Goal: Task Accomplishment & Management: Complete application form

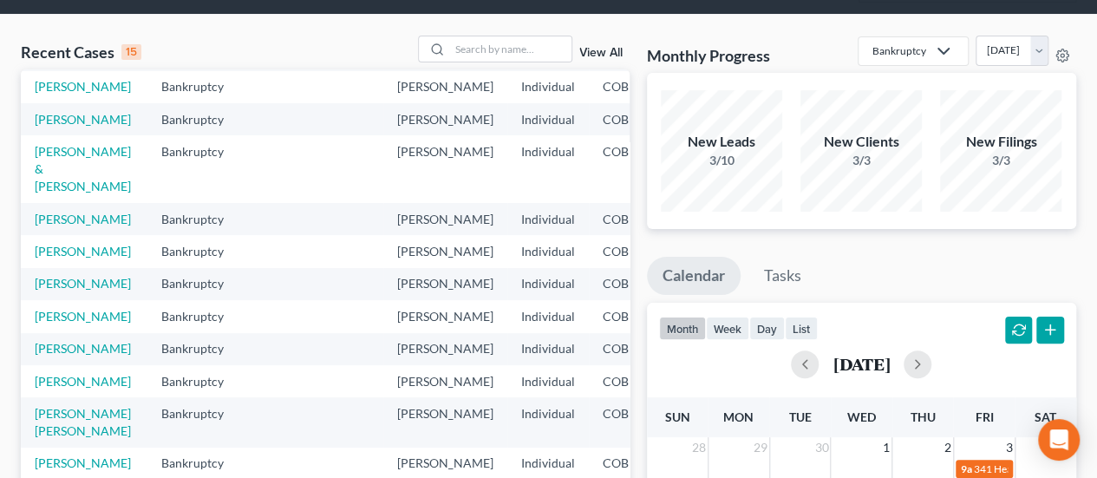
scroll to position [173, 0]
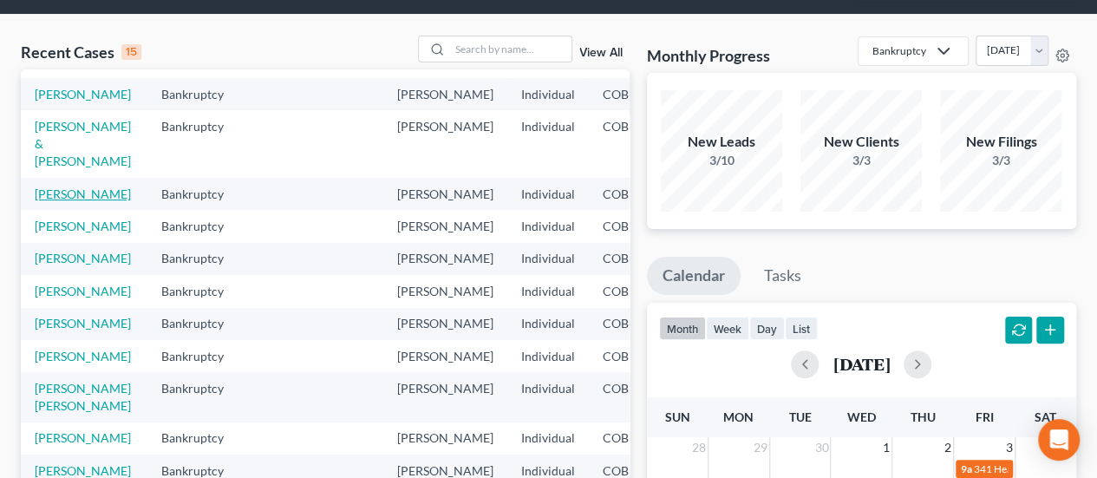
click at [58, 201] on link "[PERSON_NAME]" at bounding box center [83, 193] width 96 height 15
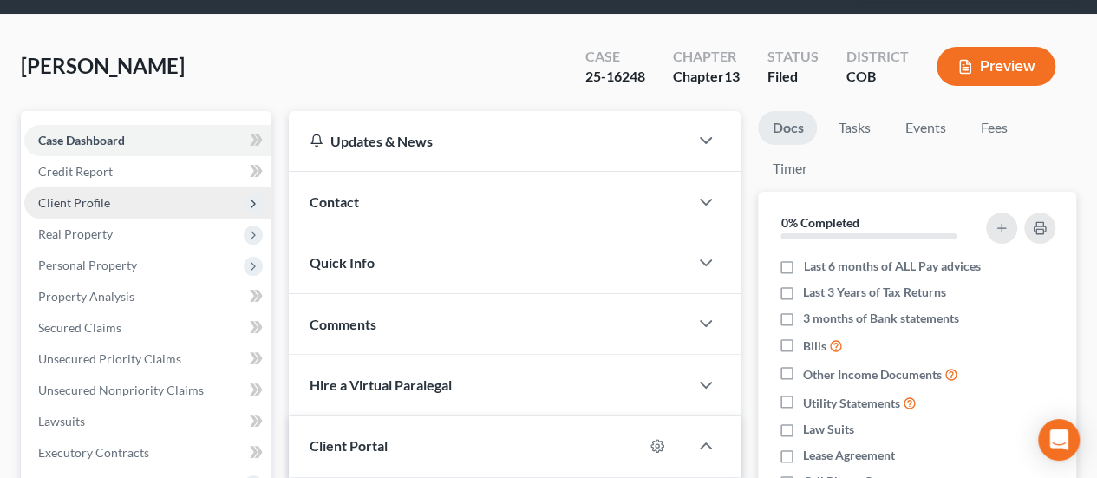
click at [167, 187] on span "Client Profile" at bounding box center [147, 202] width 247 height 31
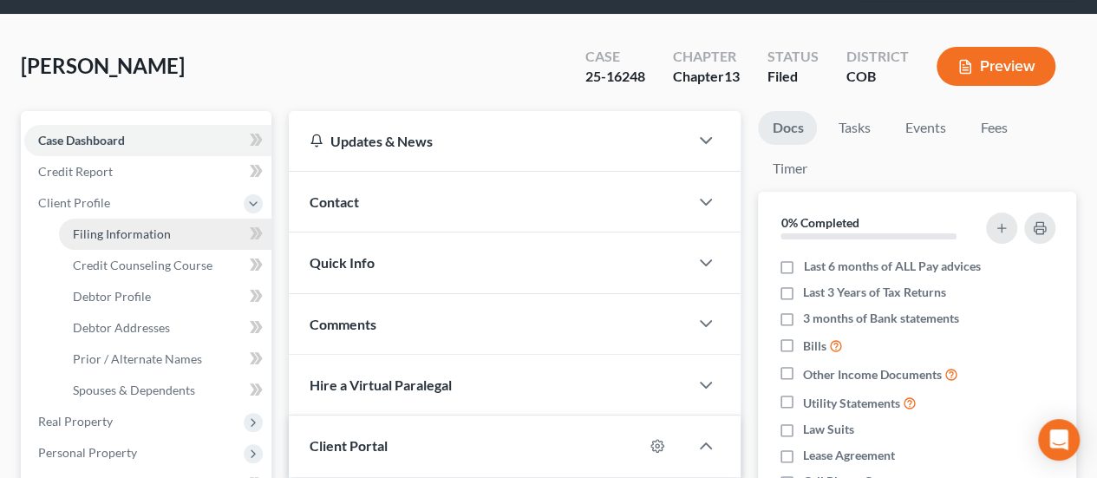
click at [130, 226] on span "Filing Information" at bounding box center [122, 233] width 98 height 15
select select "1"
select select "0"
select select "3"
select select "5"
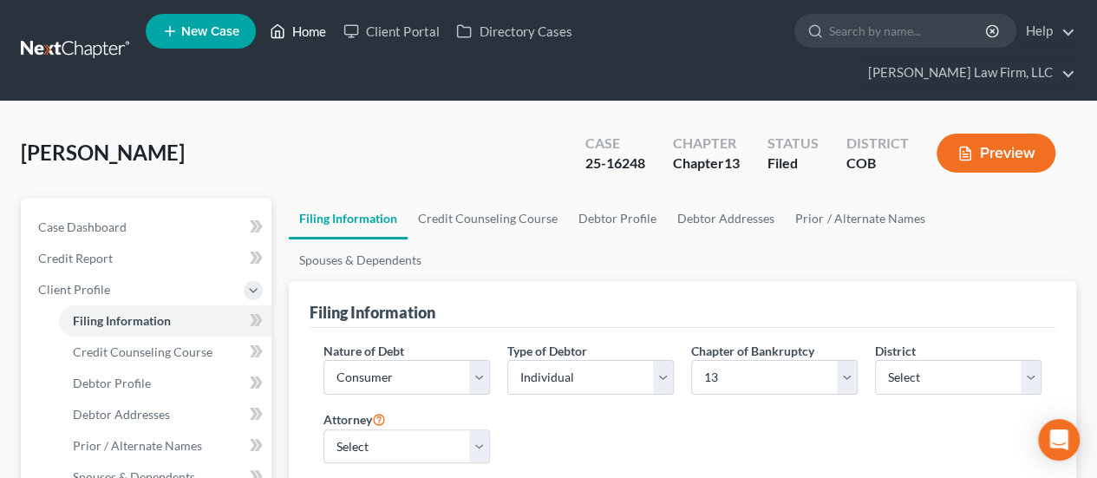
click at [306, 41] on link "Home" at bounding box center [298, 31] width 74 height 31
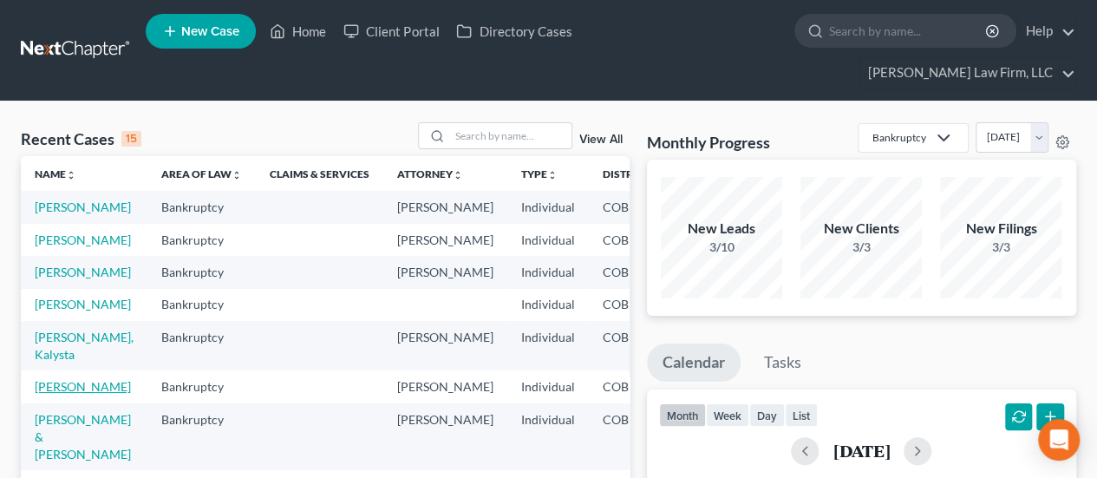
click at [53, 394] on link "[PERSON_NAME]" at bounding box center [83, 386] width 96 height 15
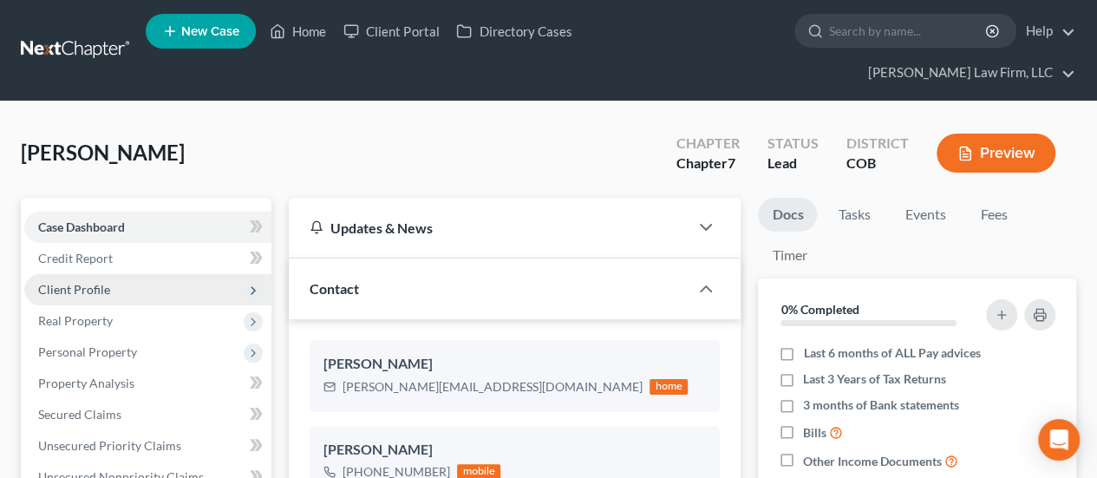
click at [116, 274] on span "Client Profile" at bounding box center [147, 289] width 247 height 31
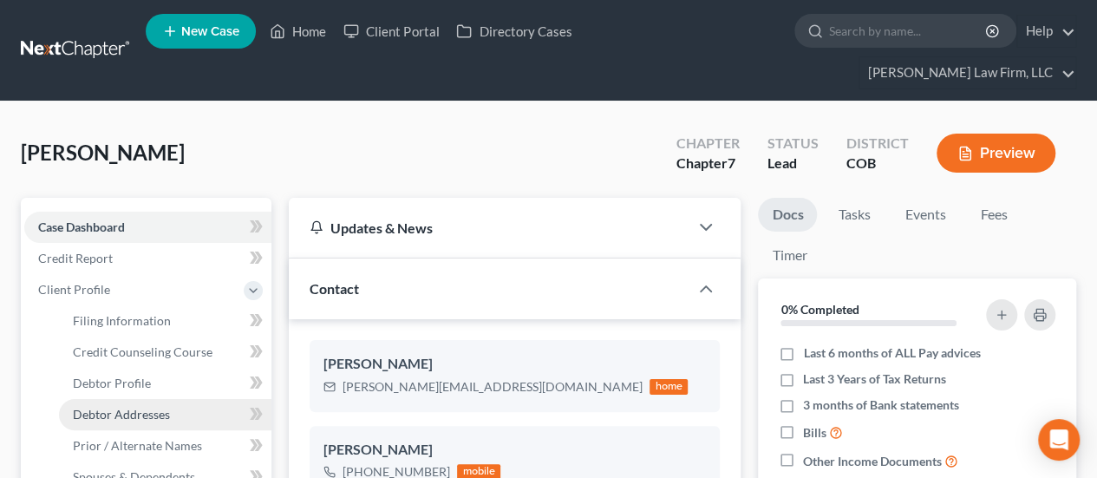
click at [155, 407] on span "Debtor Addresses" at bounding box center [121, 414] width 97 height 15
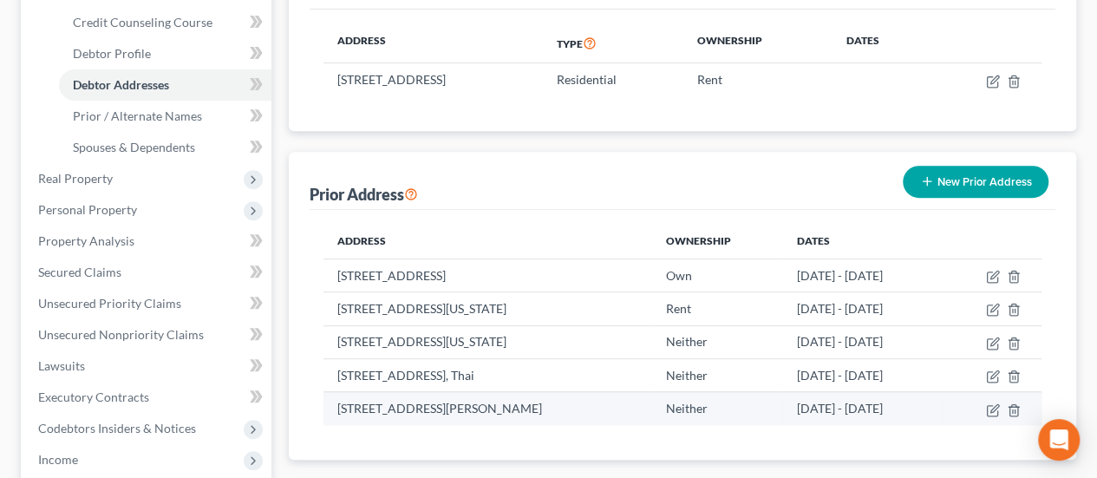
scroll to position [260, 0]
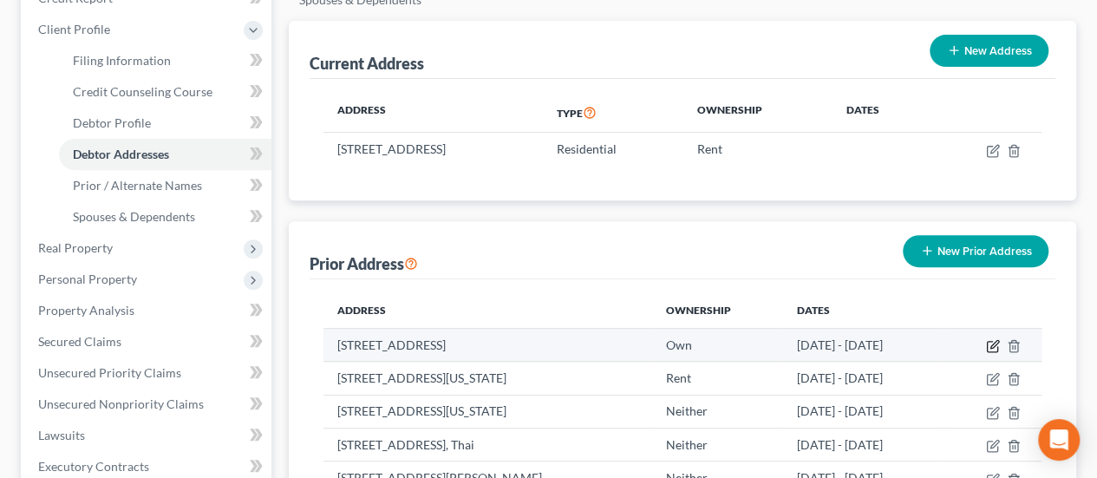
click at [998, 340] on icon "button" at bounding box center [994, 344] width 8 height 8
select select "5"
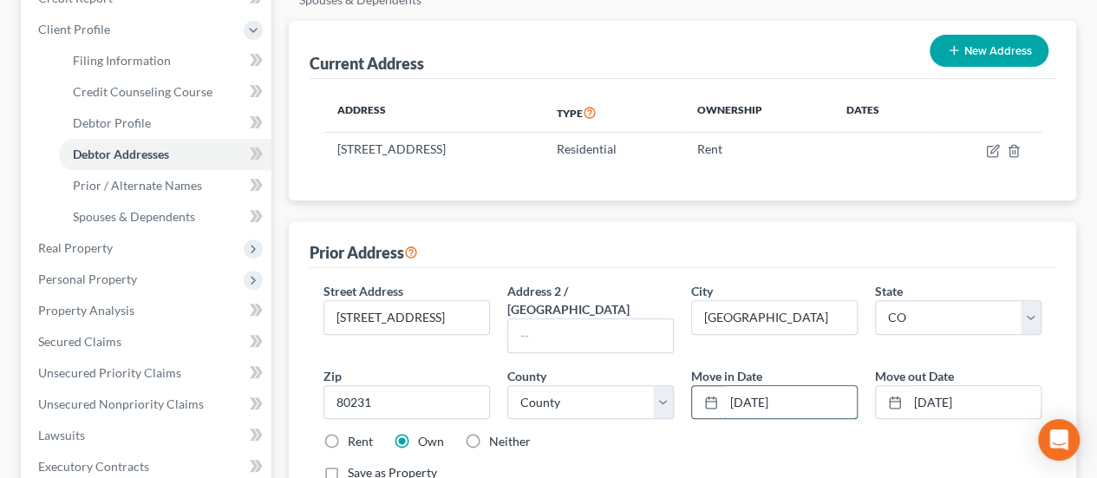
drag, startPoint x: 729, startPoint y: 313, endPoint x: 819, endPoint y: 313, distance: 90.2
click at [819, 386] on input "[DATE]" at bounding box center [790, 402] width 133 height 33
type input "[DATE]"
drag, startPoint x: 912, startPoint y: 306, endPoint x: 1030, endPoint y: 318, distance: 118.5
click at [1030, 386] on input "[DATE]" at bounding box center [974, 402] width 133 height 33
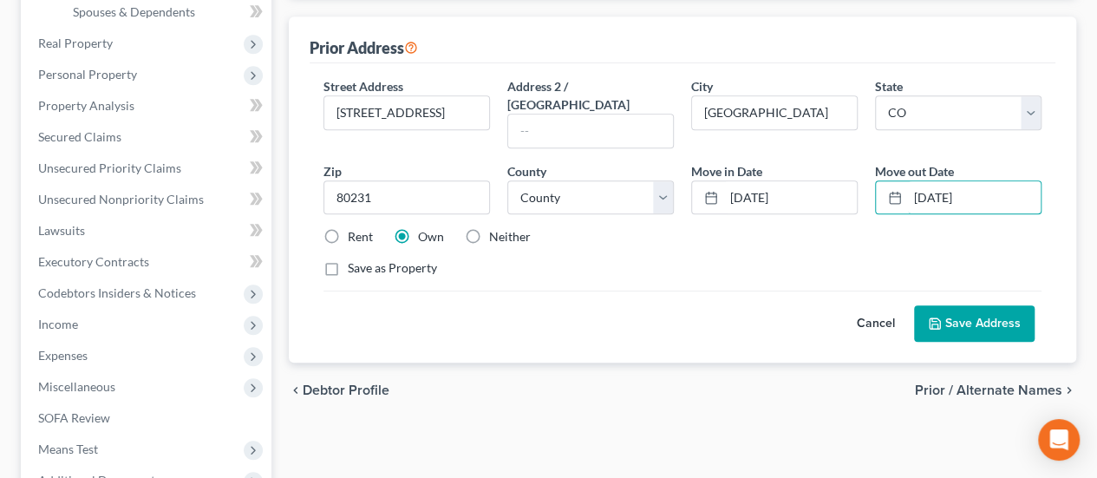
scroll to position [520, 0]
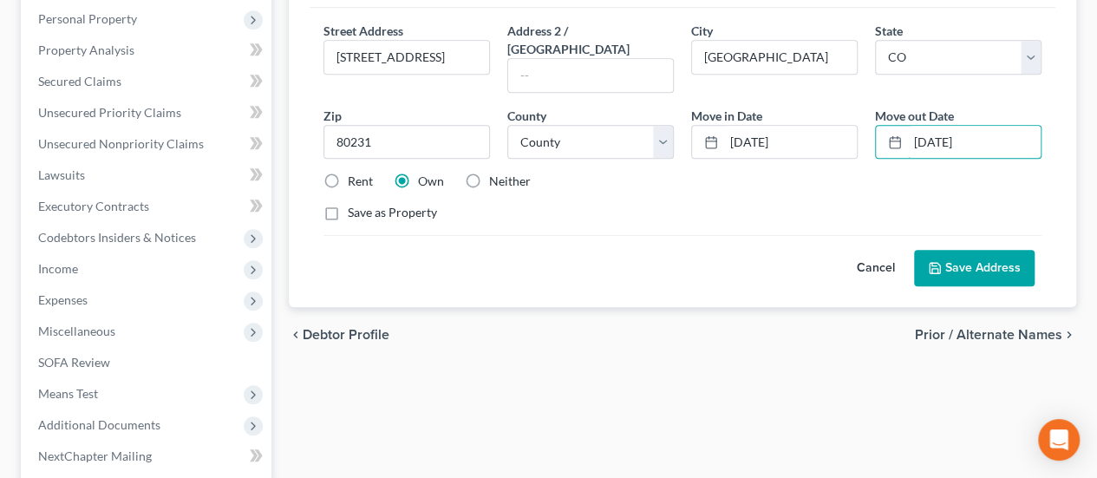
type input "[DATE]"
click at [973, 250] on button "Save Address" at bounding box center [974, 268] width 121 height 36
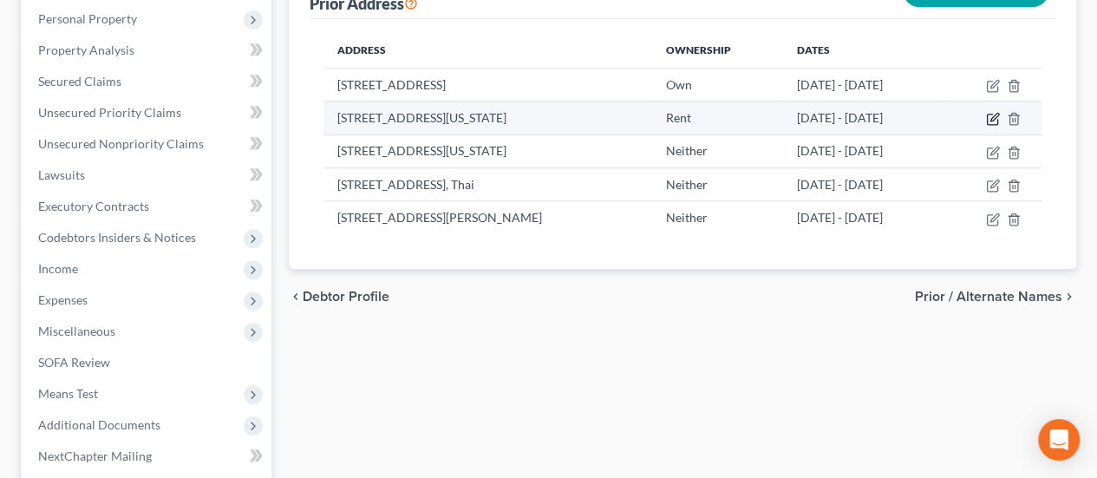
click at [1000, 112] on icon "button" at bounding box center [993, 119] width 14 height 14
select select "5"
select select "2"
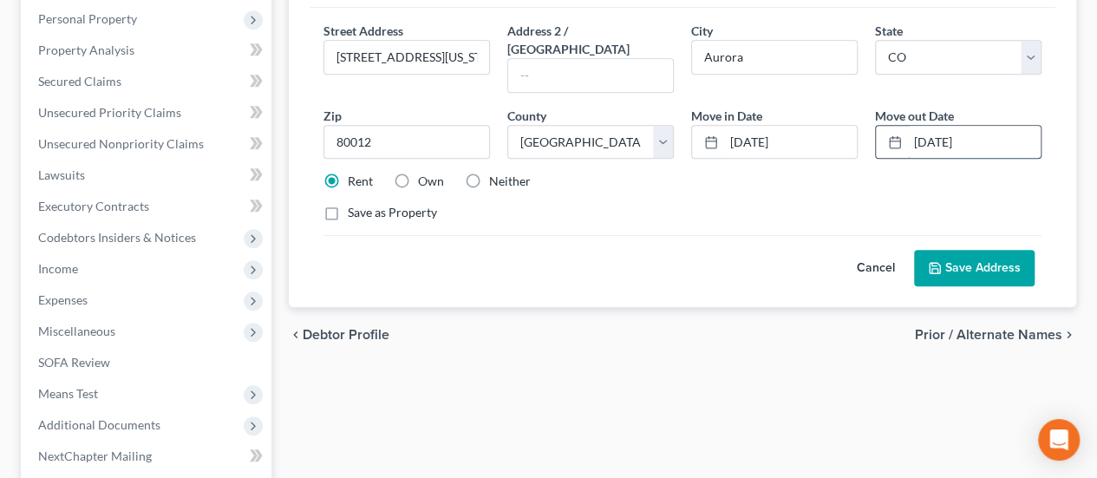
click at [922, 126] on input "[DATE]" at bounding box center [974, 142] width 133 height 33
drag, startPoint x: 933, startPoint y: 48, endPoint x: 945, endPoint y: 46, distance: 12.3
click at [945, 126] on input "[DATE]" at bounding box center [974, 142] width 133 height 33
type input "[DATE]"
click at [971, 250] on button "Save Address" at bounding box center [974, 268] width 121 height 36
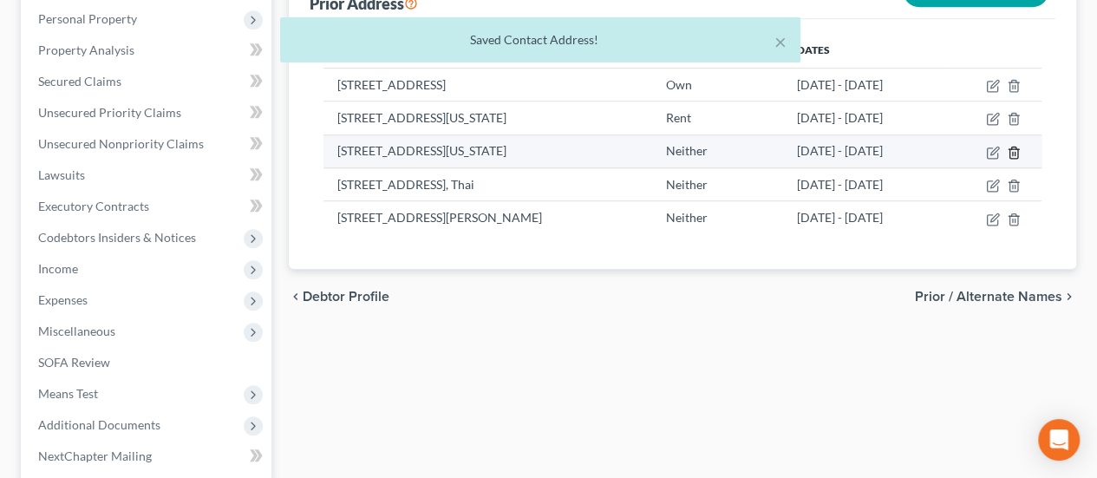
click at [1012, 146] on icon "button" at bounding box center [1014, 153] width 14 height 14
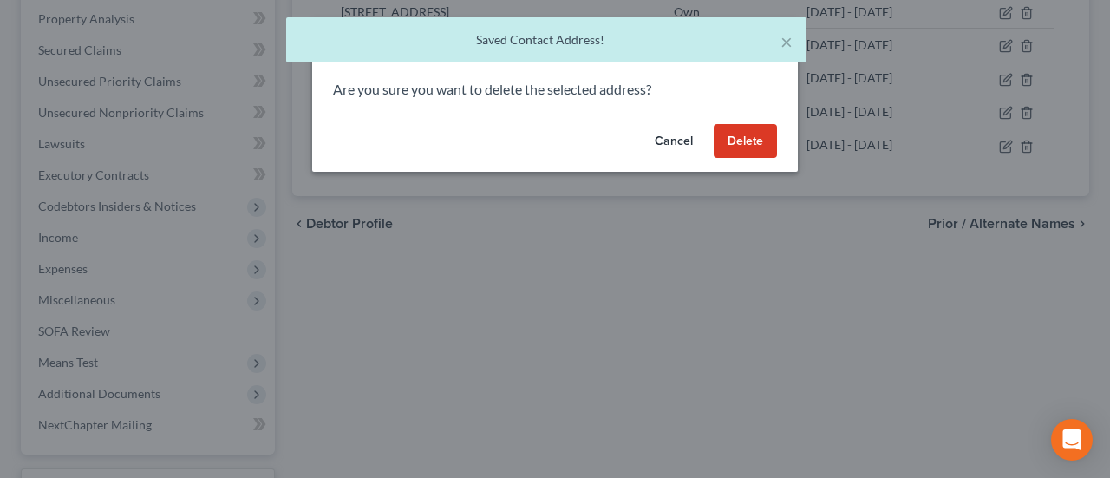
click at [752, 135] on button "Delete" at bounding box center [745, 141] width 63 height 35
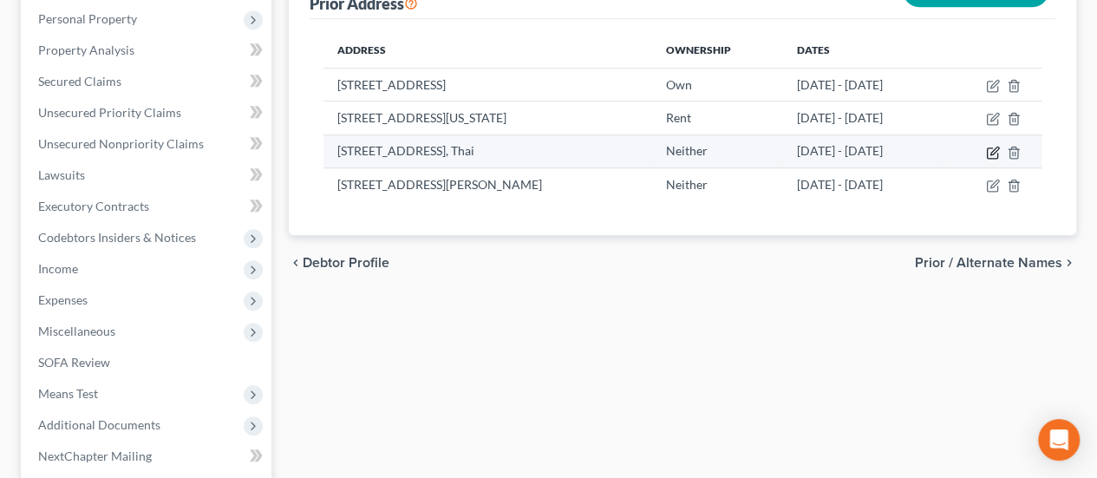
click at [1000, 146] on icon "button" at bounding box center [993, 153] width 14 height 14
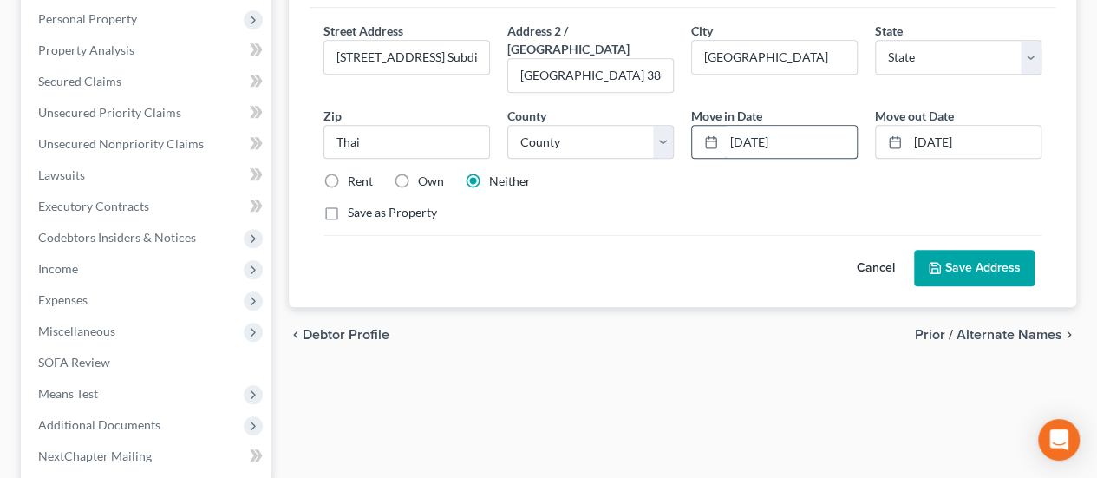
drag, startPoint x: 732, startPoint y: 46, endPoint x: 850, endPoint y: 50, distance: 118.0
click at [850, 126] on input "[DATE]" at bounding box center [790, 142] width 133 height 33
type input "[DATE]"
click at [975, 250] on button "Save Address" at bounding box center [974, 268] width 121 height 36
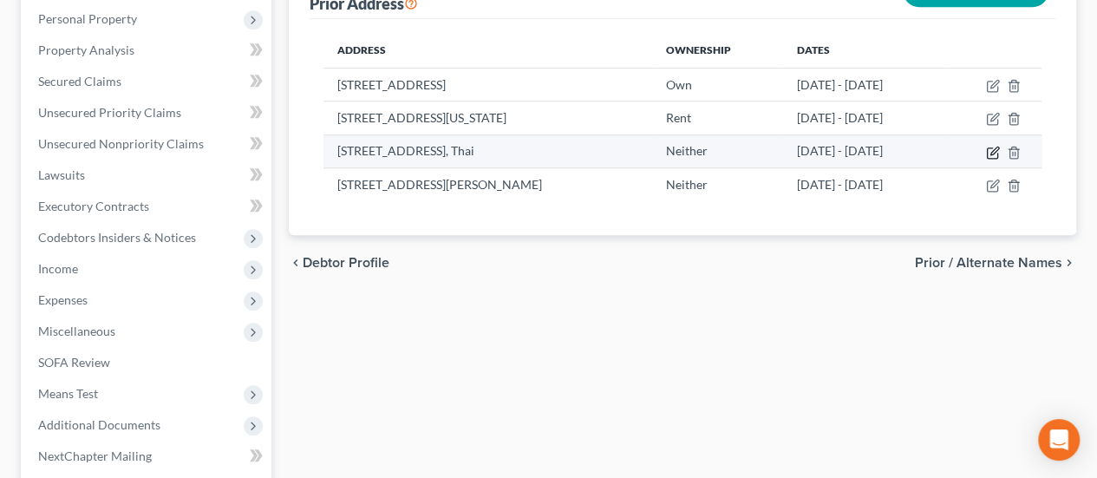
click at [998, 147] on icon "button" at bounding box center [994, 151] width 8 height 8
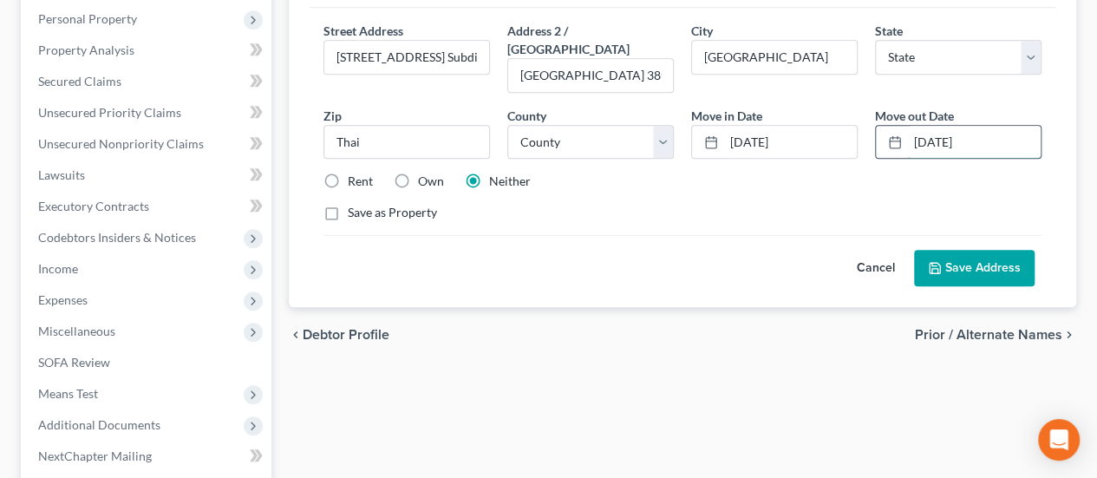
drag, startPoint x: 914, startPoint y: 52, endPoint x: 989, endPoint y: 49, distance: 75.5
click at [989, 126] on input "[DATE]" at bounding box center [974, 142] width 133 height 33
type input "[DATE]"
click at [961, 250] on button "Save Address" at bounding box center [974, 268] width 121 height 36
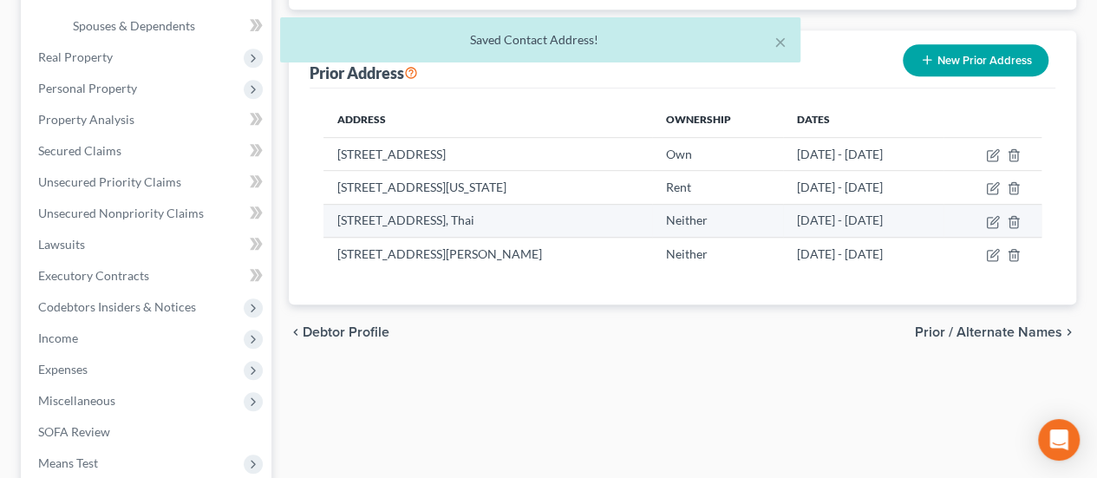
scroll to position [347, 0]
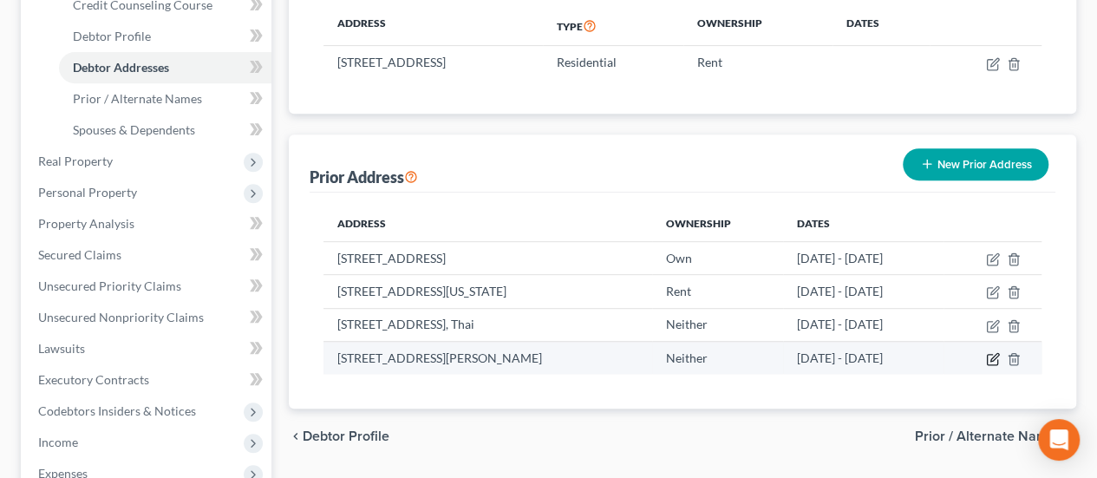
click at [998, 353] on icon "button" at bounding box center [994, 357] width 8 height 8
select select "5"
select select "18"
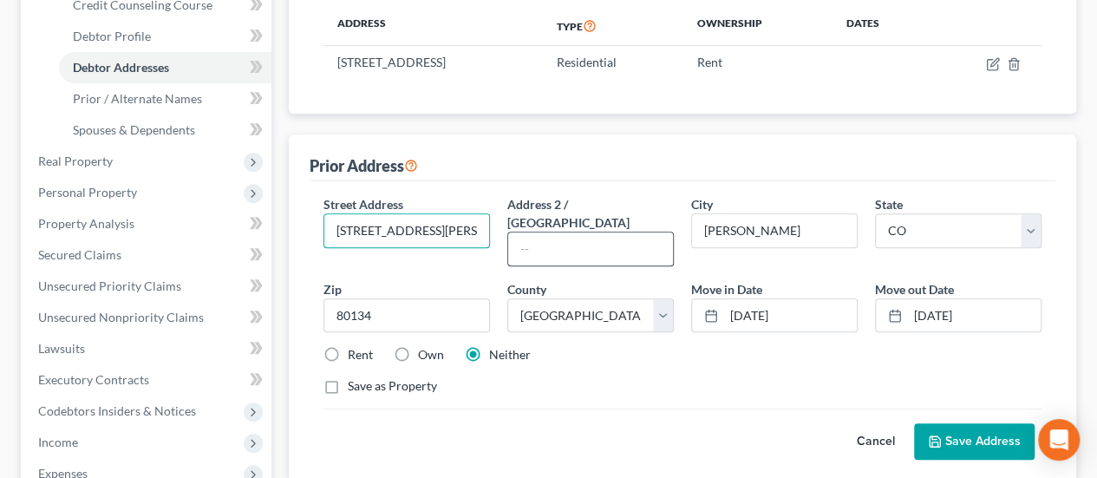
drag, startPoint x: 335, startPoint y: 159, endPoint x: 524, endPoint y: 159, distance: 189.0
click at [524, 195] on div "Street Address * [STREET_ADDRESS][PERSON_NAME] Address [GEOGRAPHIC_DATA] * [PER…" at bounding box center [682, 302] width 735 height 214
type input "[STREET_ADDRESS]"
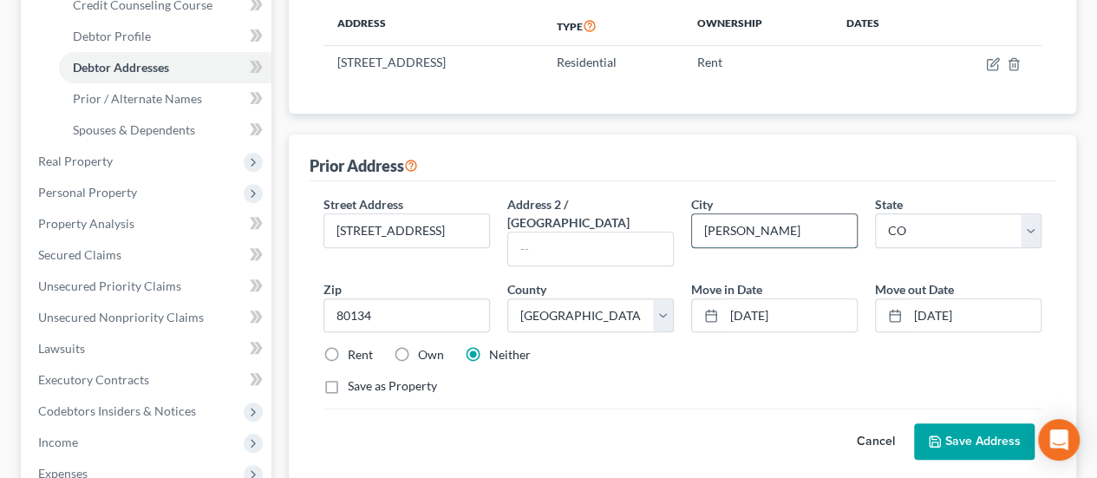
drag, startPoint x: 701, startPoint y: 154, endPoint x: 756, endPoint y: 158, distance: 55.6
click at [756, 214] on input "[PERSON_NAME]" at bounding box center [774, 230] width 165 height 33
type input "Aurora"
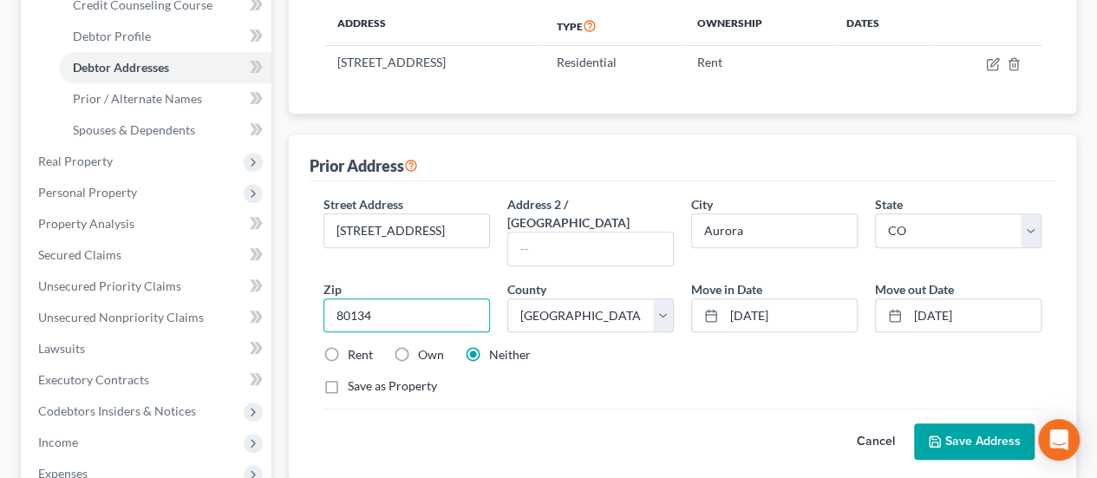
drag, startPoint x: 351, startPoint y: 221, endPoint x: 435, endPoint y: 164, distance: 101.7
click at [389, 298] on input "80134" at bounding box center [406, 315] width 166 height 35
type input "80017"
drag, startPoint x: 728, startPoint y: 221, endPoint x: 742, endPoint y: 218, distance: 14.3
click at [742, 299] on input "[DATE]" at bounding box center [790, 315] width 133 height 33
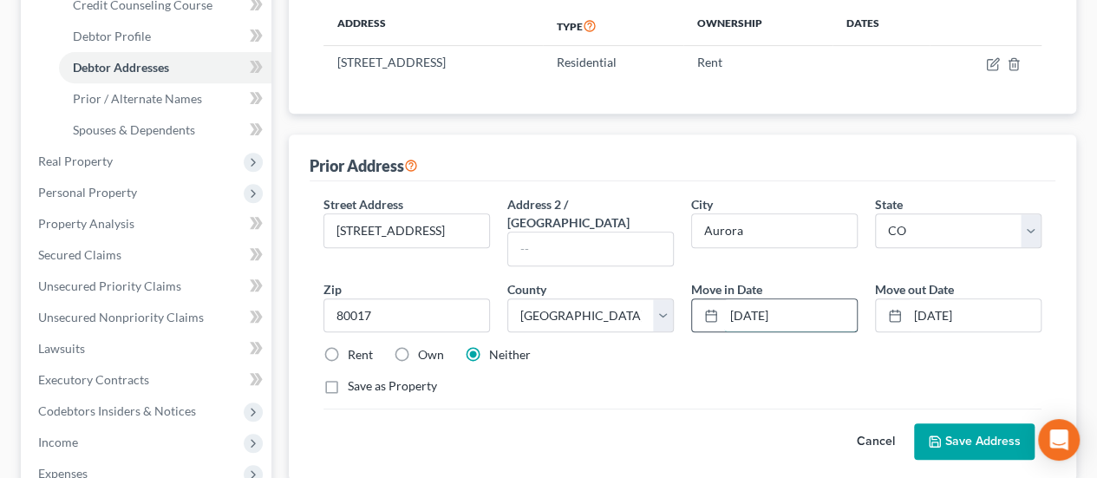
click at [791, 299] on input "[DATE]" at bounding box center [790, 315] width 133 height 33
type input "[DATE]"
drag, startPoint x: 915, startPoint y: 218, endPoint x: 987, endPoint y: 218, distance: 72.8
click at [987, 299] on input "[DATE]" at bounding box center [974, 315] width 133 height 33
click at [969, 423] on button "Save Address" at bounding box center [974, 441] width 121 height 36
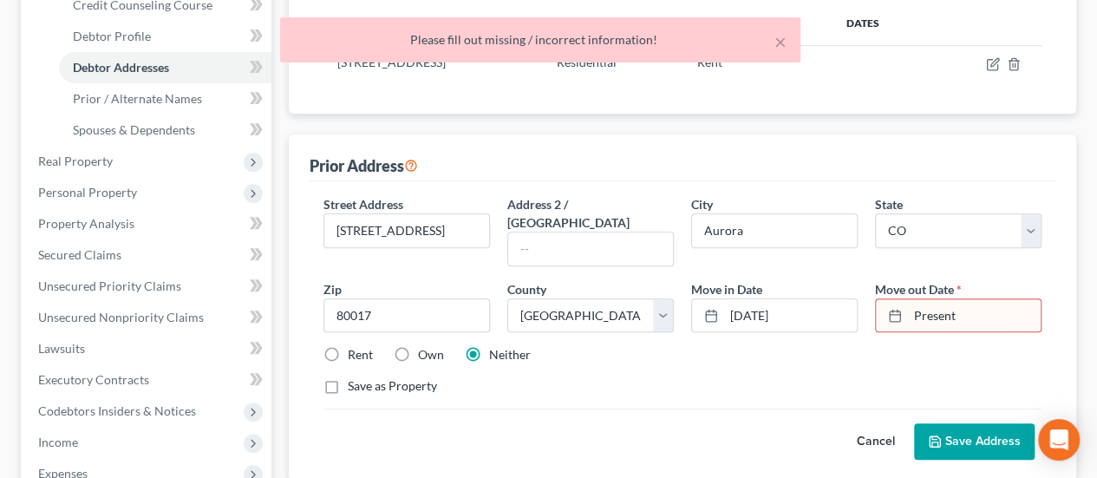
drag, startPoint x: 961, startPoint y: 225, endPoint x: 875, endPoint y: 238, distance: 86.9
click at [875, 280] on div "Move out Date * Present" at bounding box center [958, 306] width 184 height 53
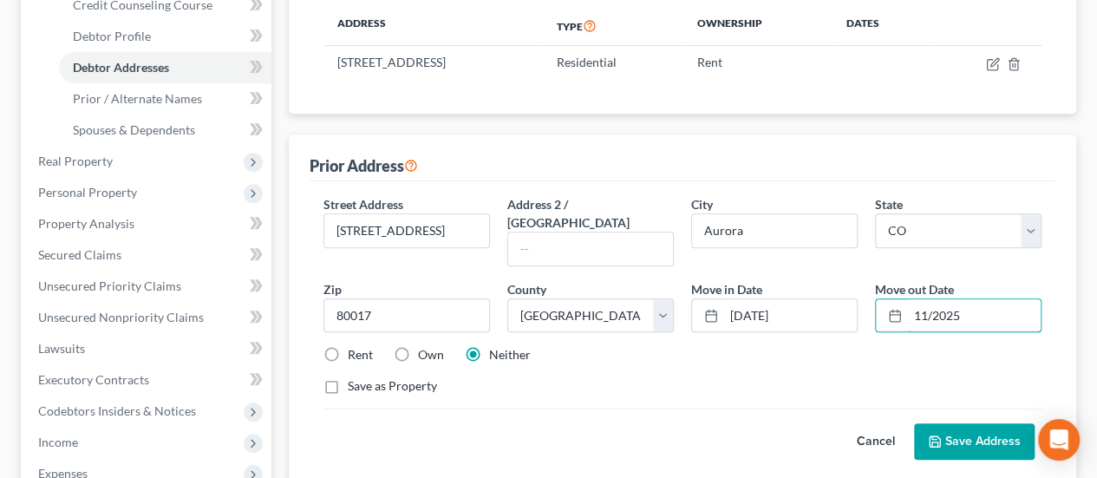
type input "11/2025"
click at [936, 423] on button "Save Address" at bounding box center [974, 441] width 121 height 36
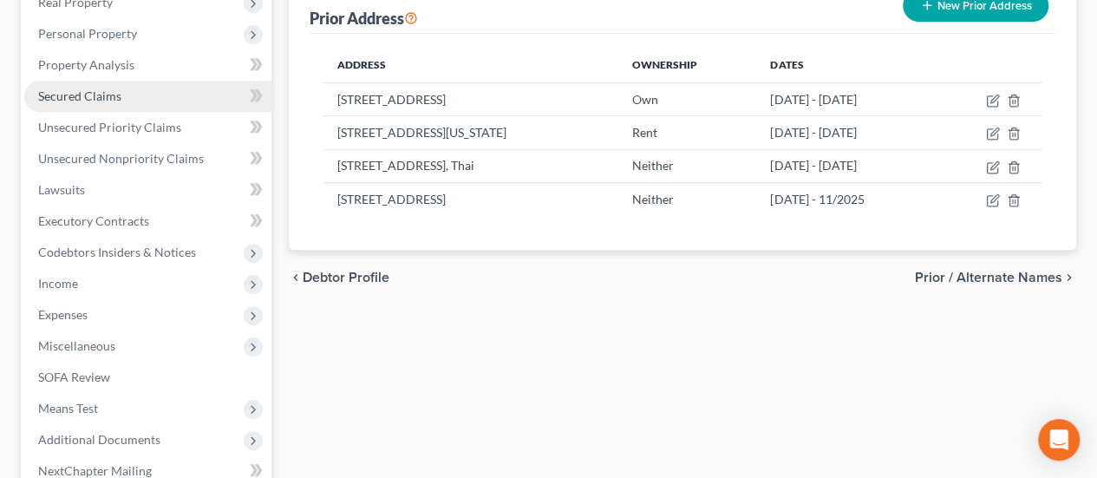
scroll to position [313, 0]
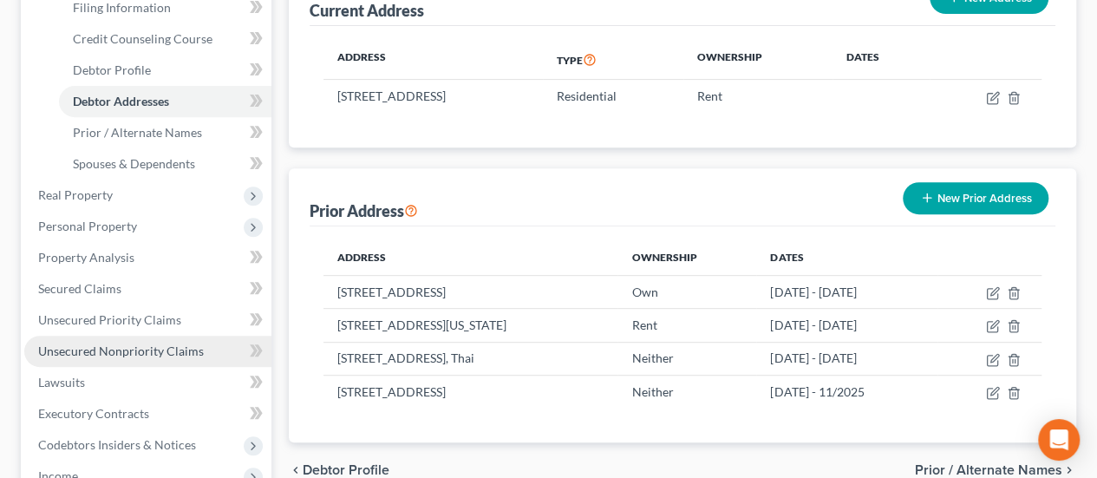
click at [108, 343] on span "Unsecured Nonpriority Claims" at bounding box center [121, 350] width 166 height 15
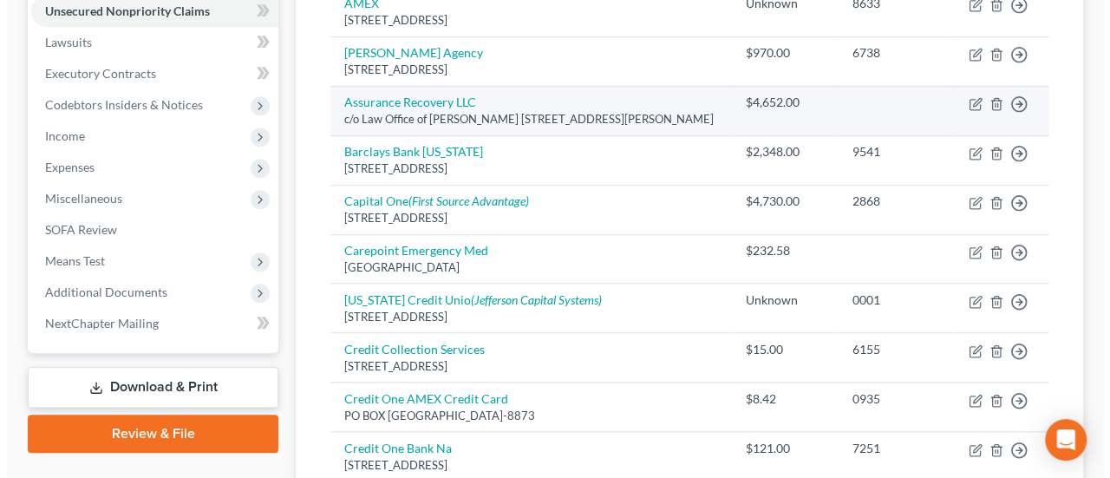
scroll to position [520, 0]
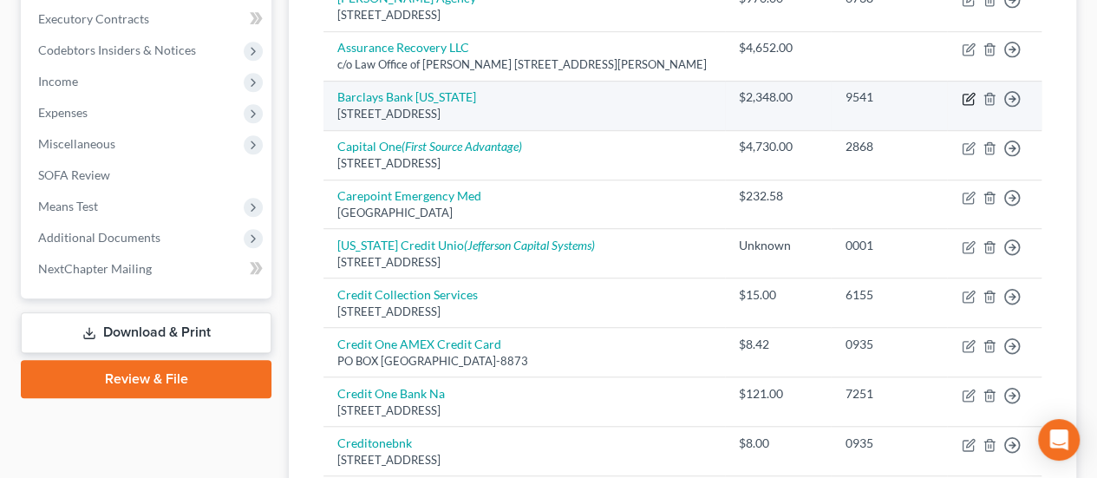
click at [966, 92] on icon "button" at bounding box center [968, 99] width 14 height 14
select select "7"
select select "2"
select select "0"
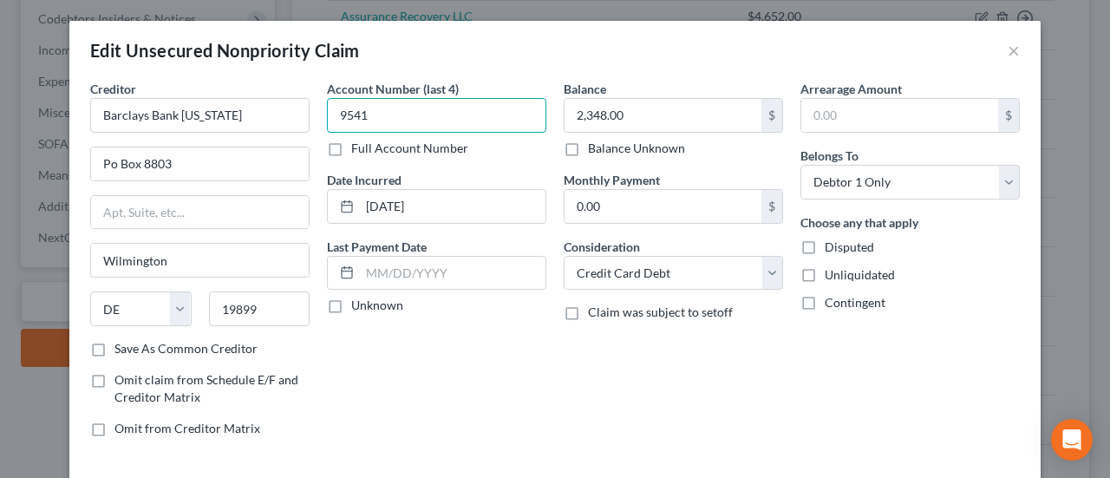
drag, startPoint x: 331, startPoint y: 113, endPoint x: 425, endPoint y: 117, distance: 93.7
click at [417, 119] on input "9541" at bounding box center [436, 115] width 219 height 35
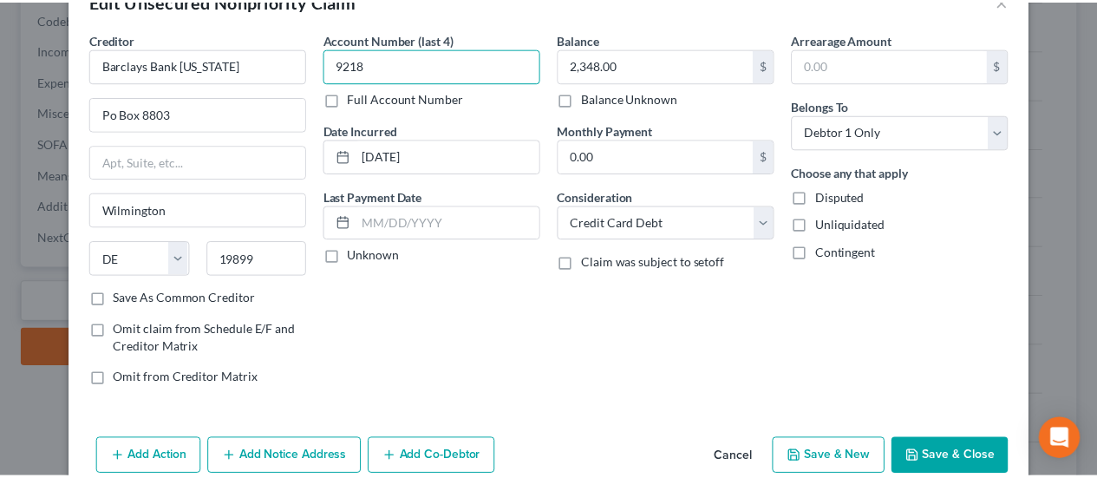
scroll to position [128, 0]
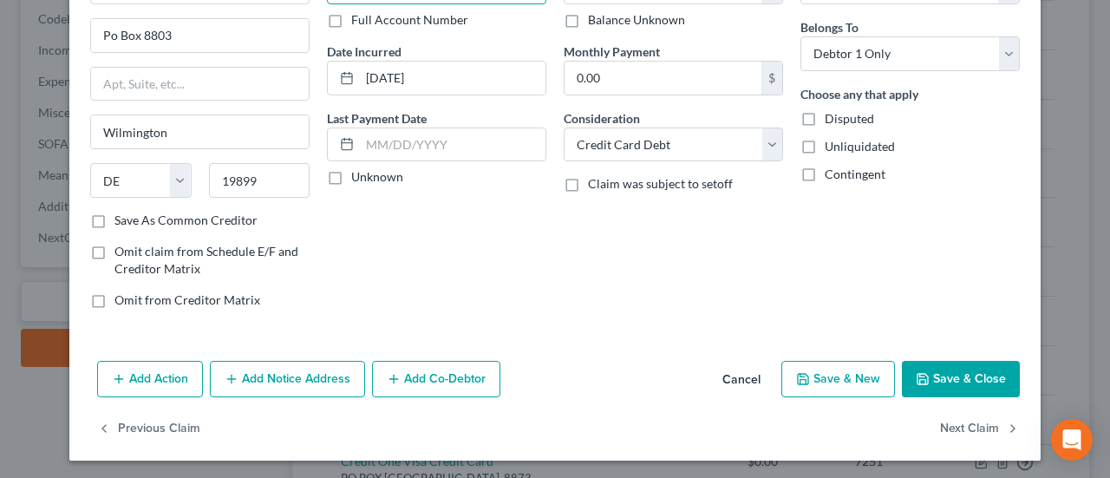
type input "9218"
click at [911, 361] on button "Save & Close" at bounding box center [961, 379] width 118 height 36
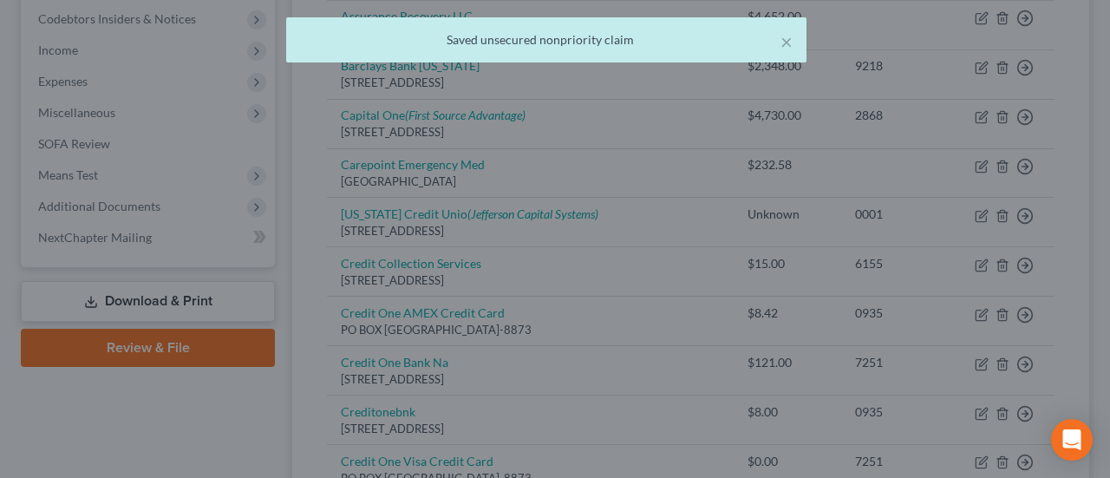
type input "0"
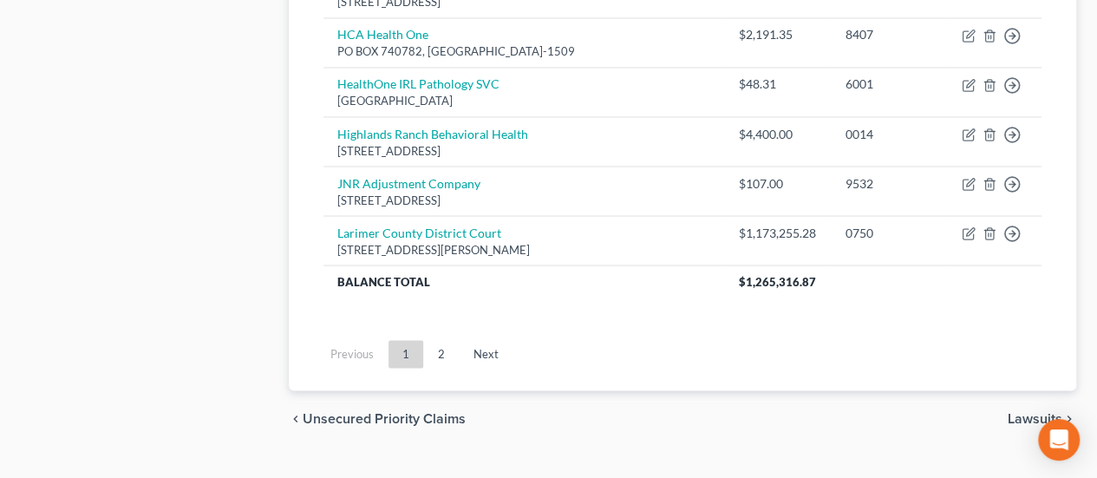
scroll to position [1545, 0]
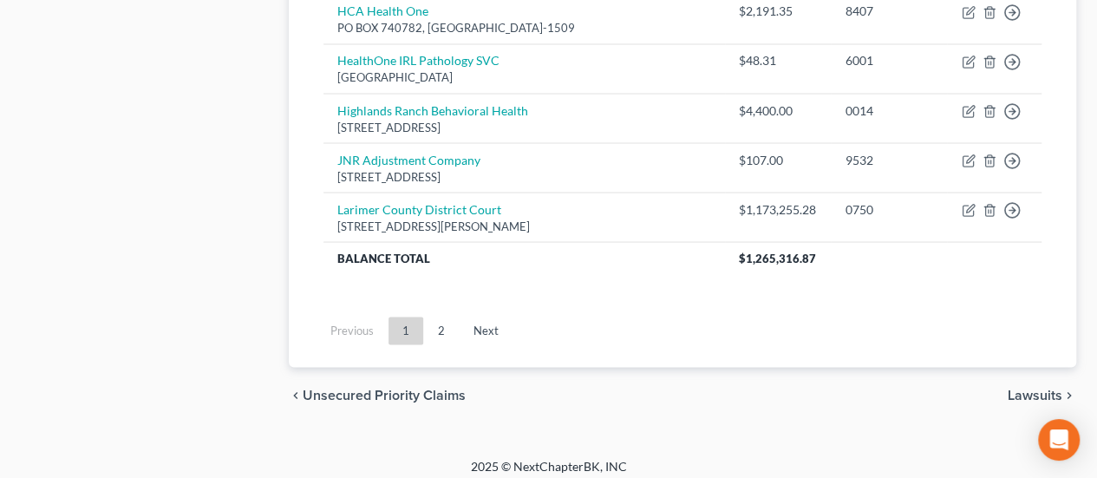
click at [1046, 388] on span "Lawsuits" at bounding box center [1034, 395] width 55 height 14
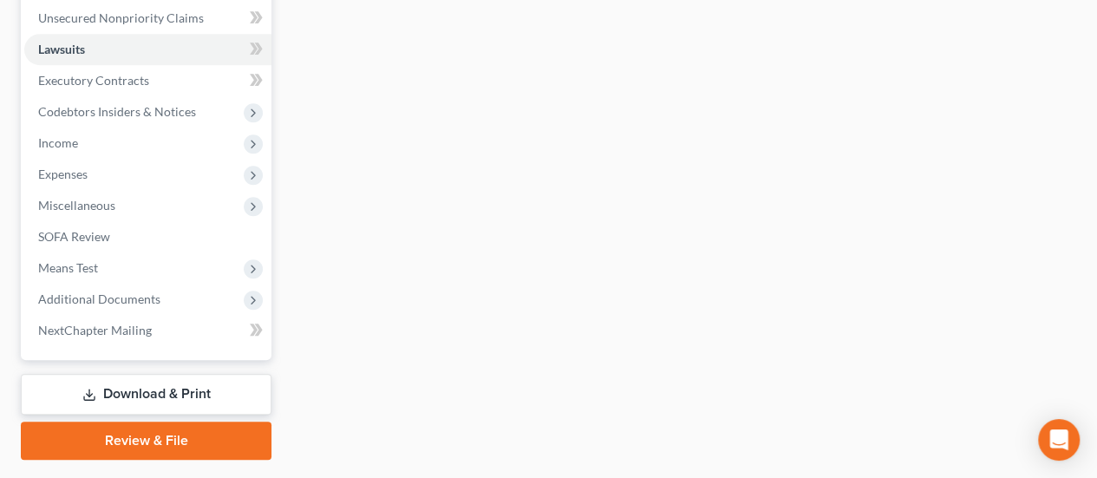
scroll to position [472, 0]
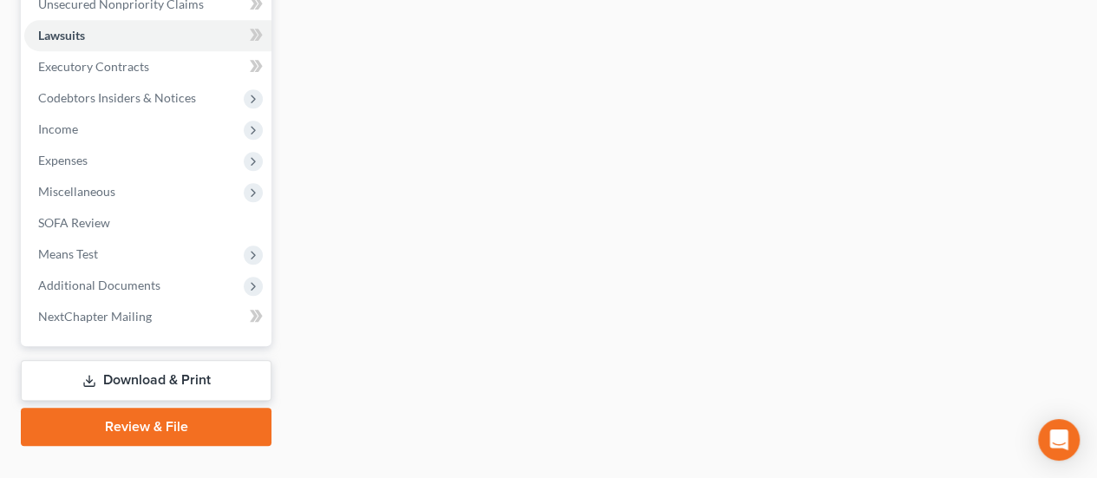
click at [184, 360] on link "Download & Print" at bounding box center [146, 380] width 251 height 41
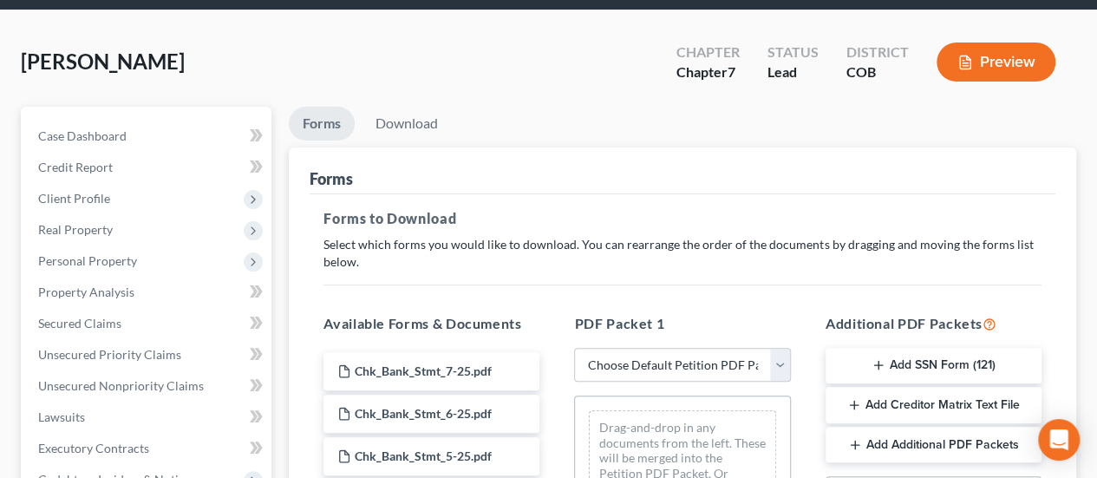
scroll to position [260, 0]
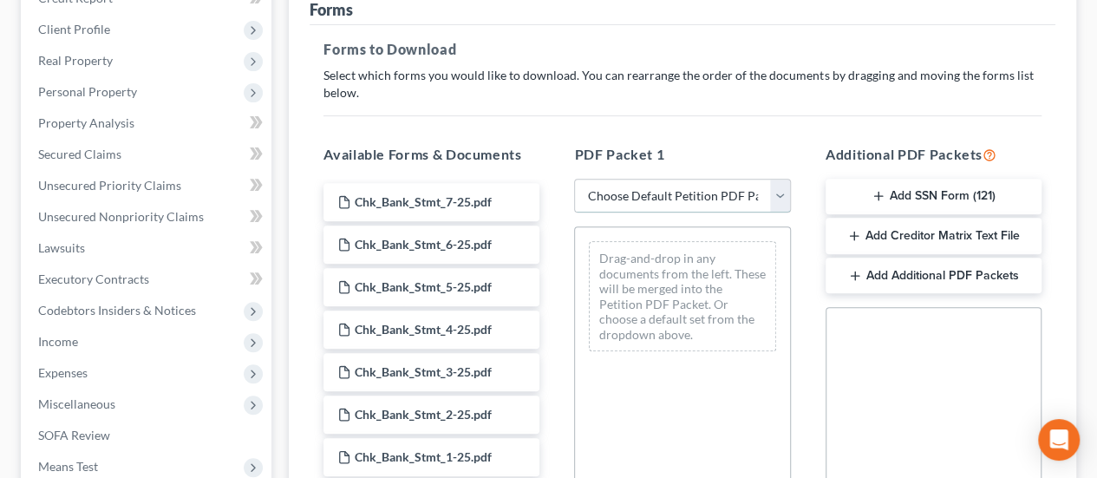
click at [783, 179] on select "Choose Default Petition PDF Packet Complete Bankruptcy Petition (all forms and …" at bounding box center [682, 196] width 216 height 35
select select "0"
click at [574, 179] on select "Choose Default Petition PDF Packet Complete Bankruptcy Petition (all forms and …" at bounding box center [682, 196] width 216 height 35
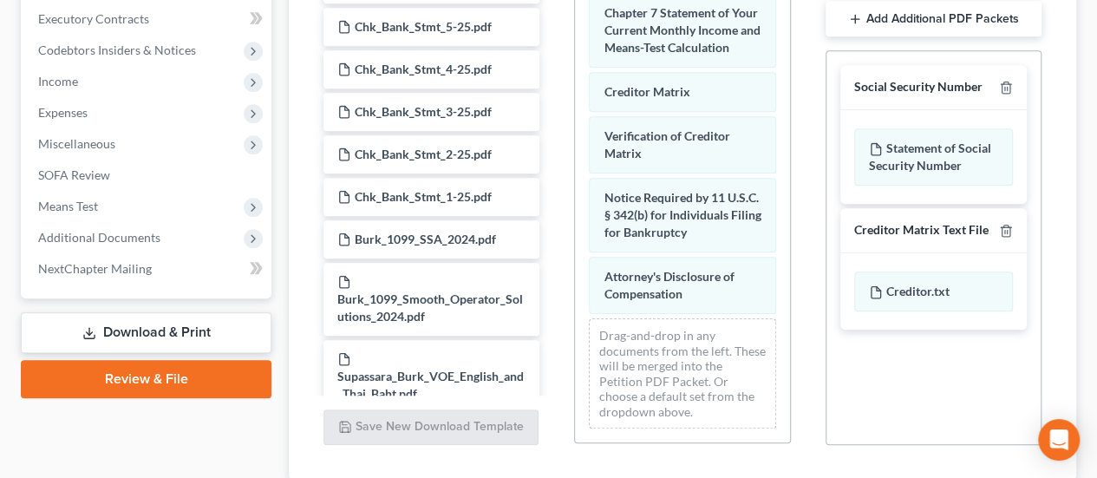
scroll to position [609, 0]
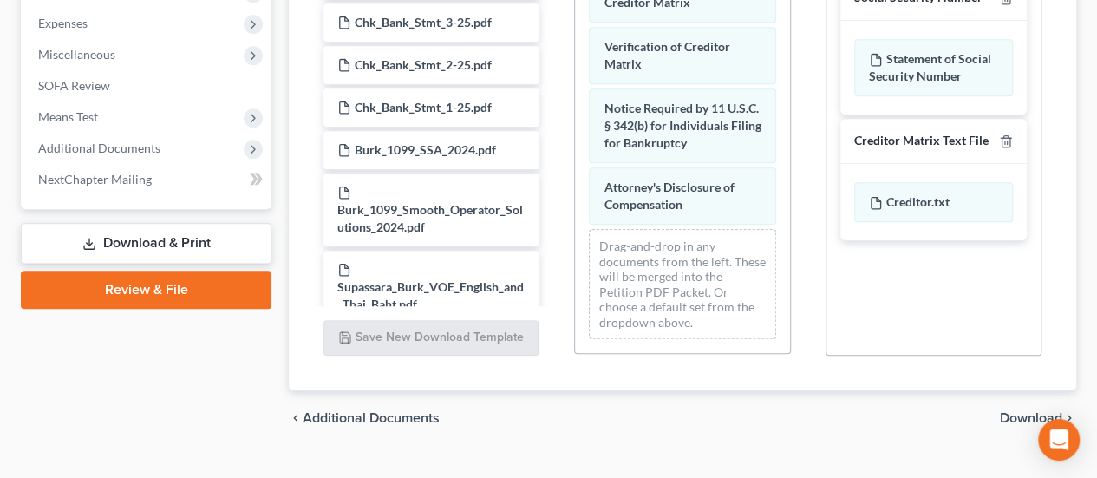
click at [1043, 411] on span "Download" at bounding box center [1031, 418] width 62 height 14
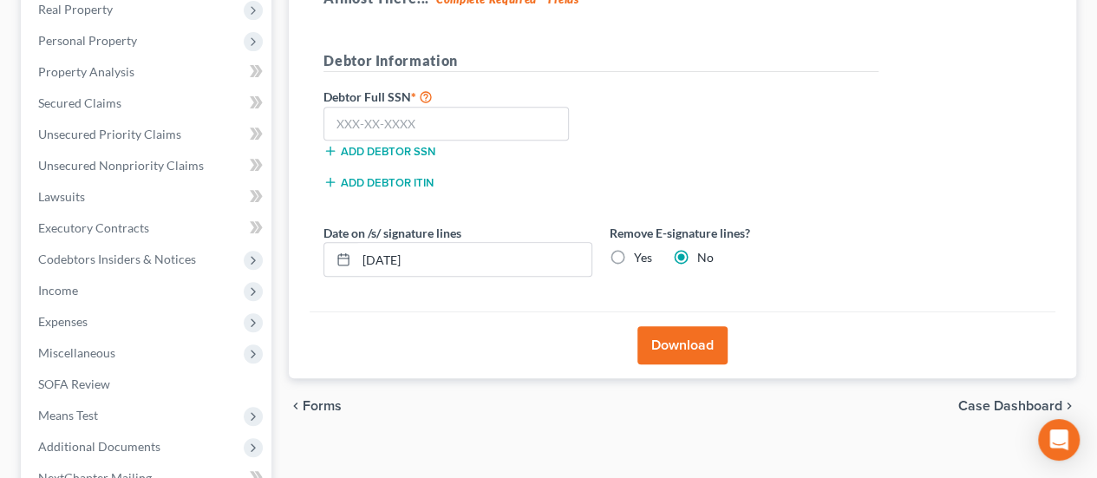
scroll to position [212, 0]
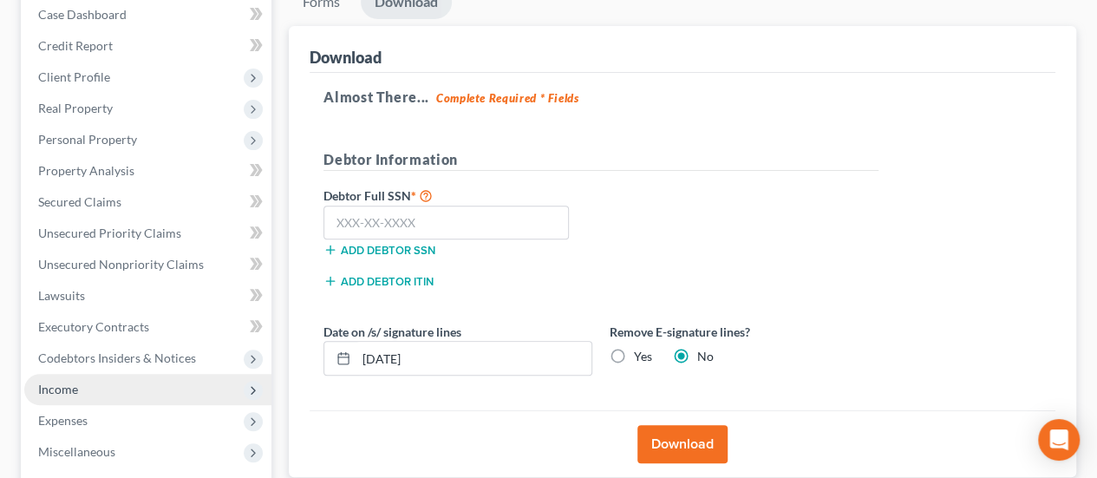
click at [101, 374] on span "Income" at bounding box center [147, 389] width 247 height 31
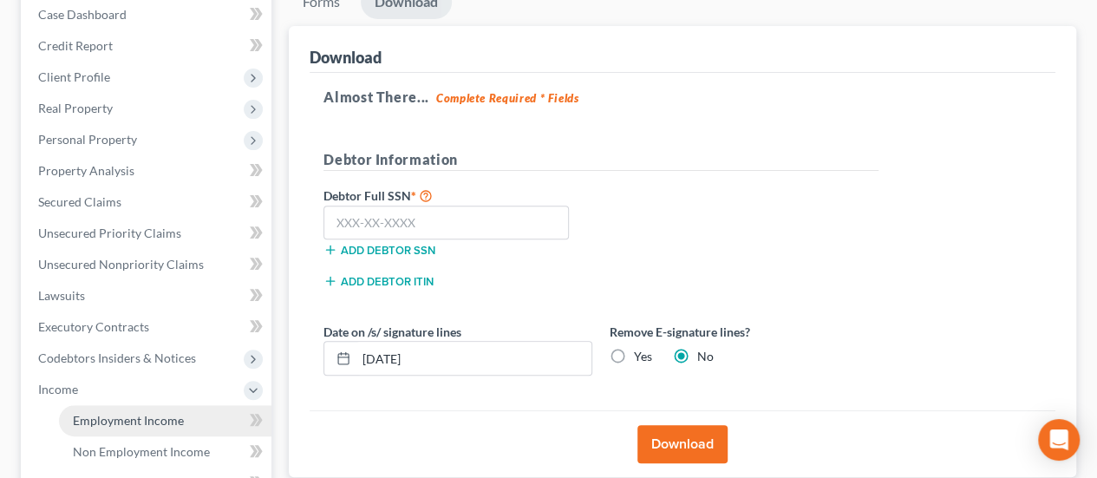
click at [148, 413] on span "Employment Income" at bounding box center [128, 420] width 111 height 15
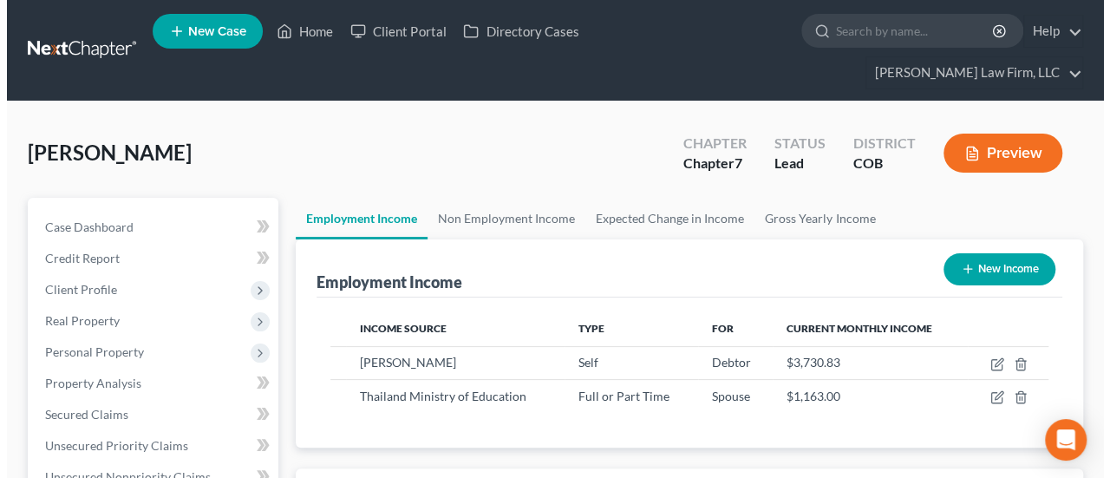
scroll to position [309, 439]
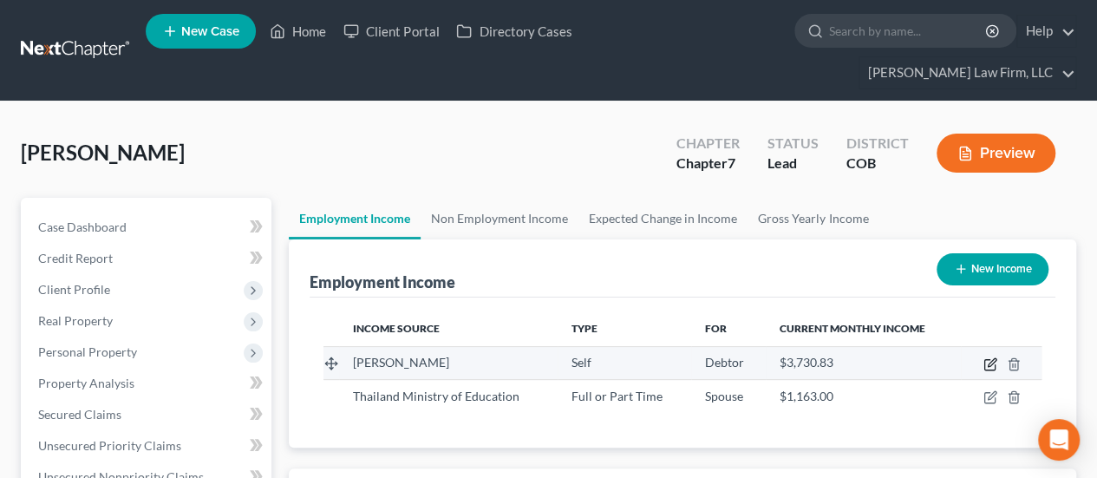
click at [987, 357] on icon "button" at bounding box center [990, 364] width 14 height 14
select select "1"
select select "5"
select select "0"
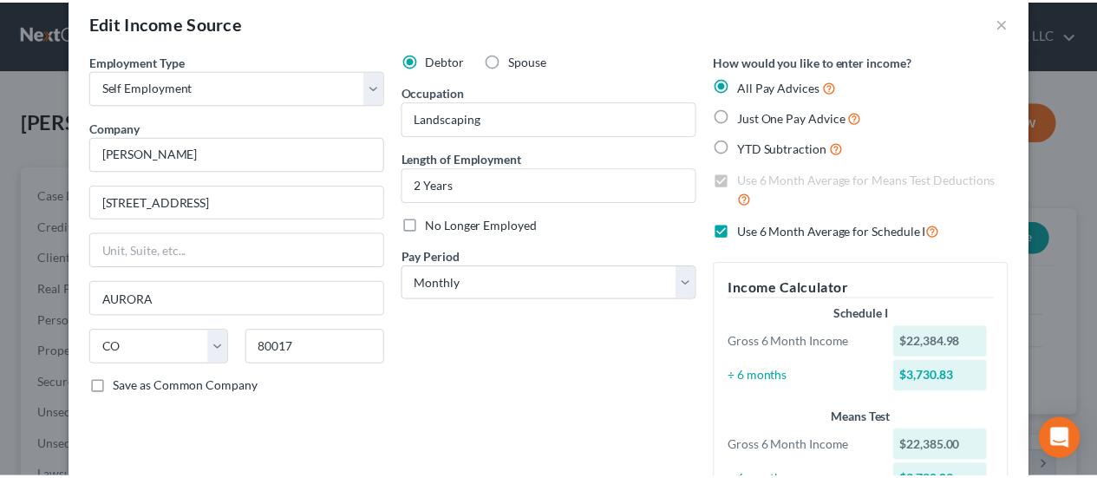
scroll to position [0, 0]
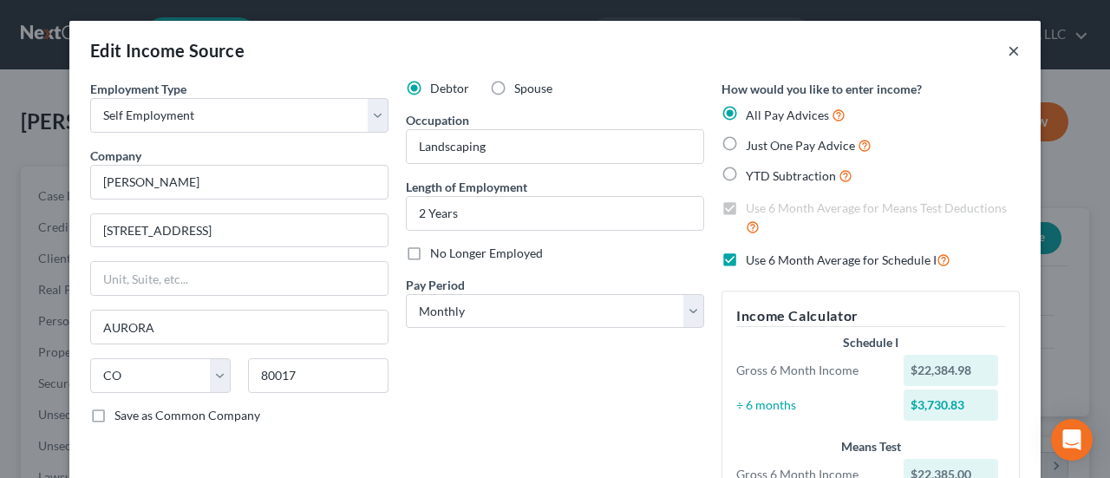
click at [1007, 46] on button "×" at bounding box center [1013, 50] width 12 height 21
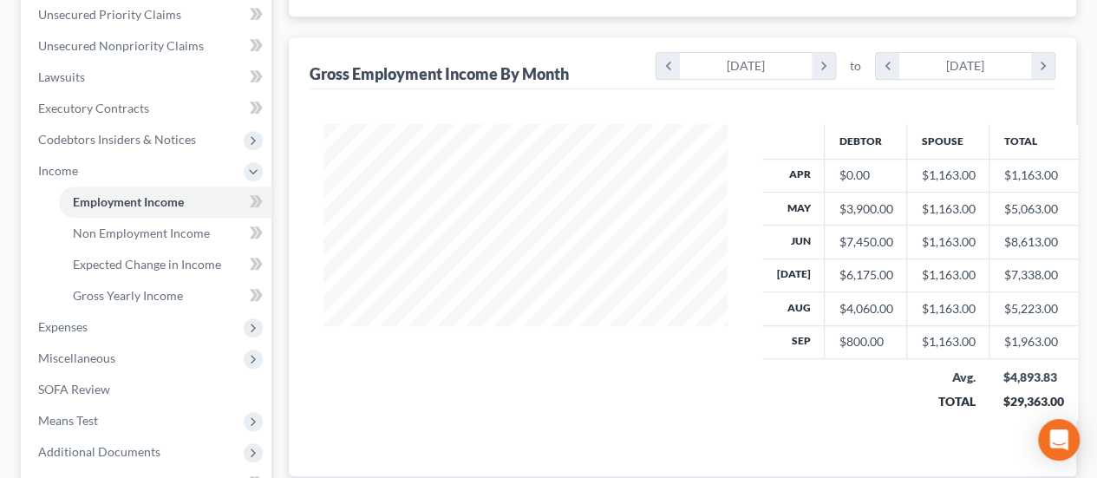
scroll to position [597, 0]
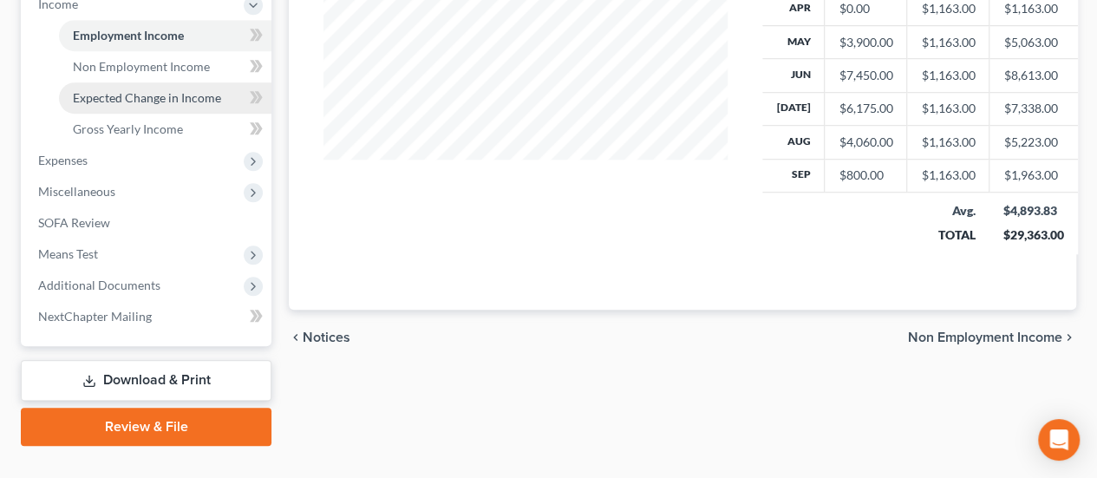
click at [192, 90] on span "Expected Change in Income" at bounding box center [147, 97] width 148 height 15
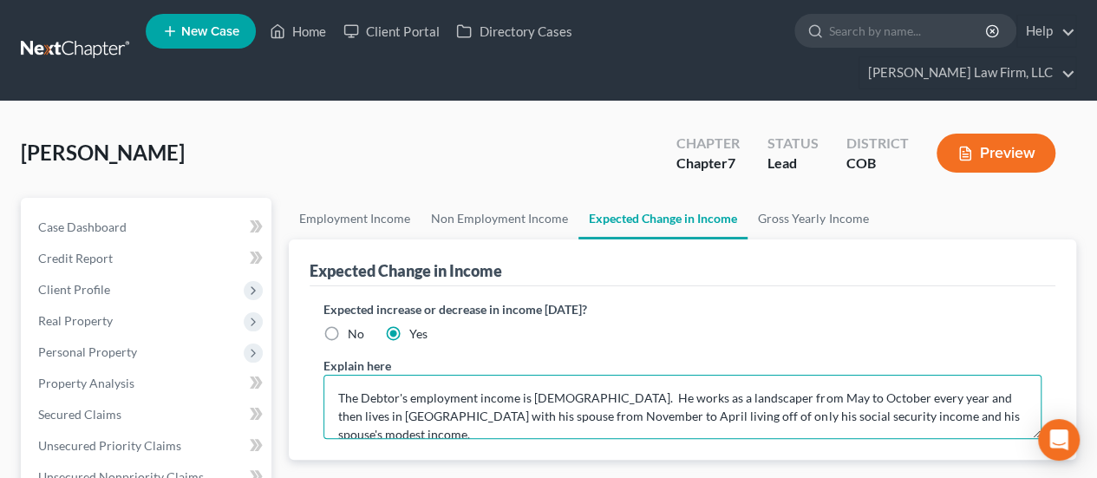
click at [626, 375] on textarea "The Debtor's employment income is [DEMOGRAPHIC_DATA]. He works as a landscaper …" at bounding box center [682, 407] width 718 height 64
drag, startPoint x: 842, startPoint y: 367, endPoint x: 919, endPoint y: 367, distance: 77.2
click at [919, 375] on textarea "The Debtor's employment income is [DEMOGRAPHIC_DATA]. He worked as a landscaper…" at bounding box center [682, 407] width 718 height 64
click at [724, 375] on textarea "The Debtor's employment income is [DEMOGRAPHIC_DATA]. He worked as a landscaper…" at bounding box center [682, 407] width 718 height 64
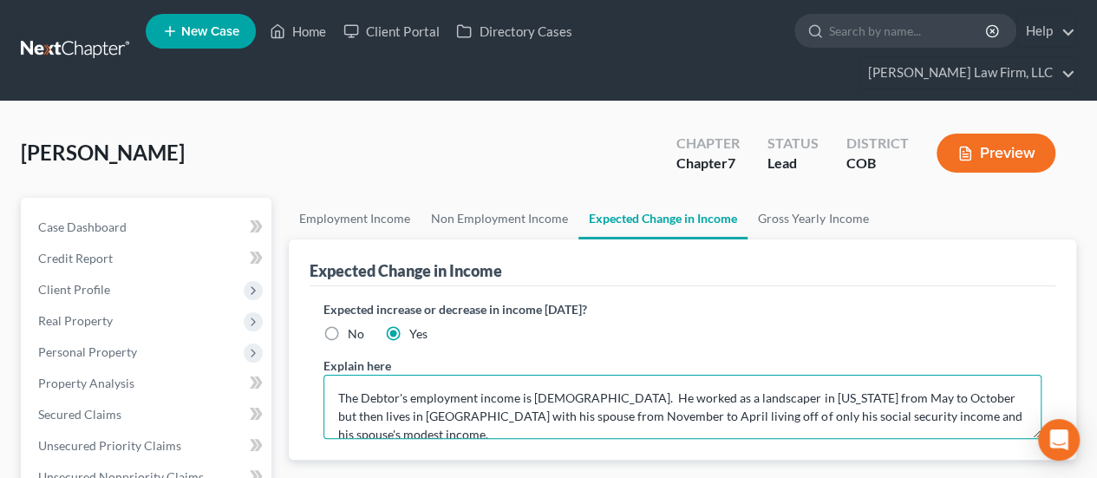
drag, startPoint x: 926, startPoint y: 364, endPoint x: 986, endPoint y: 362, distance: 59.9
click at [986, 375] on textarea "The Debtor's employment income is [DEMOGRAPHIC_DATA]. He worked as a landscaper…" at bounding box center [682, 407] width 718 height 64
click at [386, 379] on textarea "The Debtor's employment income is [DEMOGRAPHIC_DATA]. He worked as a landscaper…" at bounding box center [682, 407] width 718 height 64
type textarea "The Debtor's employment income is [DEMOGRAPHIC_DATA]. He worked as a landscaper…"
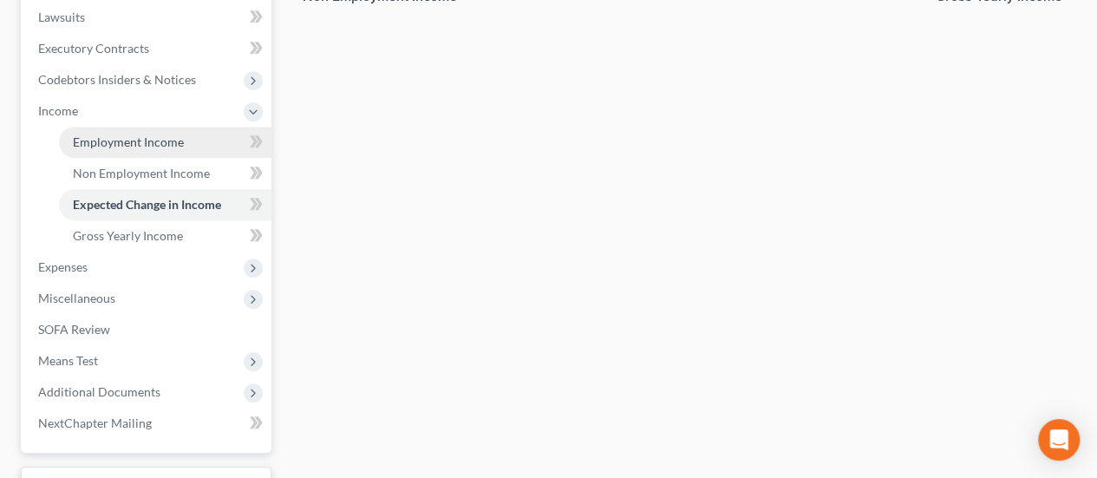
scroll to position [511, 0]
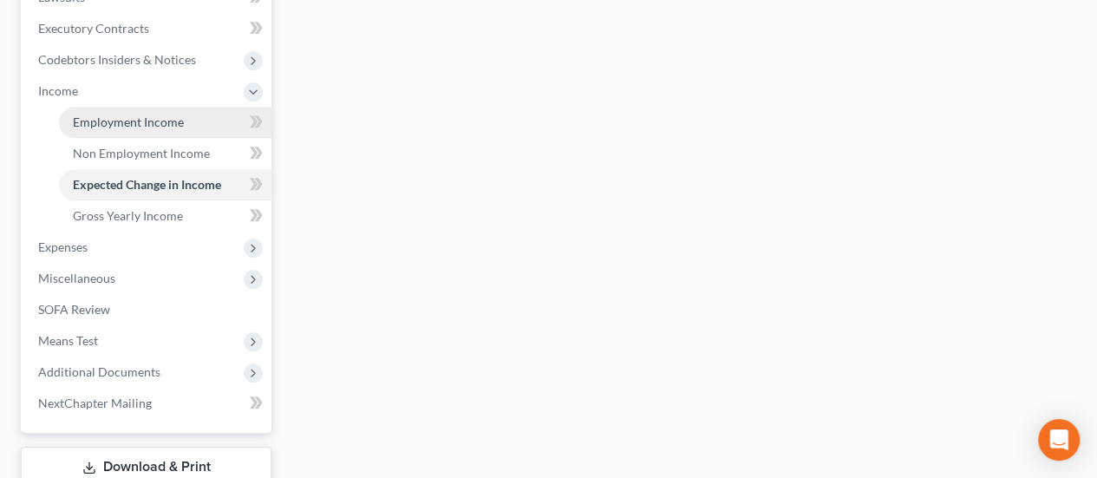
click at [146, 114] on span "Employment Income" at bounding box center [128, 121] width 111 height 15
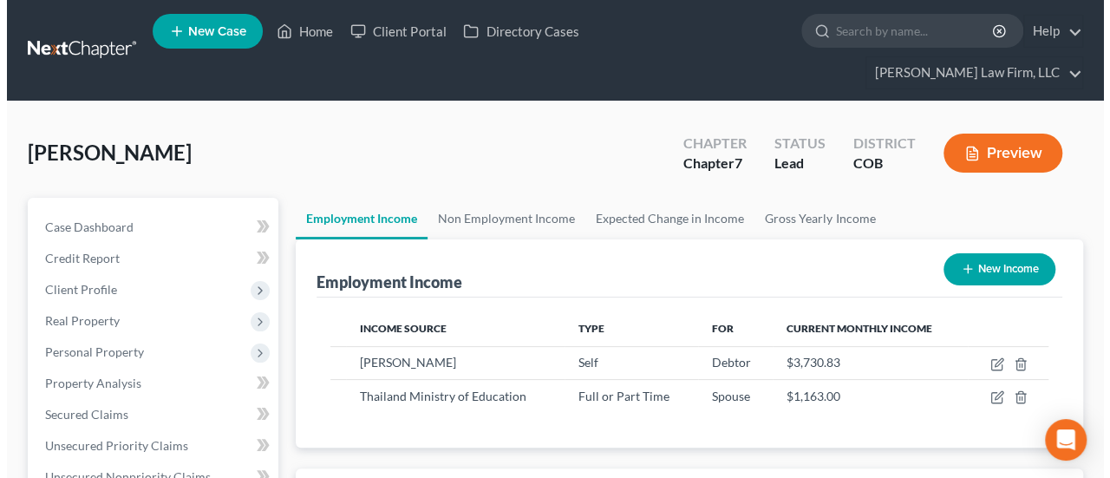
scroll to position [309, 439]
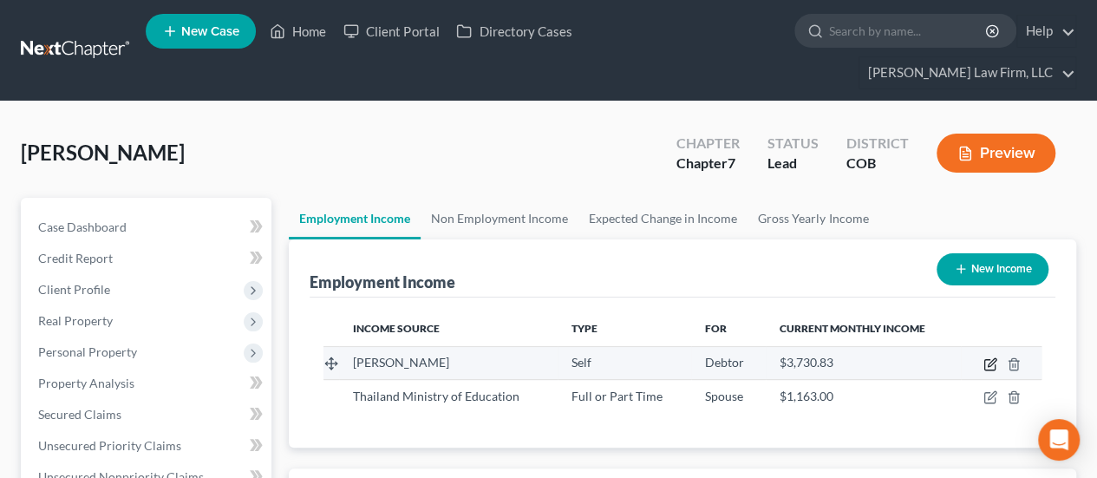
click at [985, 357] on icon "button" at bounding box center [990, 364] width 14 height 14
select select "1"
select select "5"
select select "0"
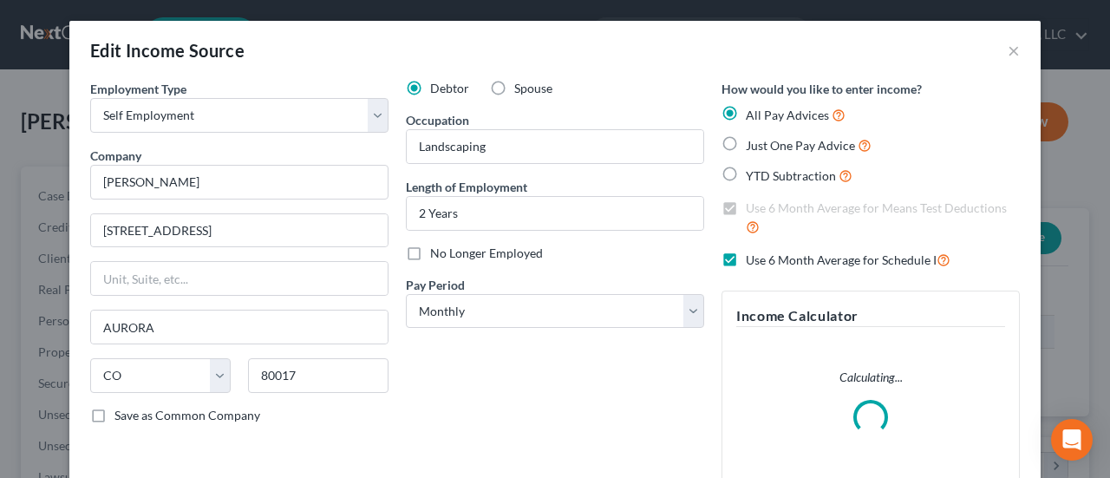
scroll to position [309, 444]
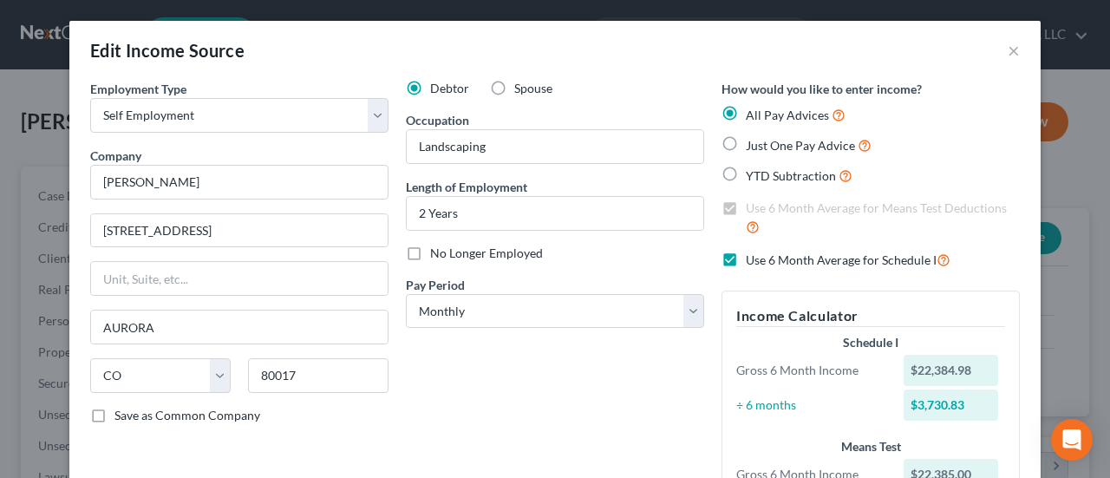
click at [746, 261] on label "Use 6 Month Average for Schedule I" at bounding box center [848, 260] width 205 height 20
click at [753, 261] on input "Use 6 Month Average for Schedule I" at bounding box center [758, 255] width 11 height 11
checkbox input "false"
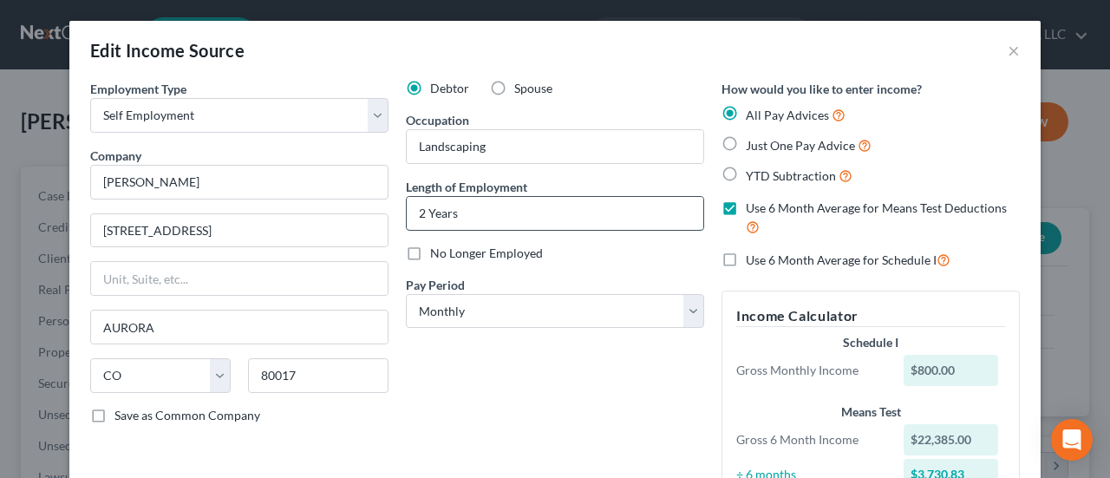
click at [412, 212] on input "2 Years" at bounding box center [555, 213] width 297 height 33
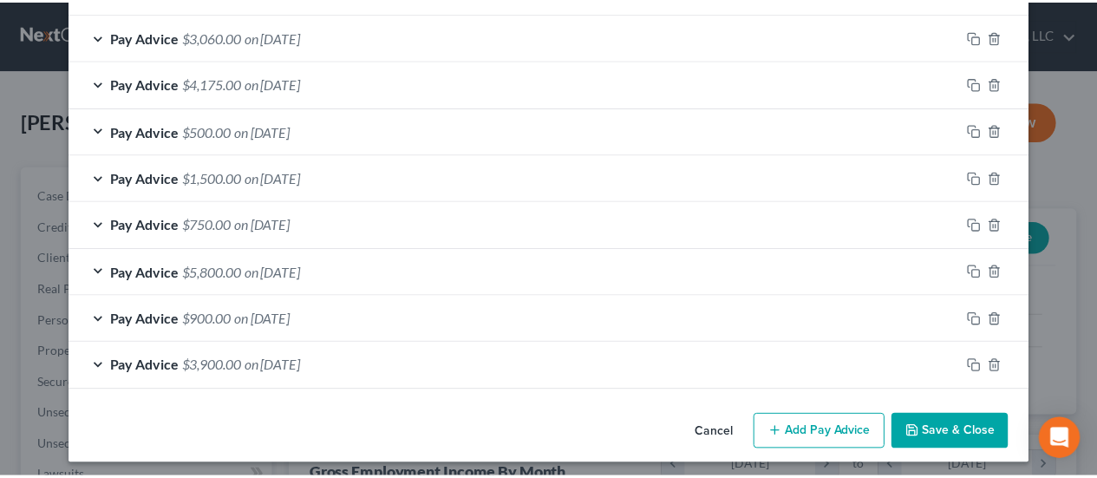
scroll to position [635, 0]
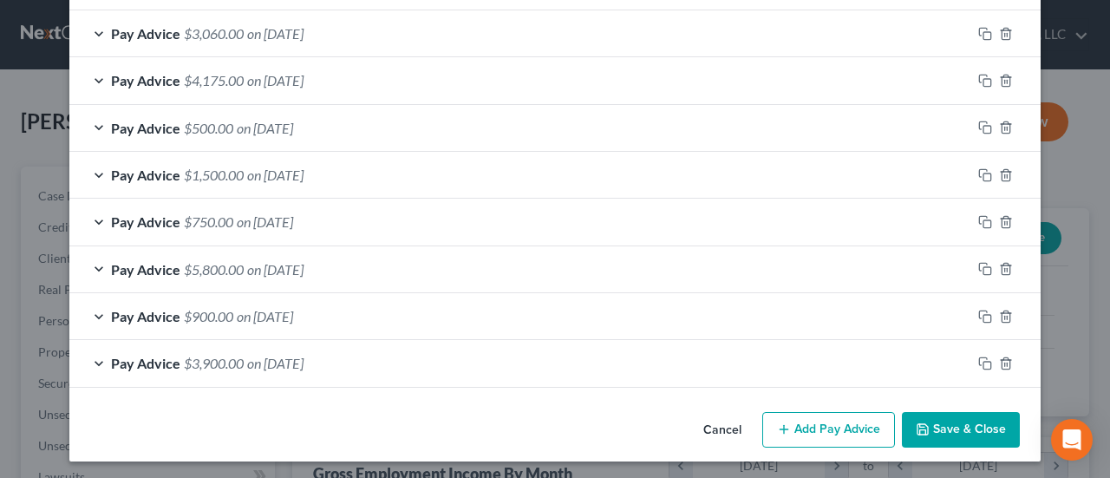
type input "On and off for 2 Years"
click at [920, 430] on polyline "button" at bounding box center [923, 432] width 6 height 4
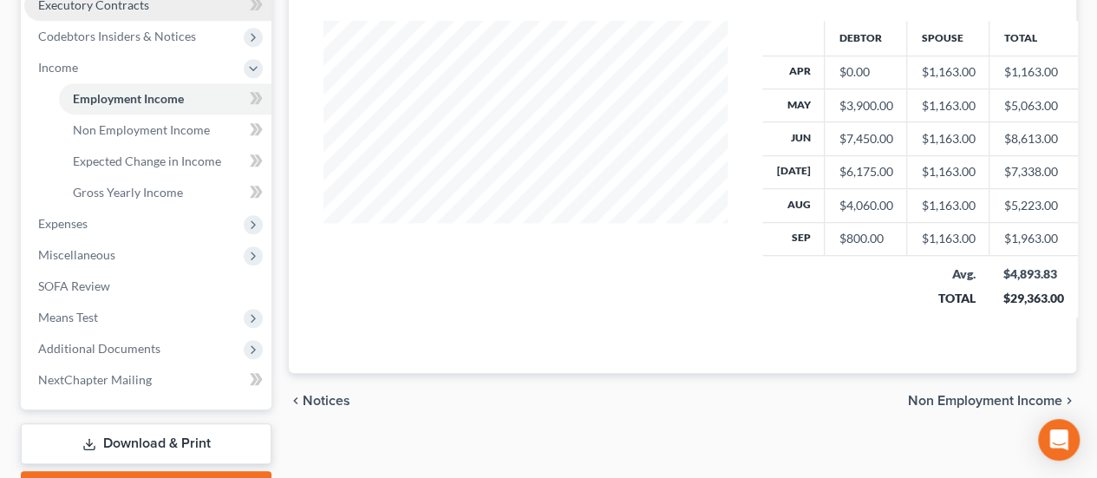
scroll to position [597, 0]
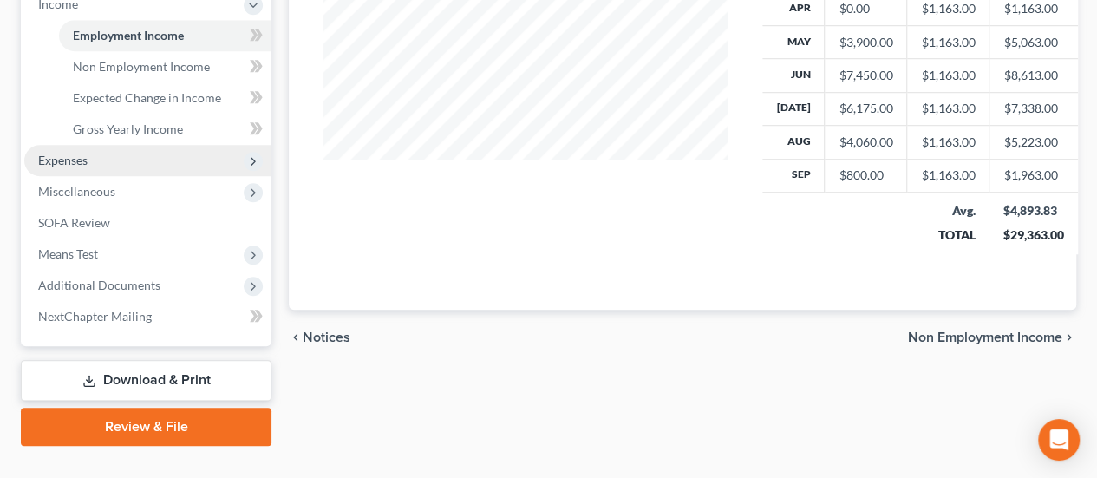
click at [94, 145] on span "Expenses" at bounding box center [147, 160] width 247 height 31
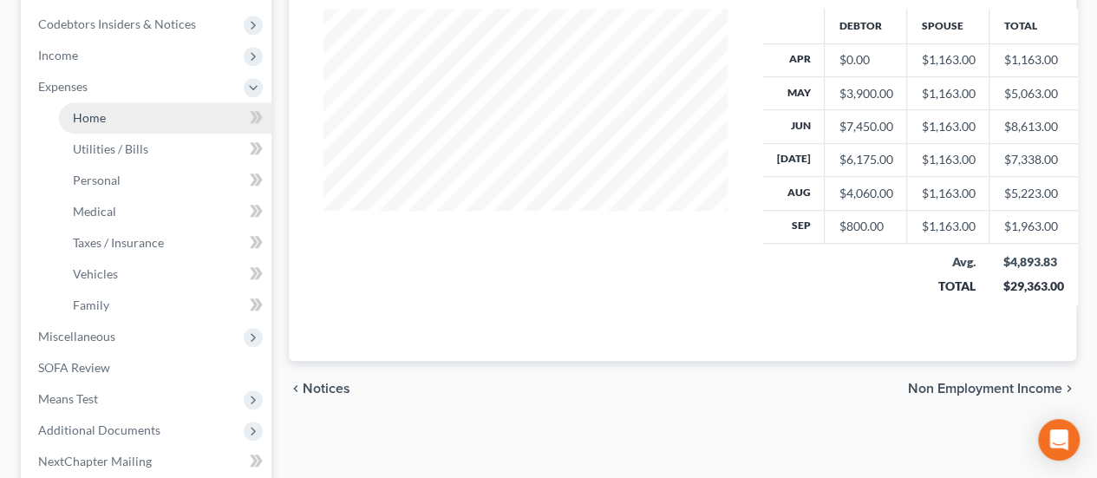
scroll to position [431, 0]
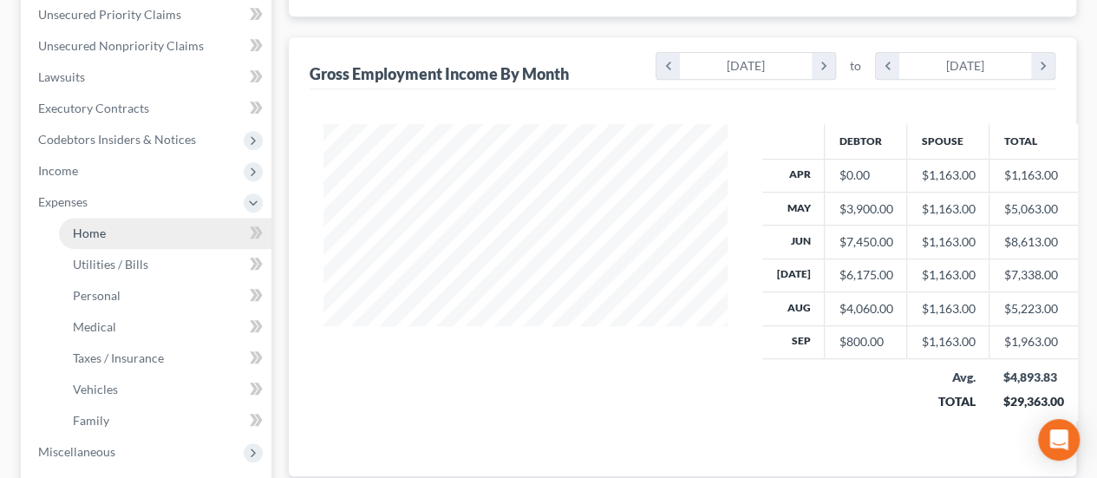
click at [134, 218] on link "Home" at bounding box center [165, 233] width 212 height 31
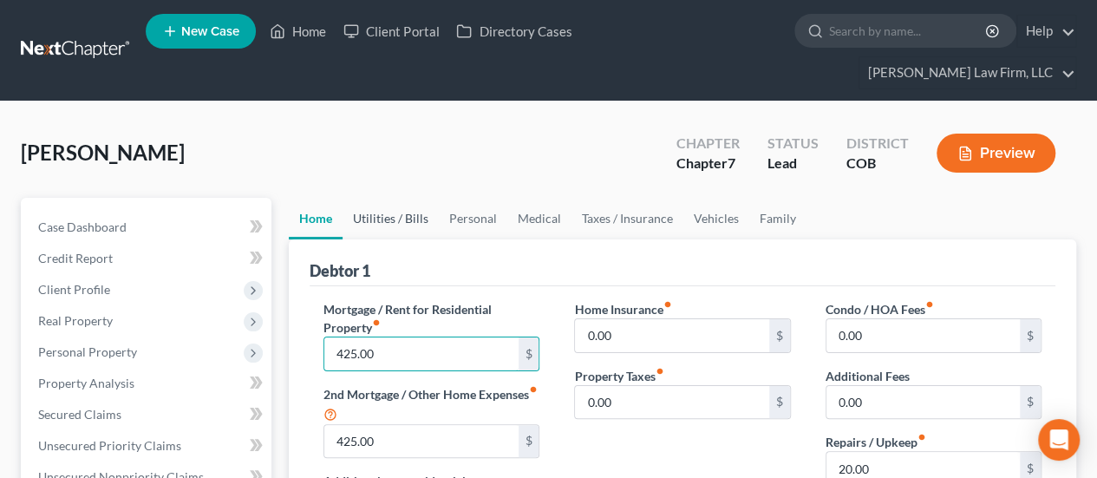
type input "425.00"
click at [419, 198] on link "Utilities / Bills" at bounding box center [390, 219] width 96 height 42
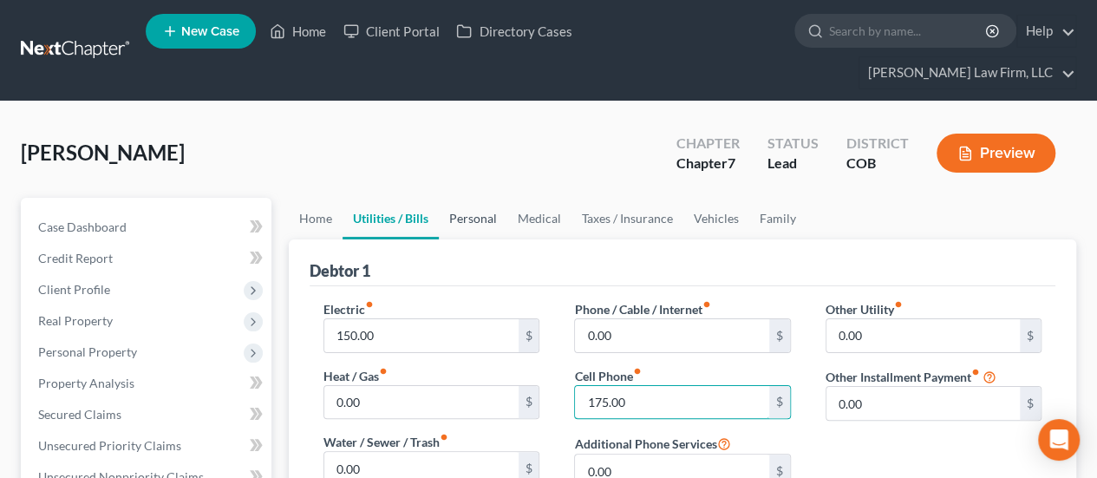
type input "175.00"
click at [473, 198] on link "Personal" at bounding box center [473, 219] width 68 height 42
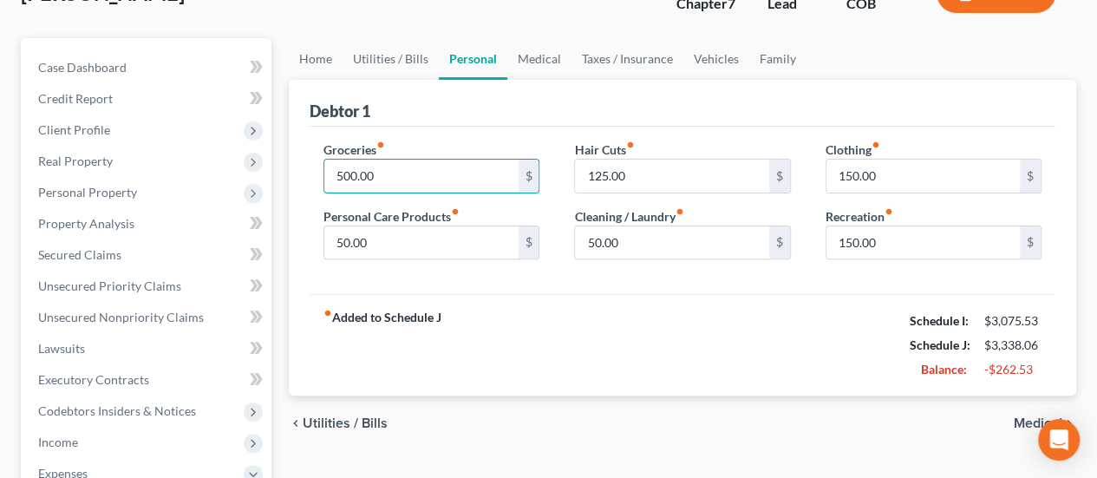
scroll to position [433, 0]
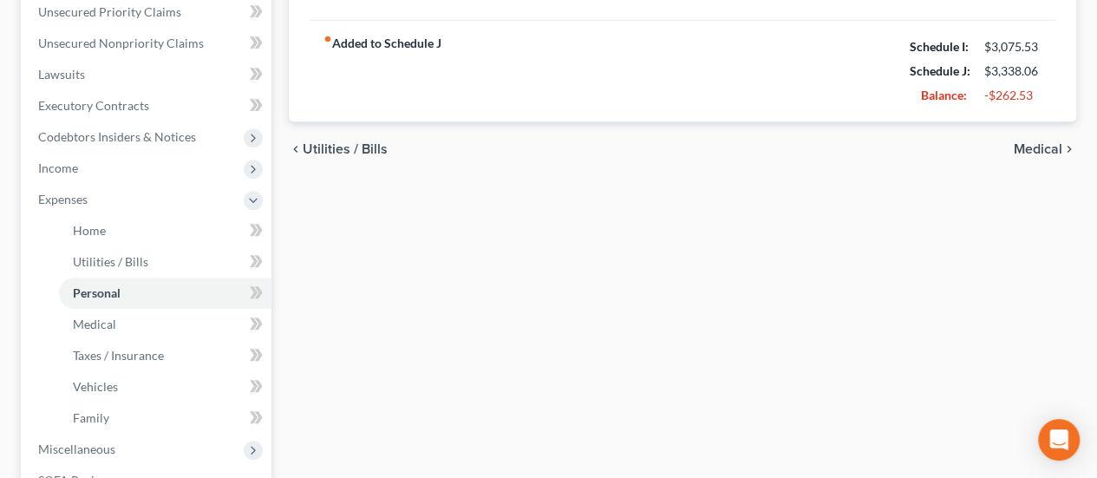
type input "500.00"
click at [735, 63] on div "fiber_manual_record Added to Schedule J Schedule I: $3,075.53 Schedule J: $3,33…" at bounding box center [683, 70] width 746 height 101
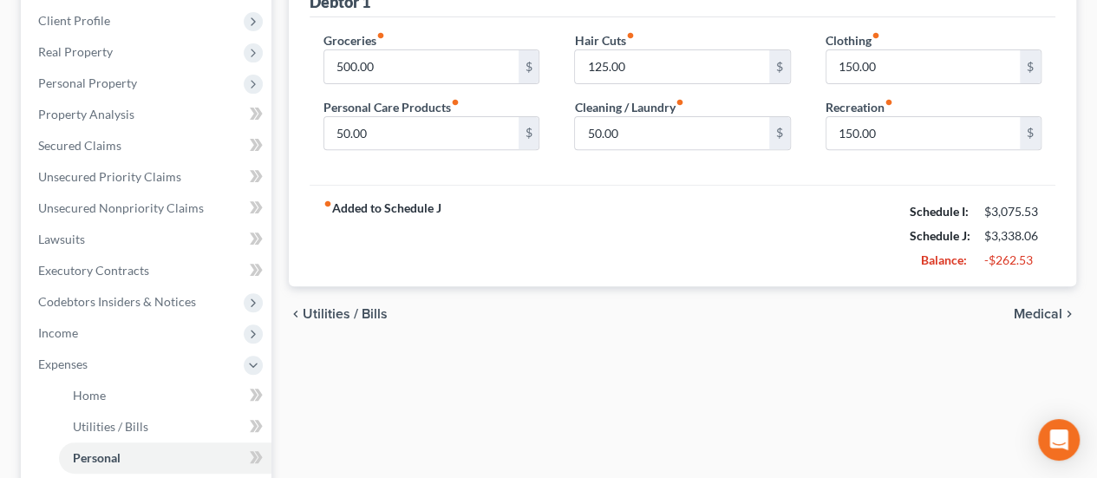
scroll to position [173, 0]
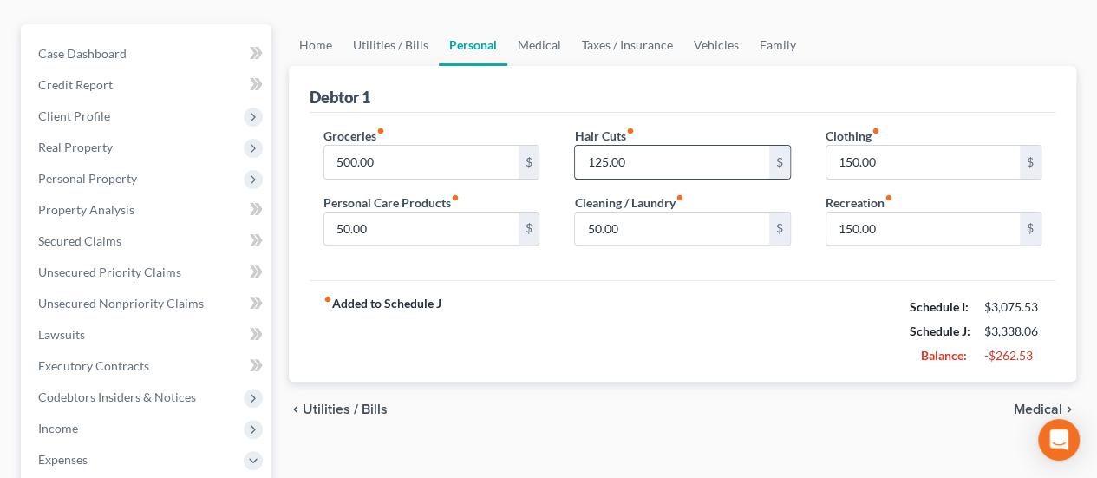
click at [590, 146] on input "125.00" at bounding box center [671, 162] width 193 height 33
type input "75.00"
click at [839, 146] on input "150.00" at bounding box center [922, 162] width 193 height 33
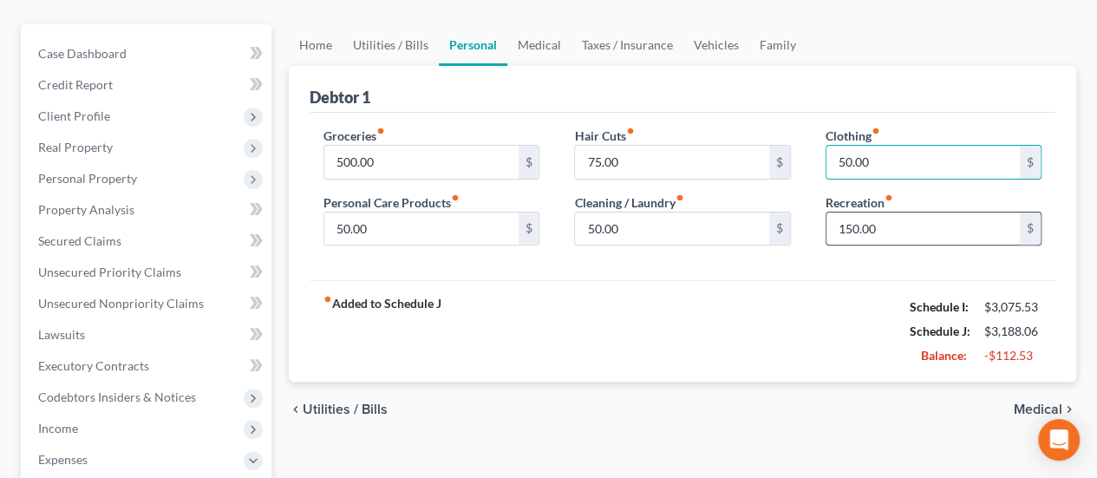
type input "50.00"
click at [838, 212] on input "150.00" at bounding box center [922, 228] width 193 height 33
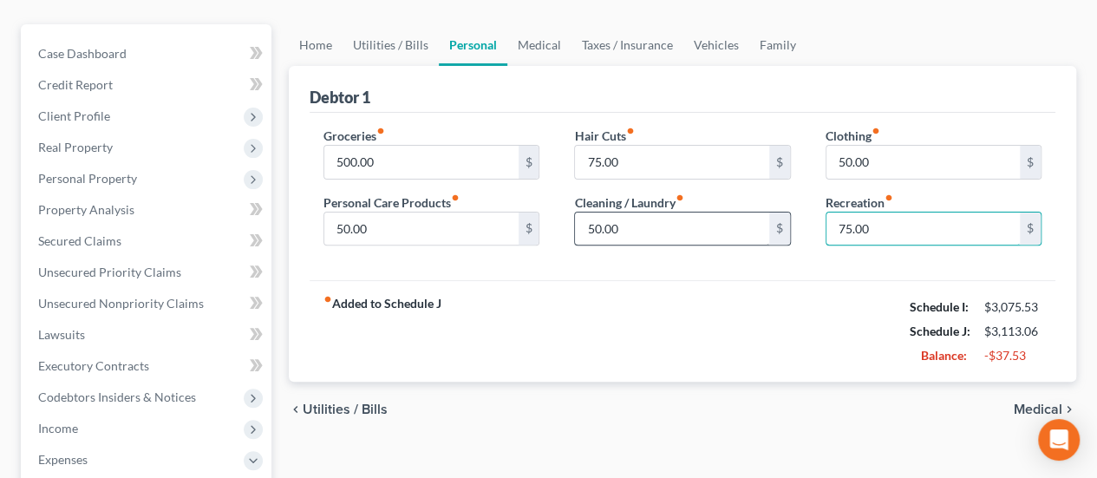
type input "75.00"
click at [589, 212] on input "50.00" at bounding box center [671, 228] width 193 height 33
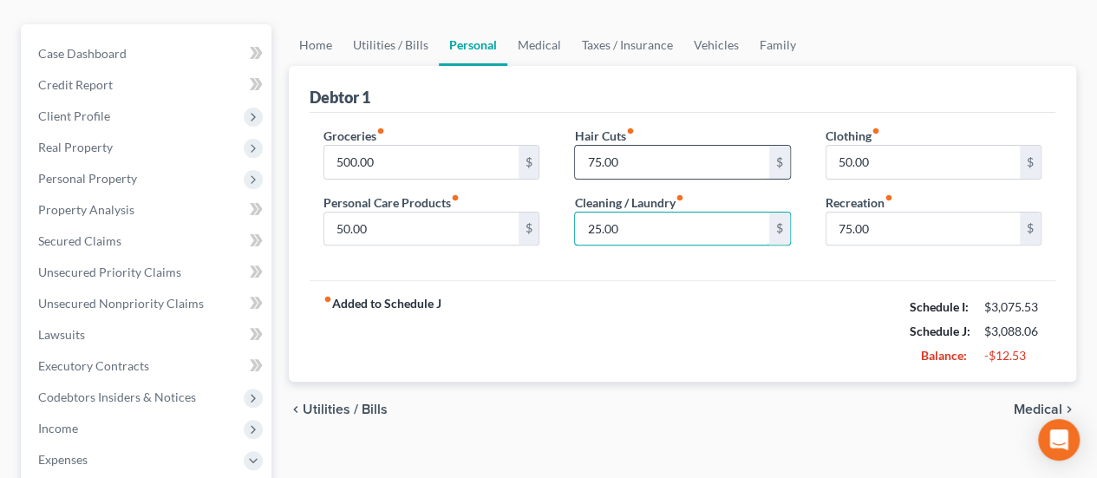
type input "25.00"
click at [583, 146] on input "75.00" at bounding box center [671, 162] width 193 height 33
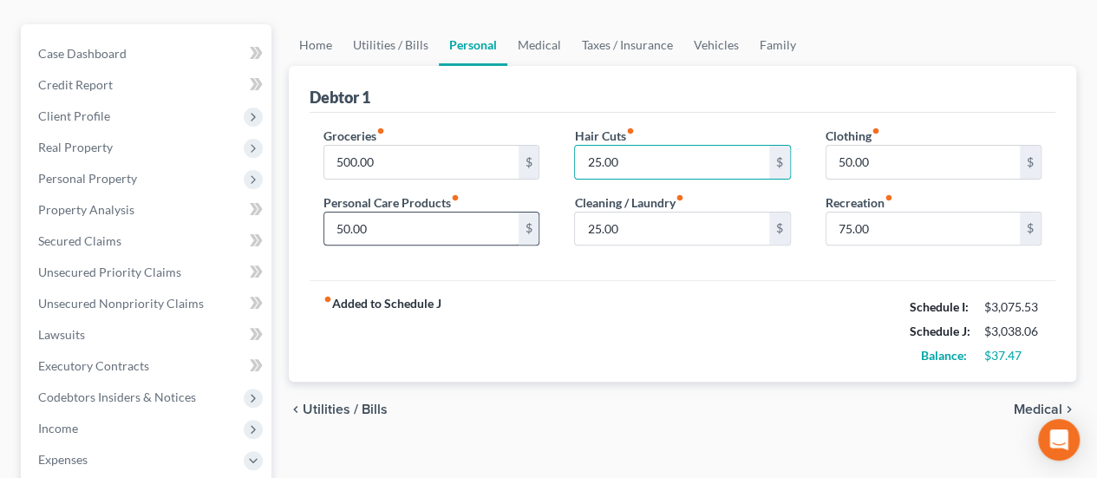
type input "25.00"
click at [381, 212] on input "50.00" at bounding box center [420, 228] width 193 height 33
type input "25"
click at [739, 146] on input "25.00" at bounding box center [671, 162] width 193 height 33
click at [544, 24] on link "Medical" at bounding box center [539, 45] width 64 height 42
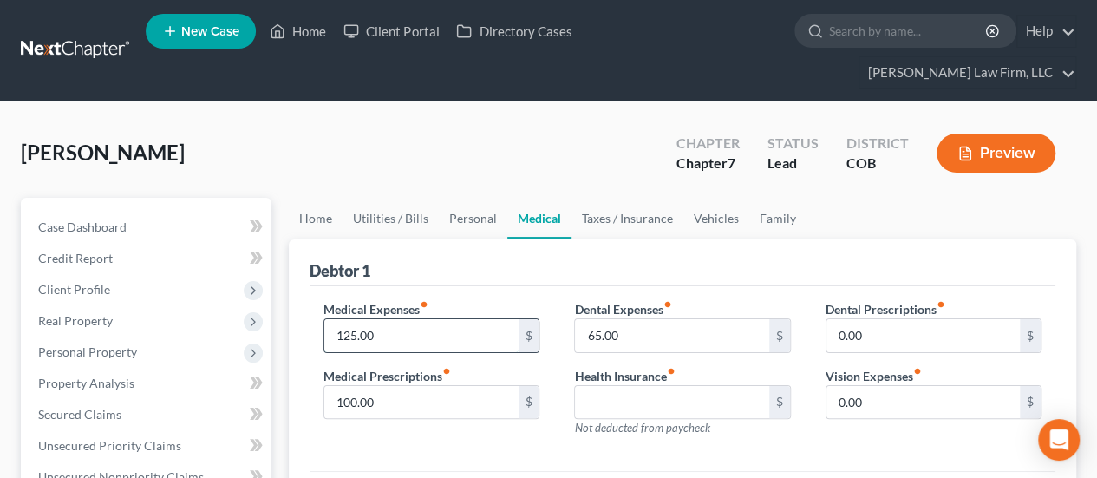
click at [343, 319] on input "125.00" at bounding box center [420, 335] width 193 height 33
type input "105"
click at [371, 386] on input "100.00" at bounding box center [420, 402] width 193 height 33
click at [642, 198] on link "Taxes / Insurance" at bounding box center [627, 219] width 112 height 42
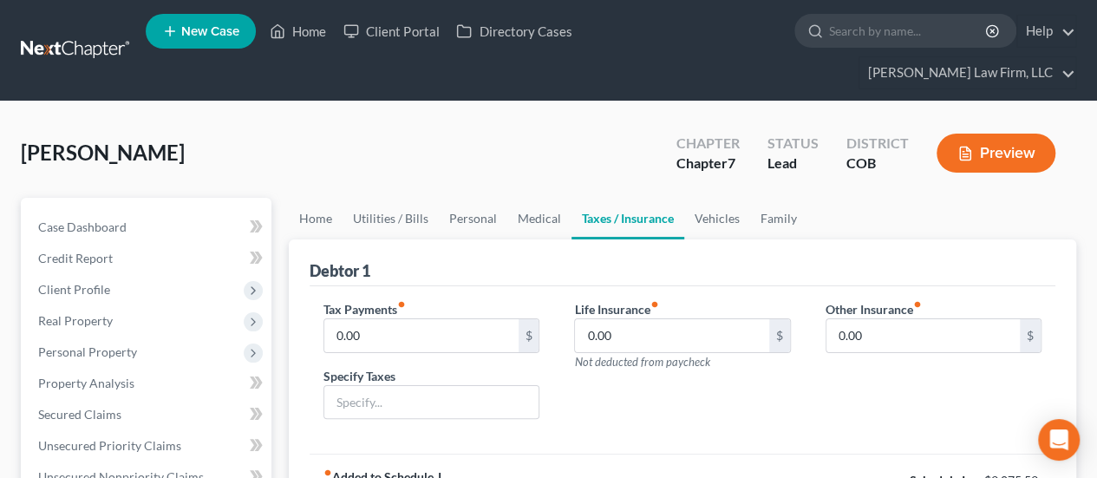
click at [642, 198] on link "Taxes / Insurance" at bounding box center [627, 219] width 113 height 42
click at [711, 198] on link "Vehicles" at bounding box center [717, 219] width 66 height 42
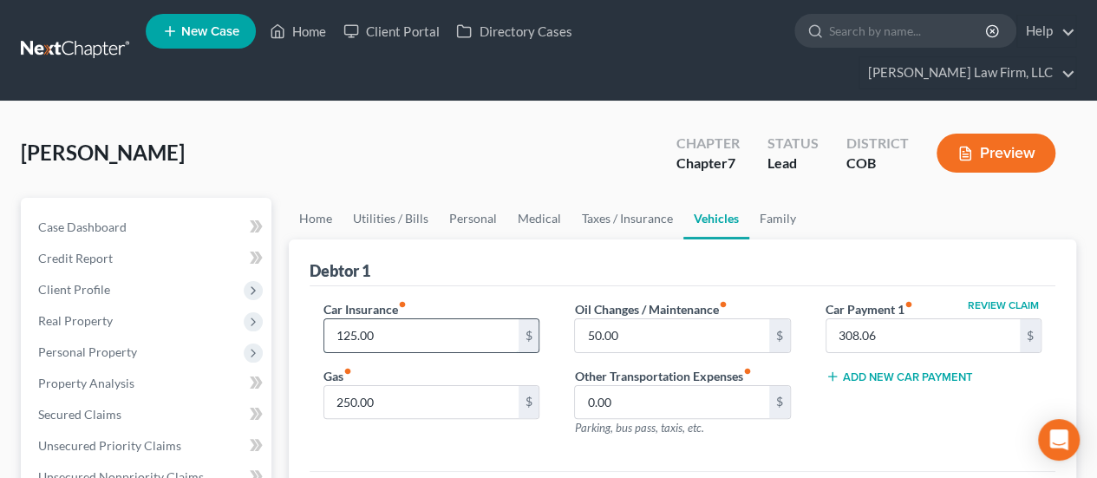
click at [344, 319] on input "125.00" at bounding box center [420, 335] width 193 height 33
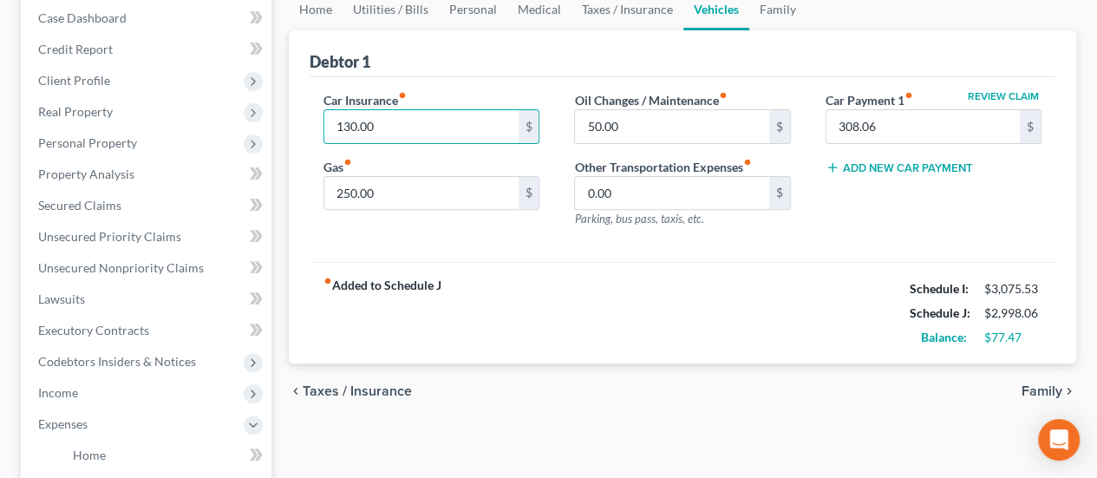
scroll to position [173, 0]
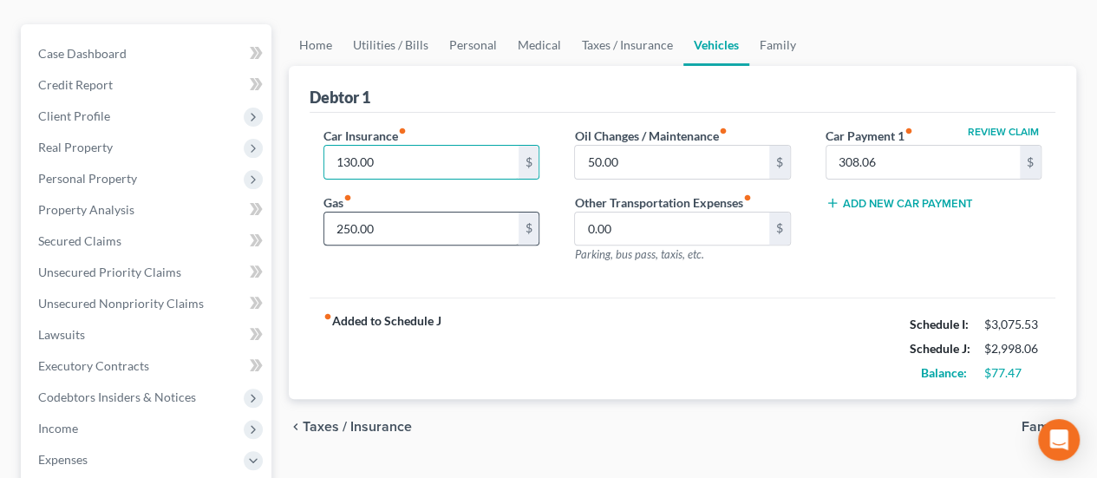
type input "130.00"
click at [342, 212] on input "250.00" at bounding box center [420, 228] width 193 height 33
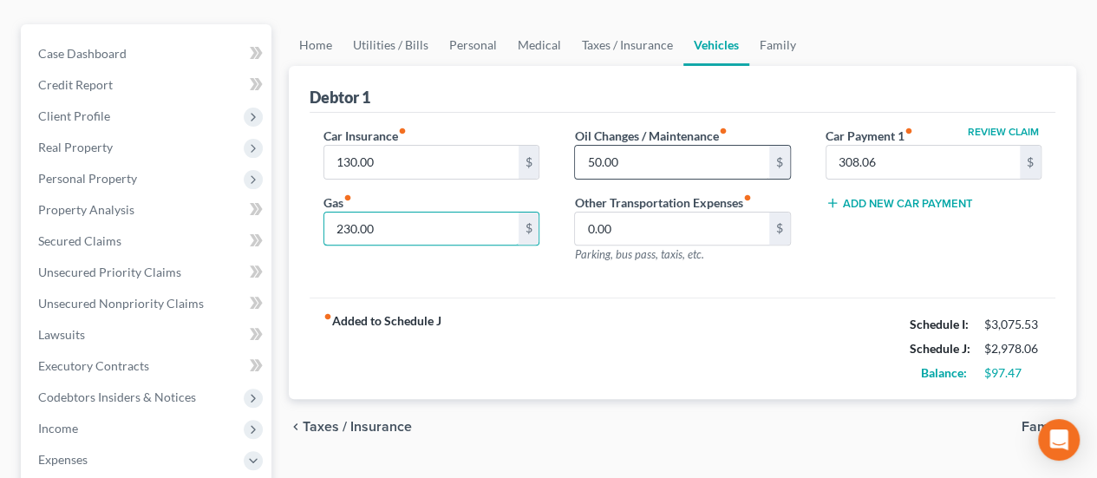
type input "230.00"
click at [584, 146] on input "50.00" at bounding box center [671, 162] width 193 height 33
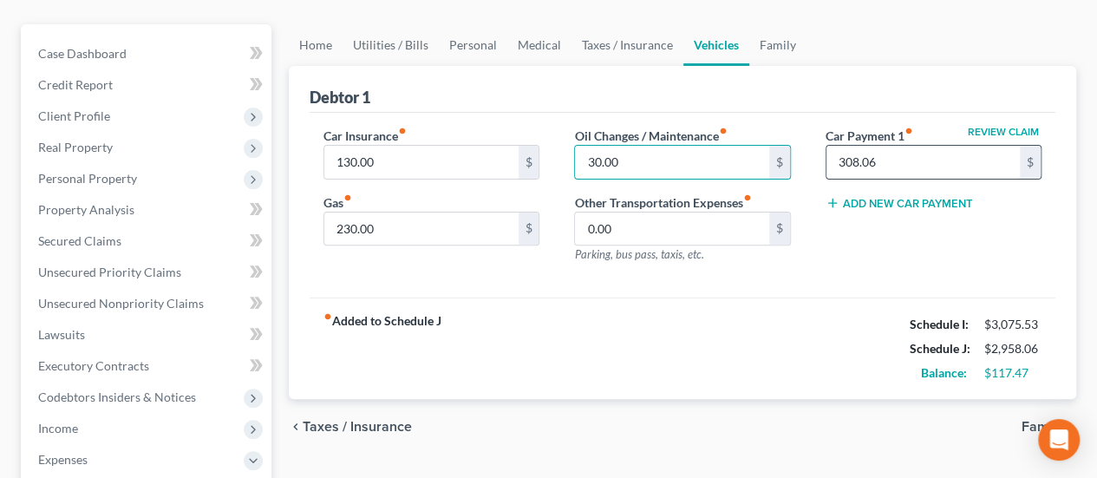
type input "30.00"
click at [836, 146] on input "308.06" at bounding box center [922, 162] width 193 height 33
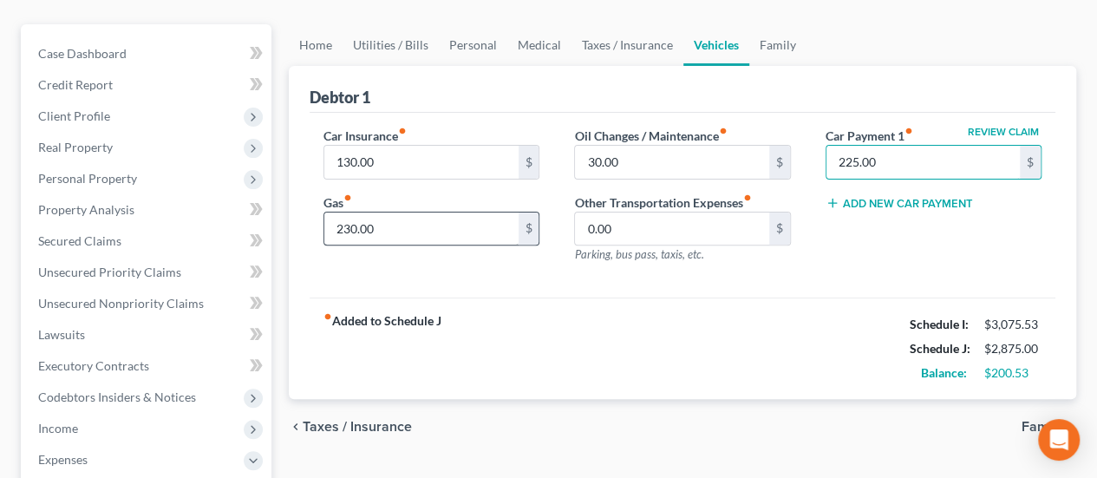
type input "225.00"
click at [461, 212] on input "230.00" at bounding box center [420, 228] width 193 height 33
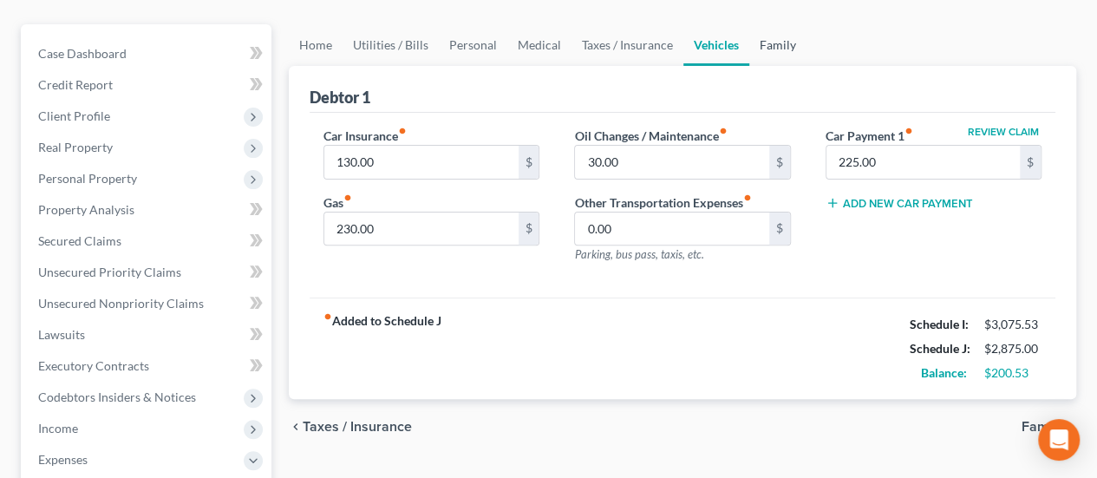
click at [773, 24] on link "Family" at bounding box center [777, 45] width 57 height 42
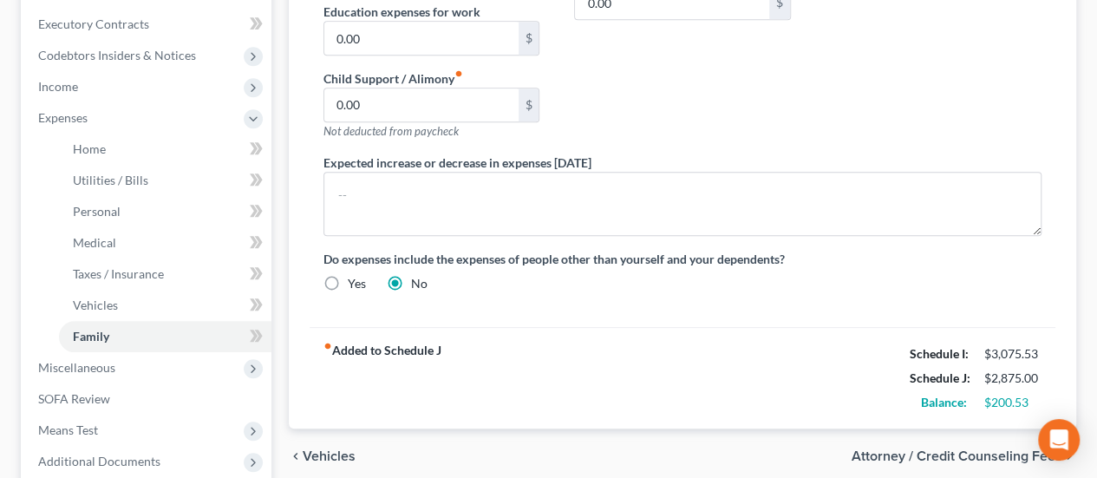
scroll to position [520, 0]
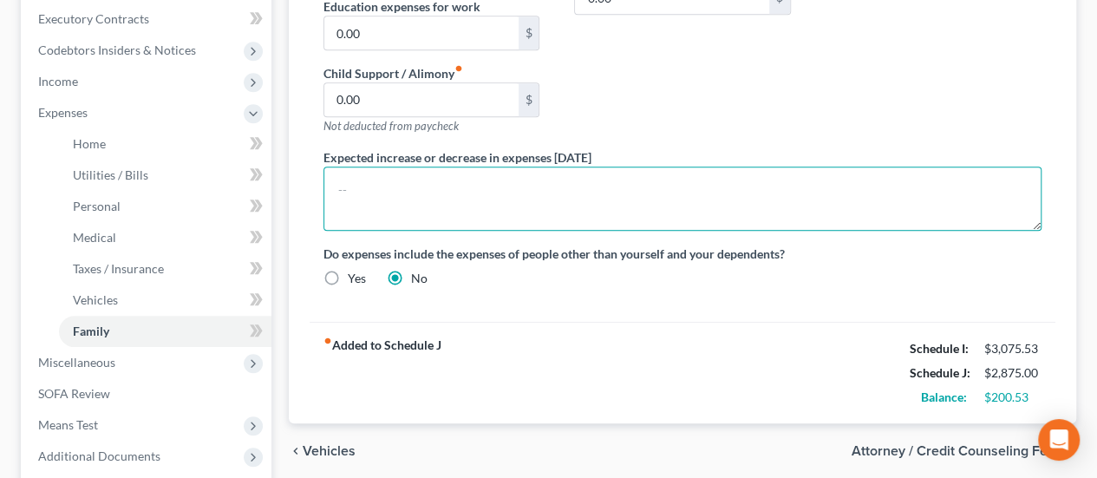
click at [402, 166] on textarea at bounding box center [682, 198] width 718 height 64
click at [334, 166] on textarea "This schedule J reflects the Debtor's household" at bounding box center [682, 198] width 718 height 64
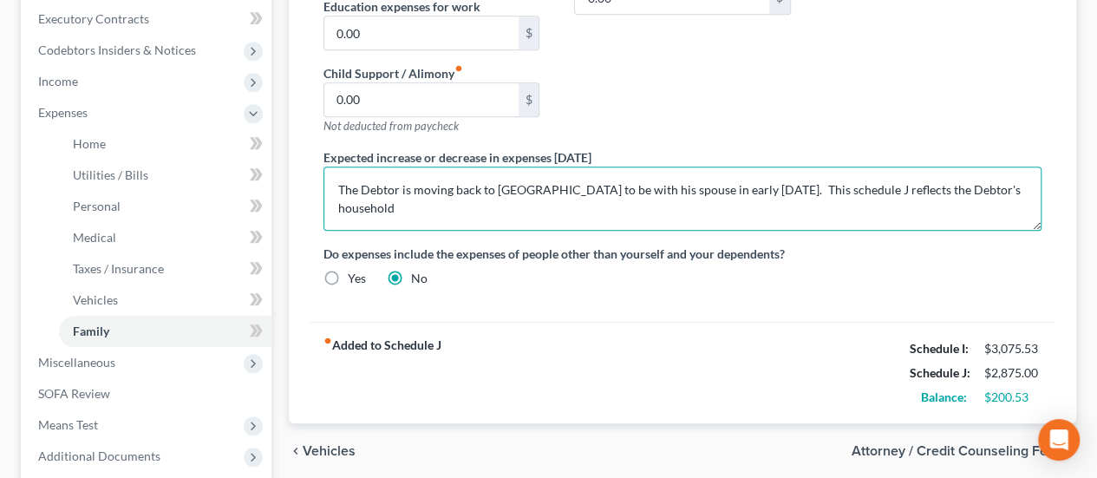
click at [403, 173] on textarea "The Debtor is moving back to [GEOGRAPHIC_DATA] to be with his spouse in early […" at bounding box center [682, 198] width 718 height 64
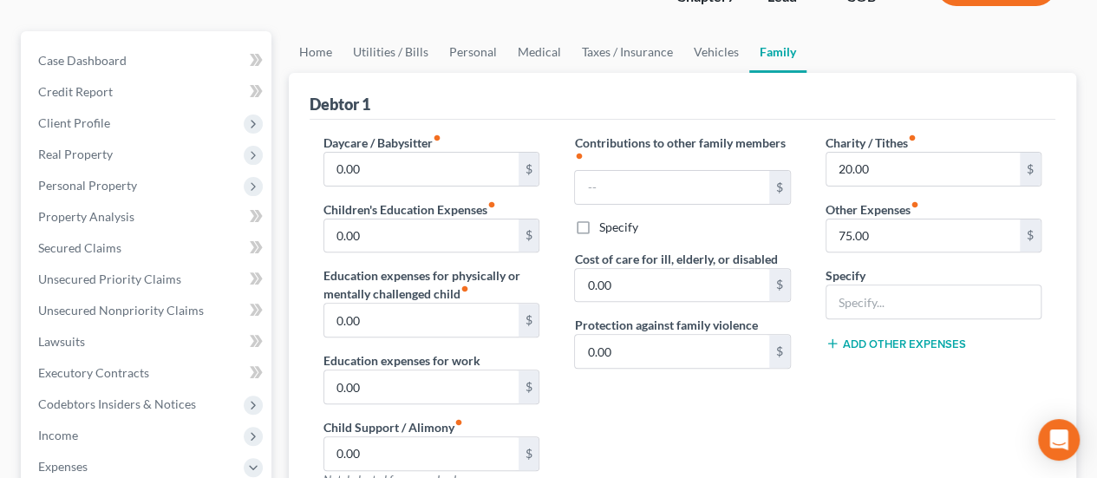
scroll to position [87, 0]
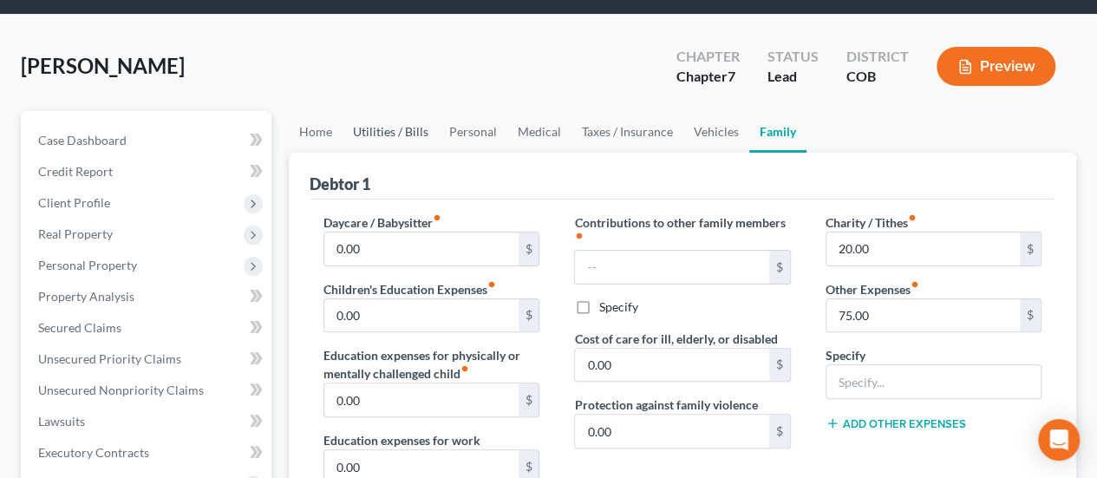
type textarea "The Debtor is moving back to [GEOGRAPHIC_DATA] to be with his spouse in early […"
click at [367, 111] on link "Utilities / Bills" at bounding box center [390, 132] width 96 height 42
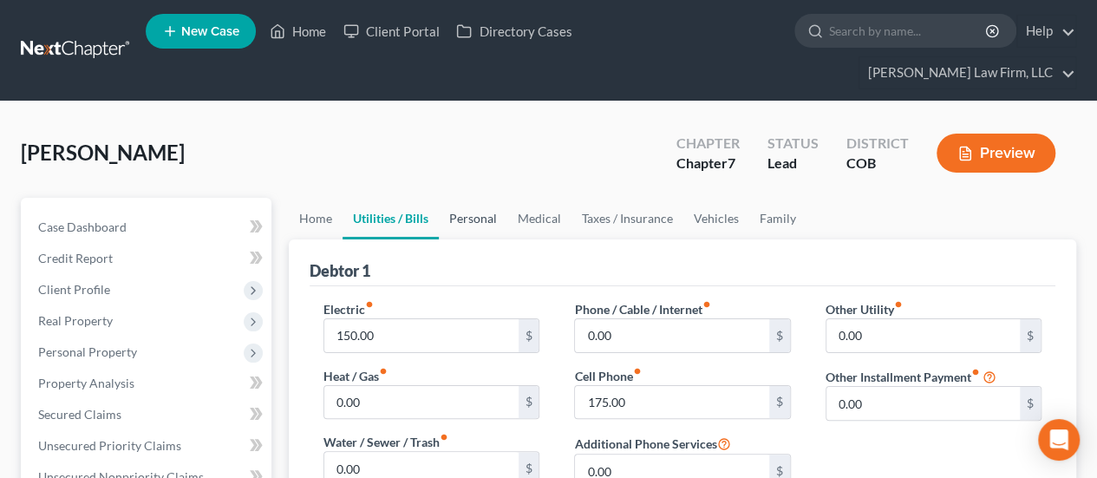
click at [470, 198] on link "Personal" at bounding box center [473, 219] width 68 height 42
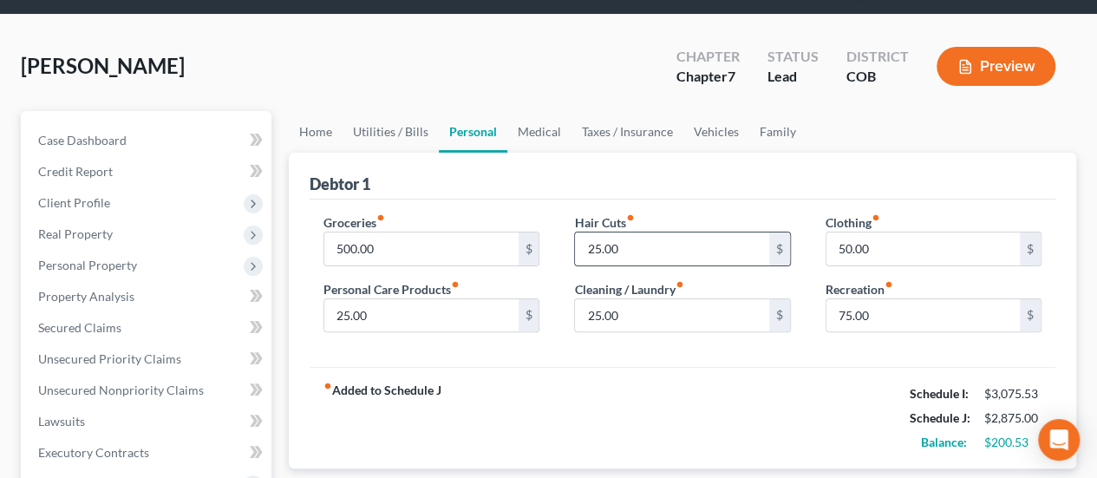
scroll to position [173, 0]
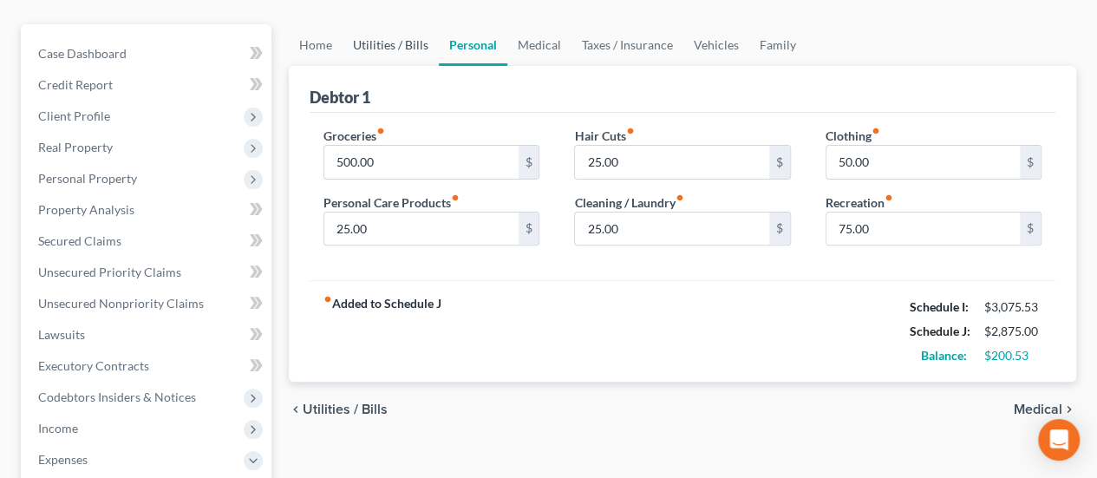
click at [401, 24] on link "Utilities / Bills" at bounding box center [390, 45] width 96 height 42
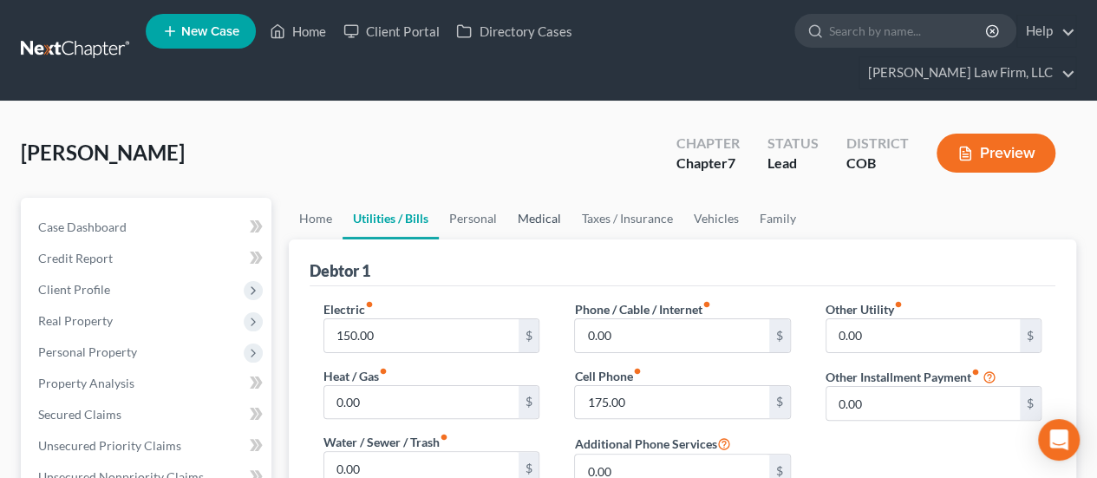
click at [536, 198] on link "Medical" at bounding box center [539, 219] width 64 height 42
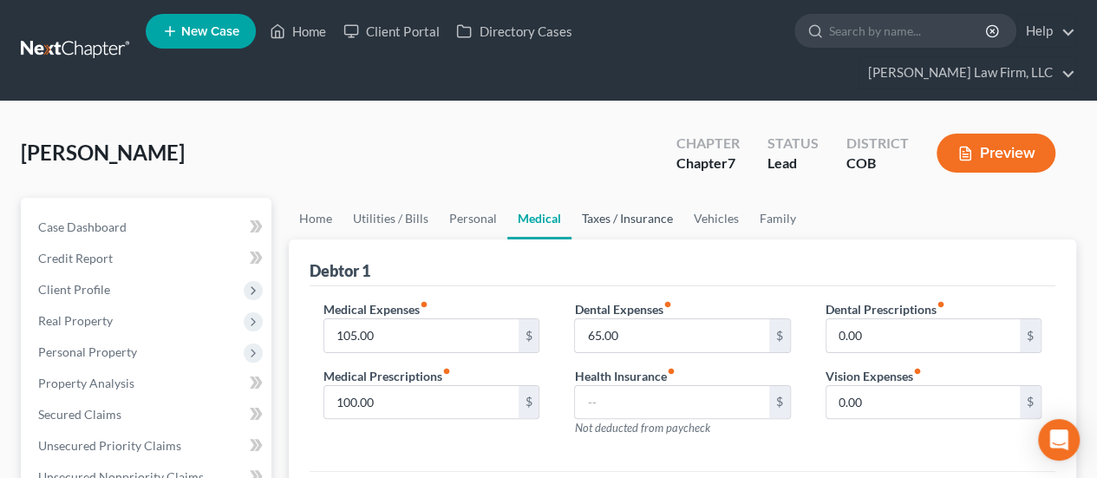
click at [647, 198] on link "Taxes / Insurance" at bounding box center [627, 219] width 112 height 42
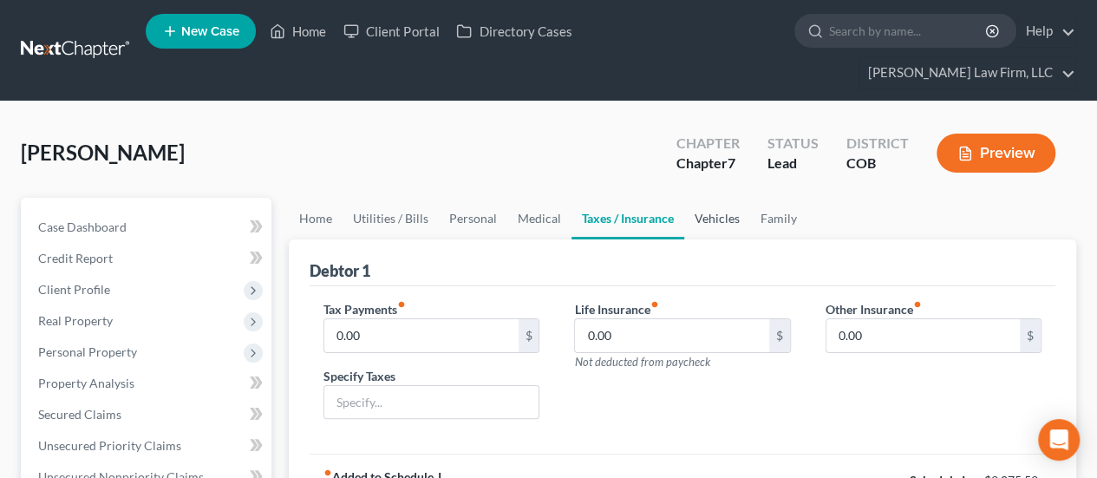
click at [710, 198] on link "Vehicles" at bounding box center [717, 219] width 66 height 42
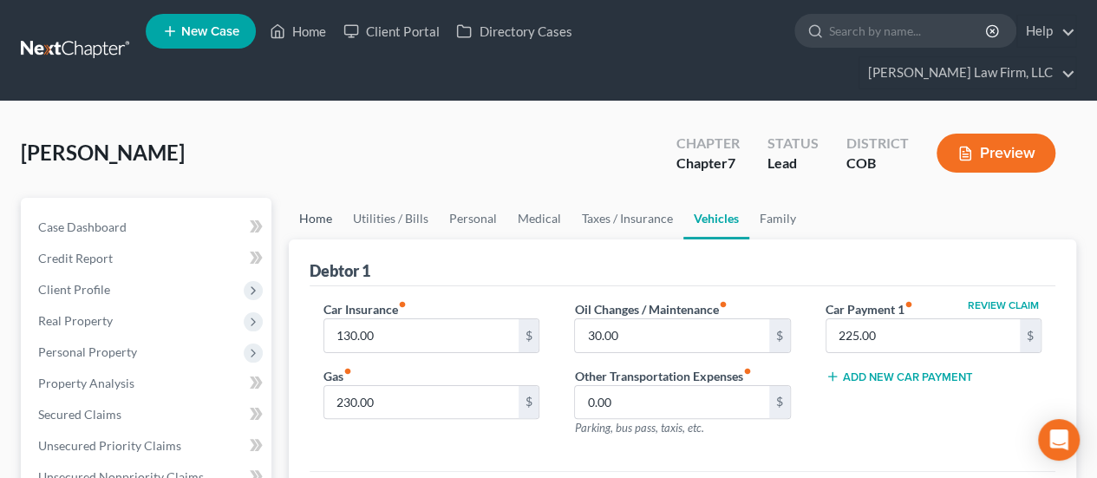
click at [324, 198] on link "Home" at bounding box center [316, 219] width 54 height 42
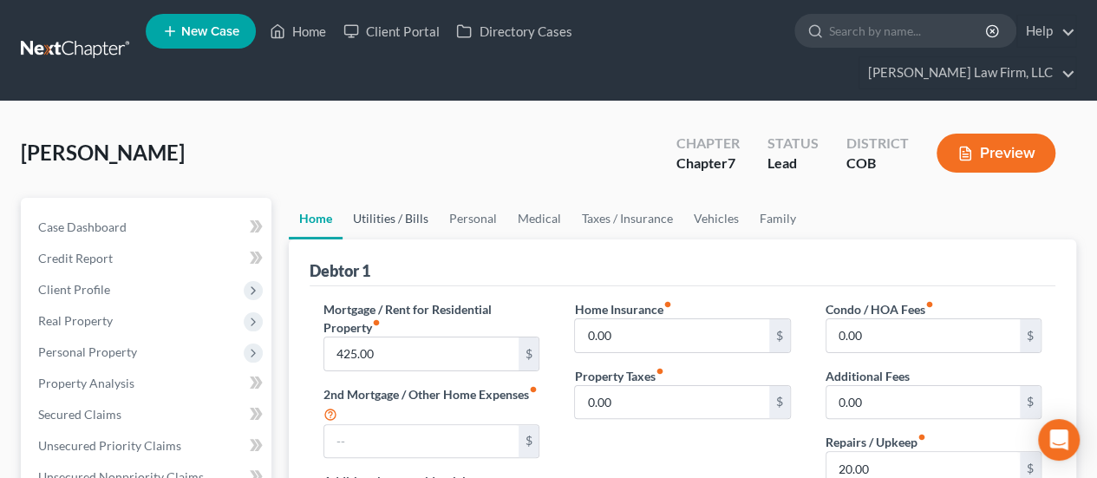
click at [411, 198] on link "Utilities / Bills" at bounding box center [390, 219] width 96 height 42
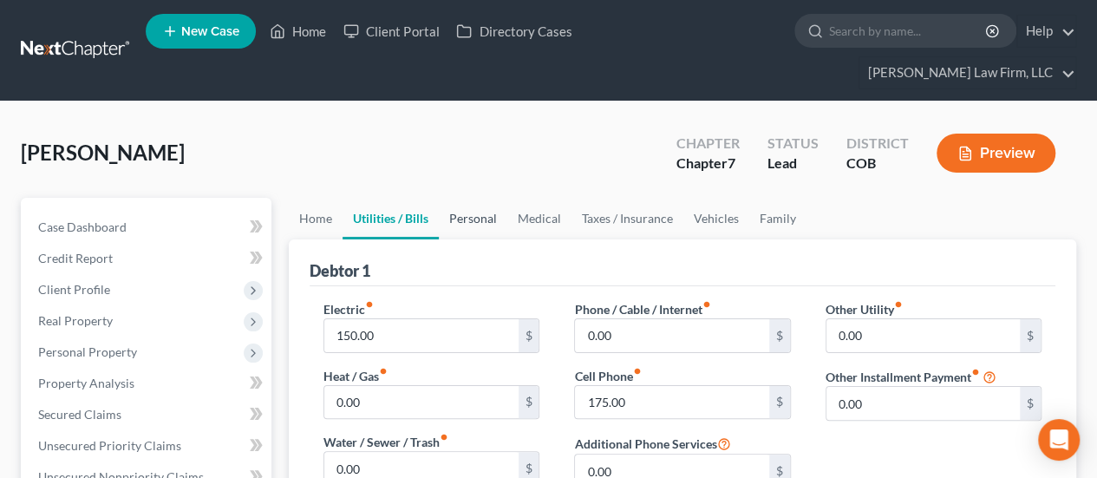
click at [486, 198] on link "Personal" at bounding box center [473, 219] width 68 height 42
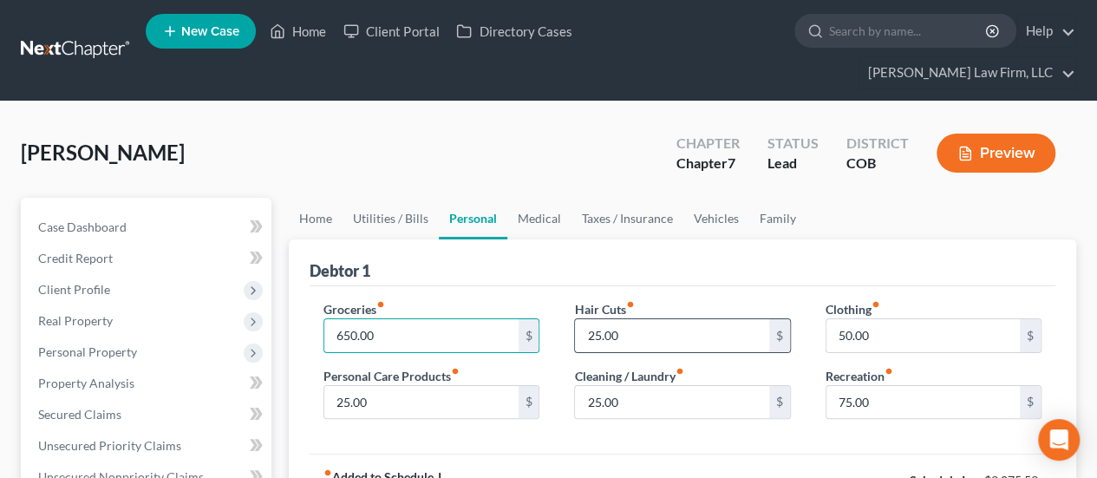
type input "650.00"
click at [588, 319] on input "25.00" at bounding box center [671, 335] width 193 height 33
type input "60.00"
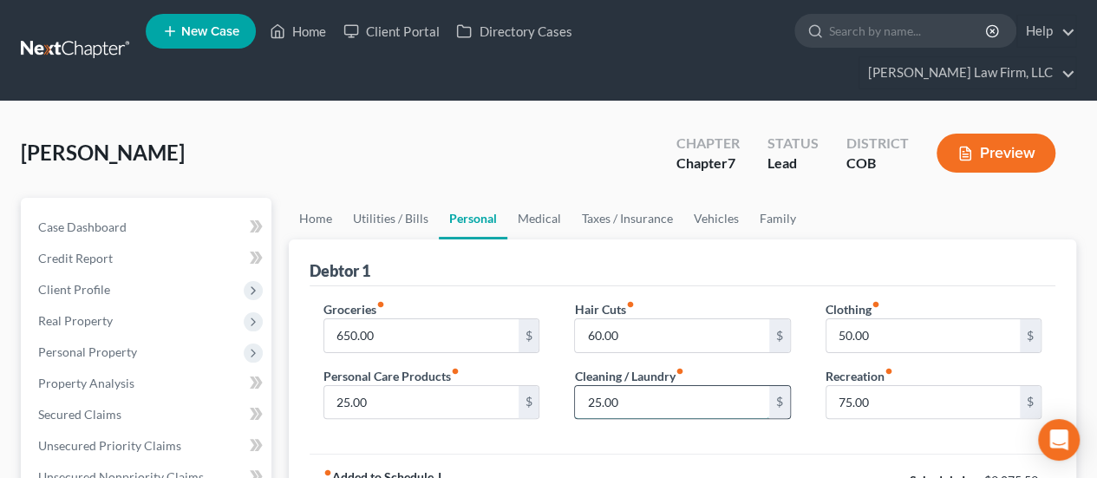
click at [586, 386] on input "25.00" at bounding box center [671, 402] width 193 height 33
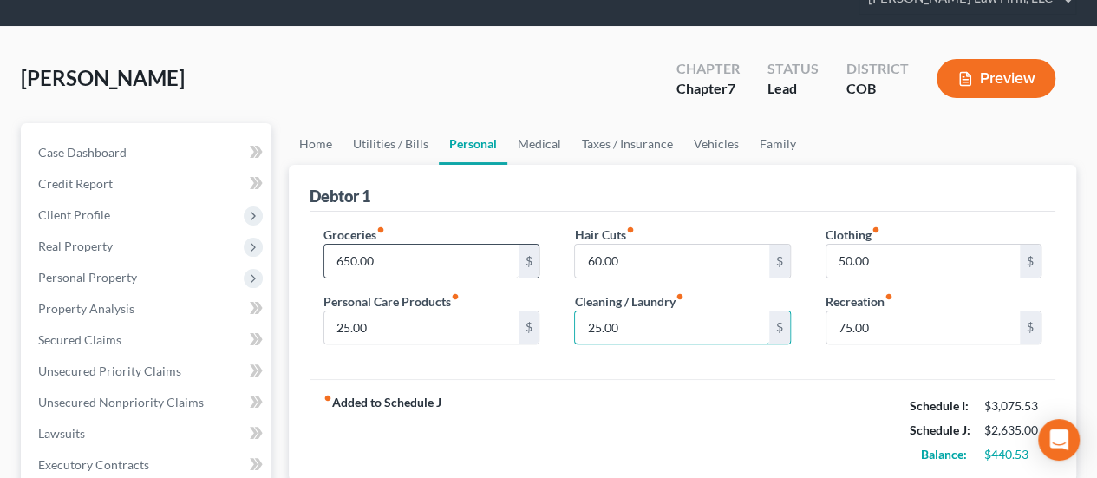
scroll to position [173, 0]
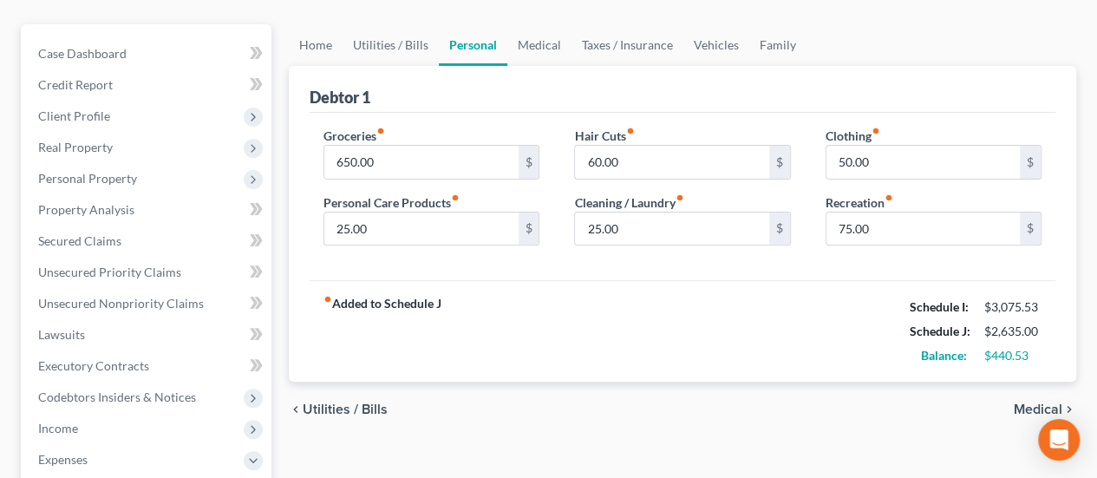
click at [642, 340] on div "fiber_manual_record Added to Schedule J Schedule I: $3,075.53 Schedule J: $2,63…" at bounding box center [683, 330] width 746 height 101
click at [544, 24] on link "Medical" at bounding box center [539, 45] width 64 height 42
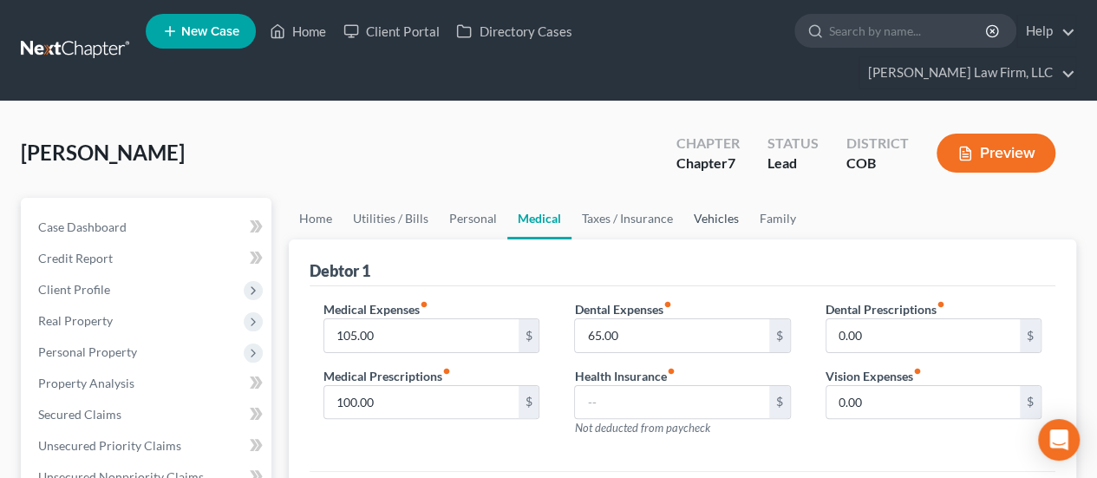
click at [726, 198] on link "Vehicles" at bounding box center [716, 219] width 66 height 42
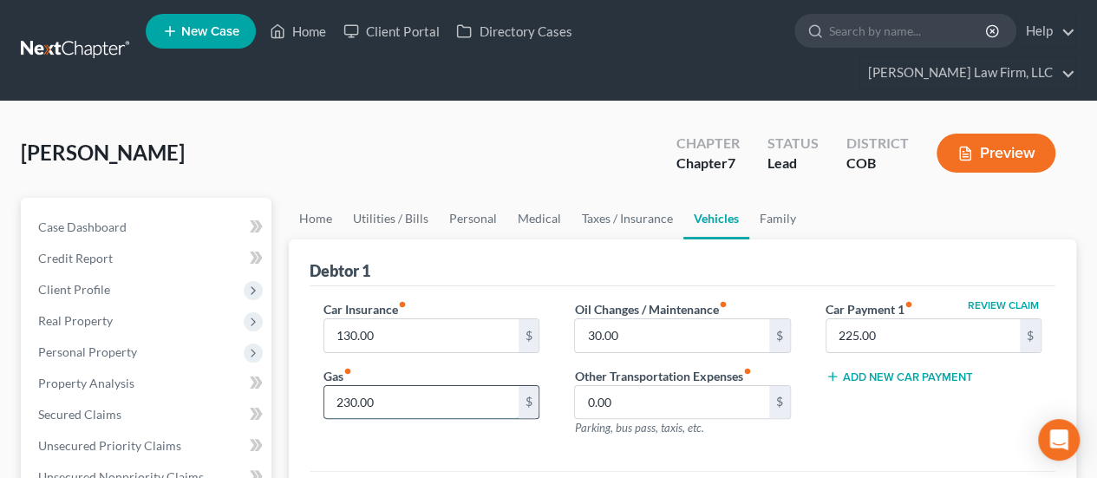
click at [335, 386] on input "230.00" at bounding box center [420, 402] width 193 height 33
click at [777, 198] on link "Family" at bounding box center [777, 219] width 57 height 42
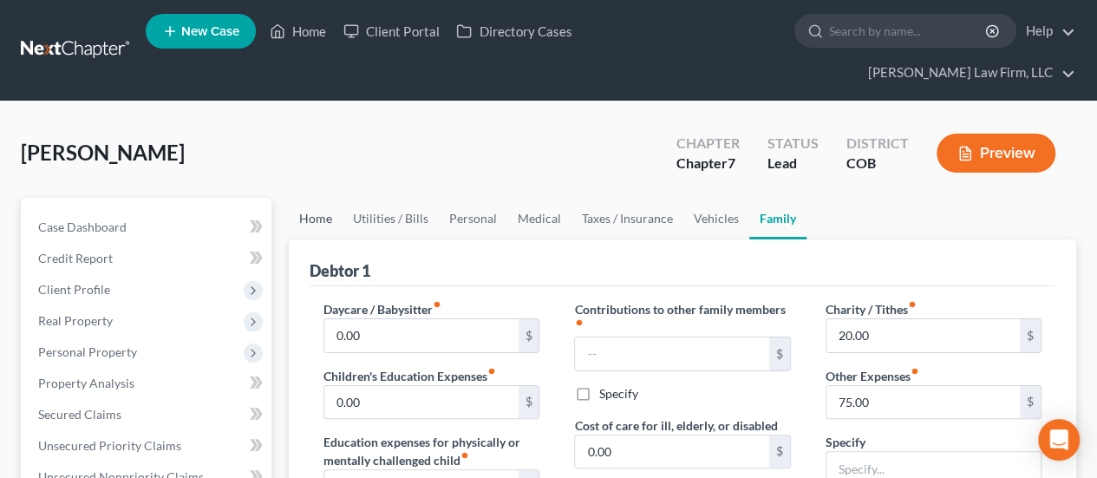
click at [323, 198] on link "Home" at bounding box center [316, 219] width 54 height 42
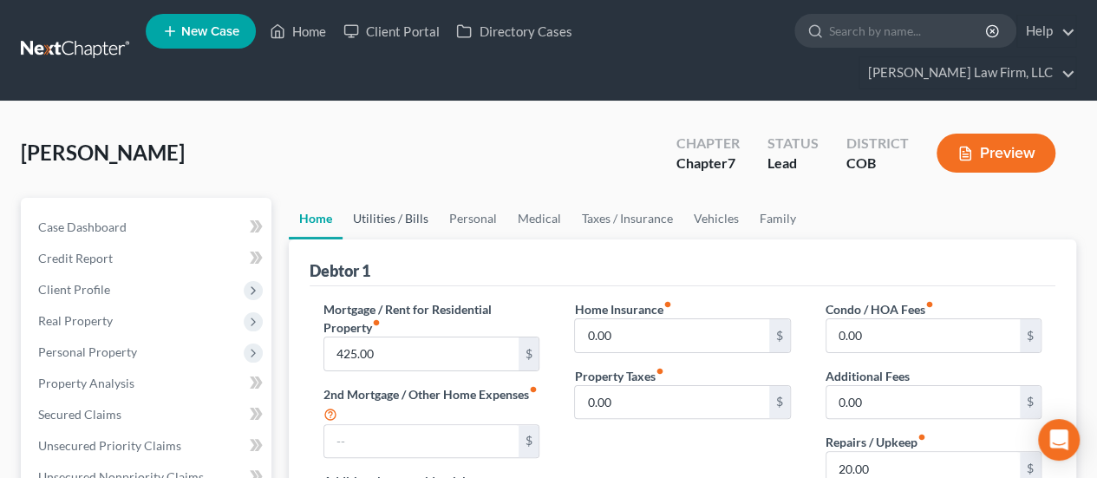
click at [392, 198] on link "Utilities / Bills" at bounding box center [390, 219] width 96 height 42
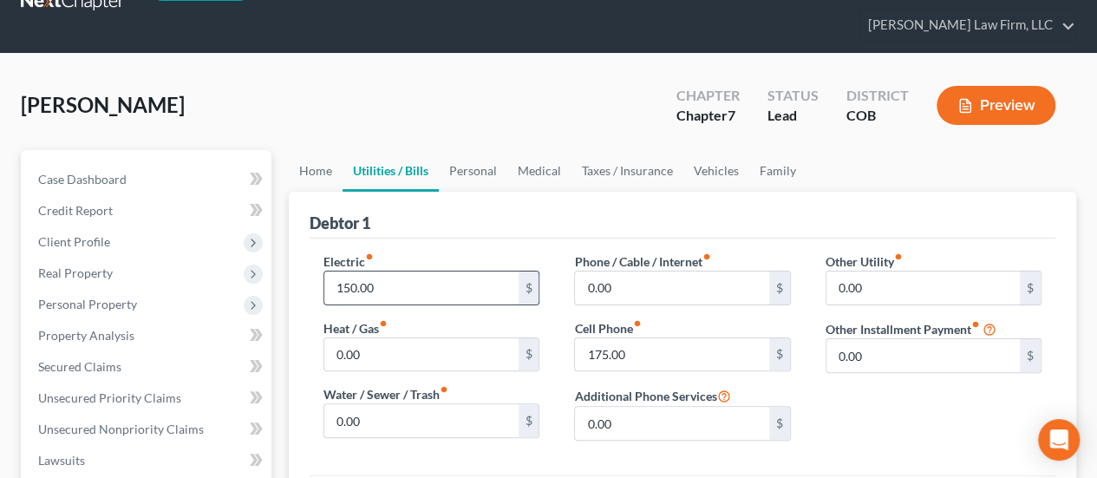
scroll to position [87, 0]
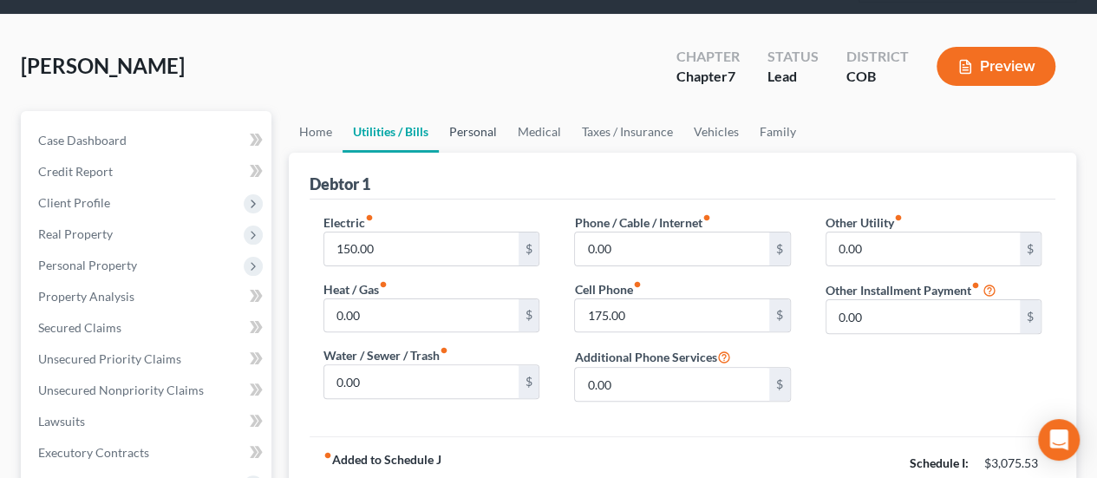
click at [481, 111] on link "Personal" at bounding box center [473, 132] width 68 height 42
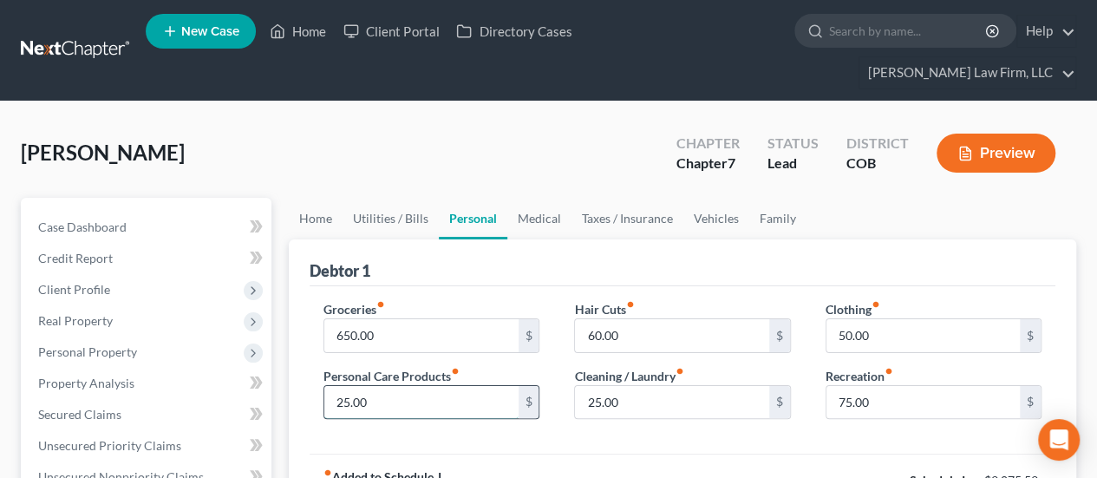
click at [336, 386] on input "25.00" at bounding box center [420, 402] width 193 height 33
type input "40.00"
click at [589, 386] on input "25.00" at bounding box center [671, 402] width 193 height 33
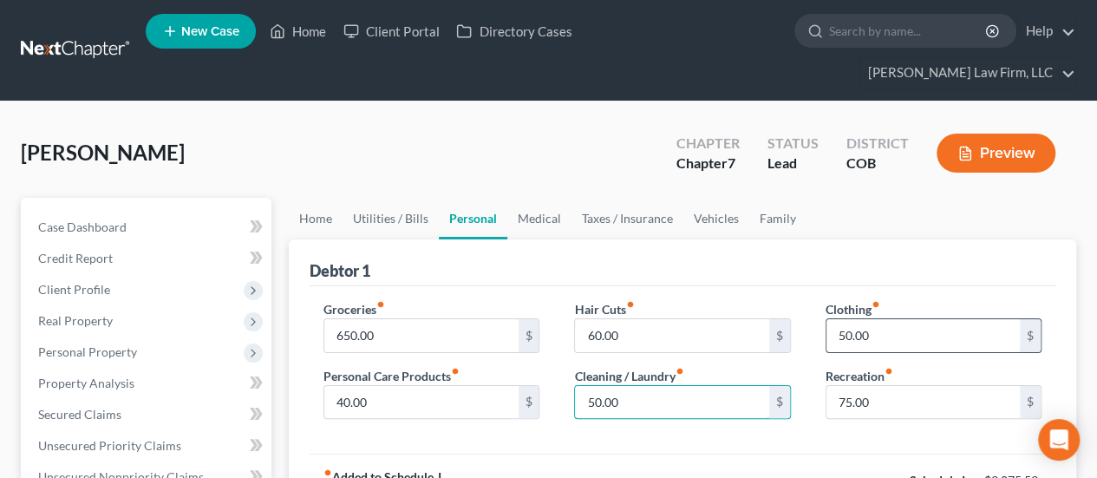
type input "50.00"
click at [881, 319] on input "50.00" at bounding box center [922, 335] width 193 height 33
click at [878, 386] on input "75.00" at bounding box center [922, 402] width 193 height 33
click at [535, 198] on link "Medical" at bounding box center [539, 219] width 64 height 42
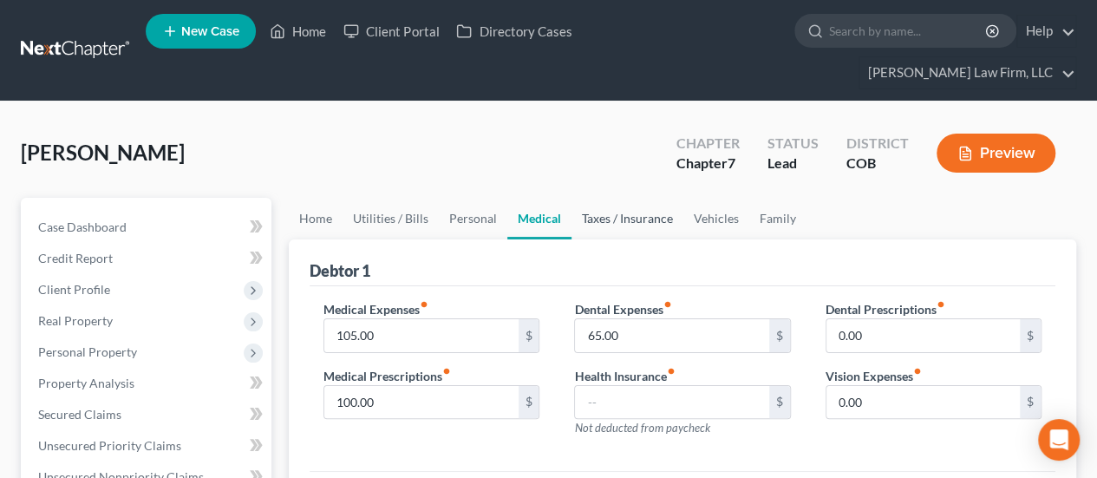
click at [634, 198] on link "Taxes / Insurance" at bounding box center [627, 219] width 112 height 42
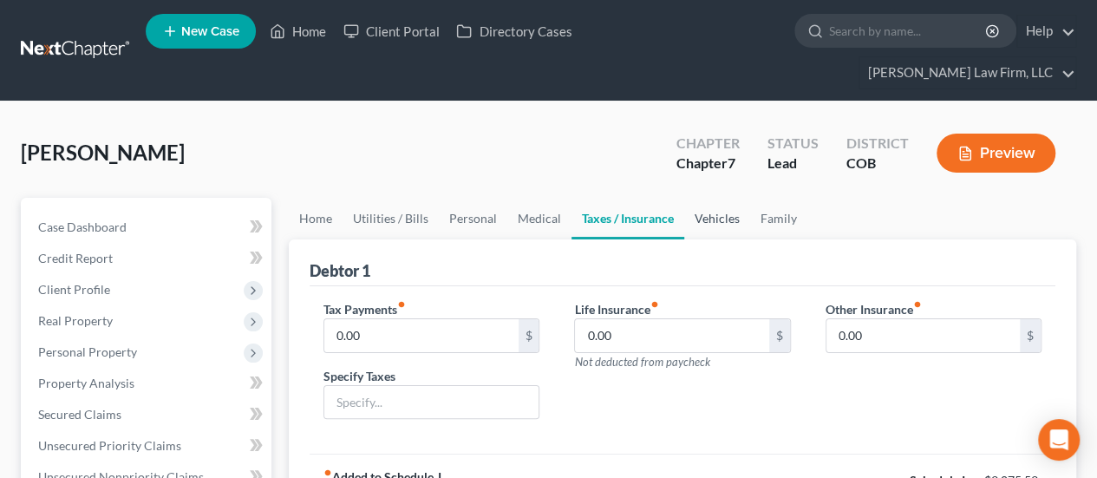
click at [723, 198] on link "Vehicles" at bounding box center [717, 219] width 66 height 42
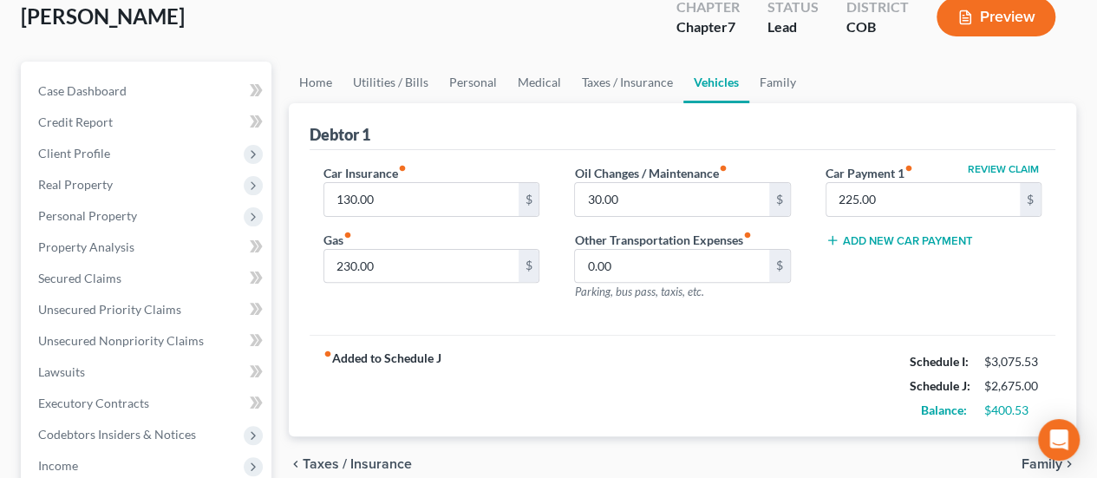
scroll to position [173, 0]
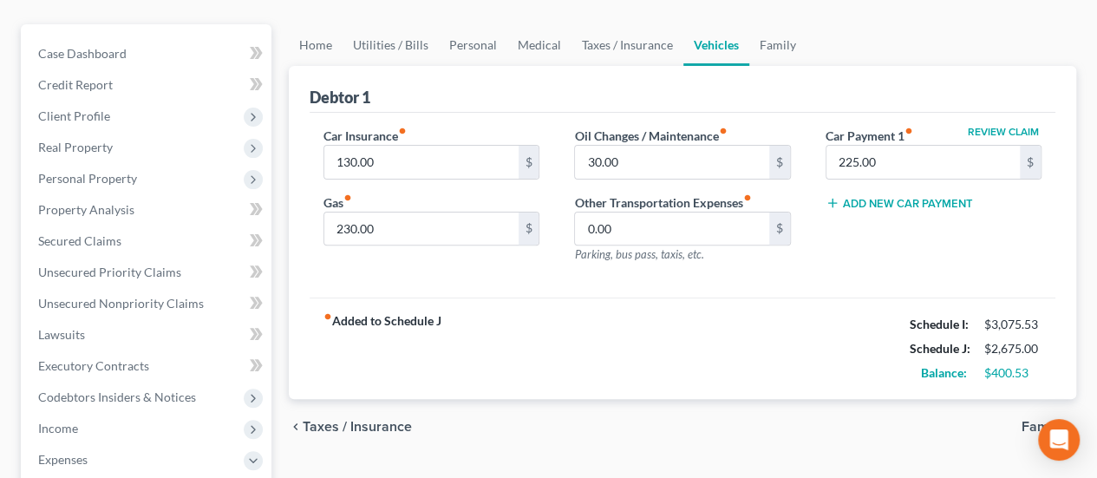
click at [947, 196] on button "Add New Car Payment" at bounding box center [898, 203] width 147 height 14
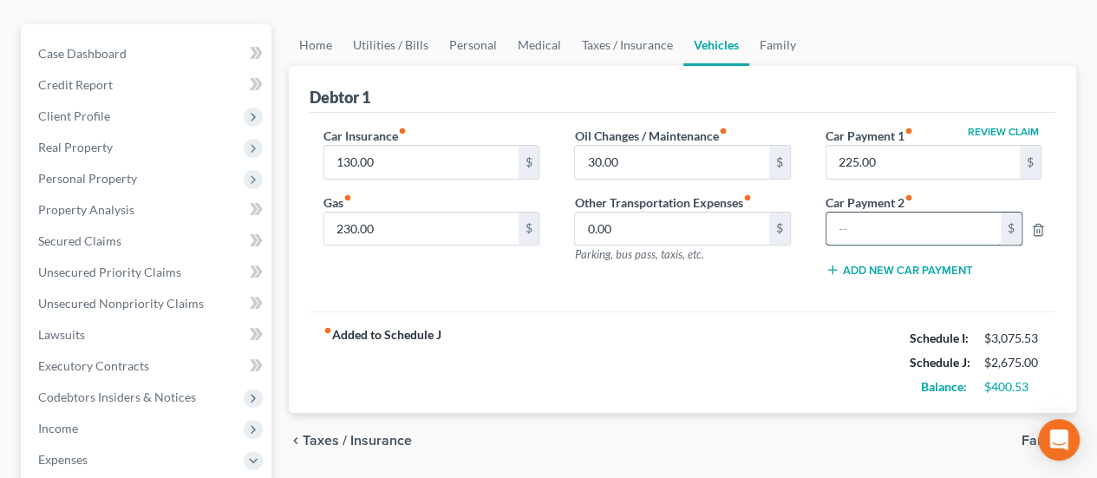
click at [892, 212] on input "text" at bounding box center [913, 228] width 174 height 33
type input "308.00"
click at [837, 330] on div "fiber_manual_record Added to Schedule J Schedule I: $3,075.53 Schedule J: $2,98…" at bounding box center [683, 361] width 746 height 101
click at [781, 24] on link "Family" at bounding box center [777, 45] width 57 height 42
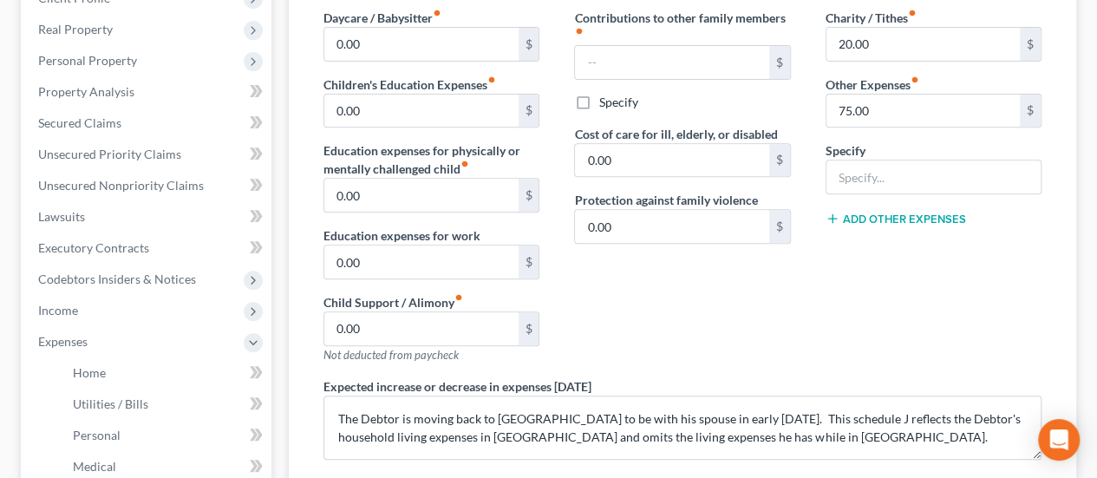
scroll to position [607, 0]
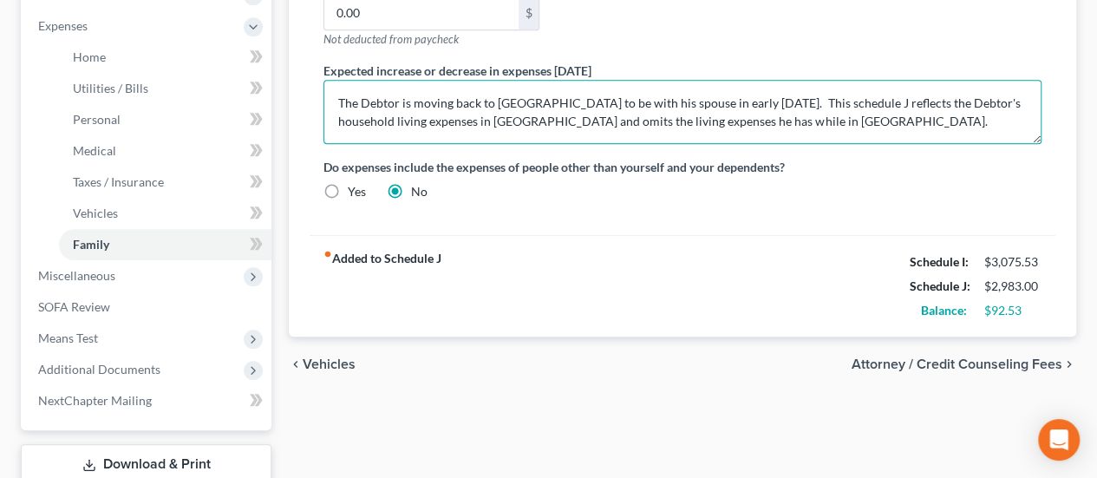
click at [850, 88] on textarea "The Debtor is moving back to [GEOGRAPHIC_DATA] to be with his spouse in early […" at bounding box center [682, 112] width 718 height 64
click at [801, 81] on textarea "The Debtor is moving back to [GEOGRAPHIC_DATA] to be with his spouse in early […" at bounding box center [682, 112] width 718 height 64
click at [853, 84] on textarea "The Debtor is moving back to [GEOGRAPHIC_DATA] to be with his spouse in early […" at bounding box center [682, 112] width 718 height 64
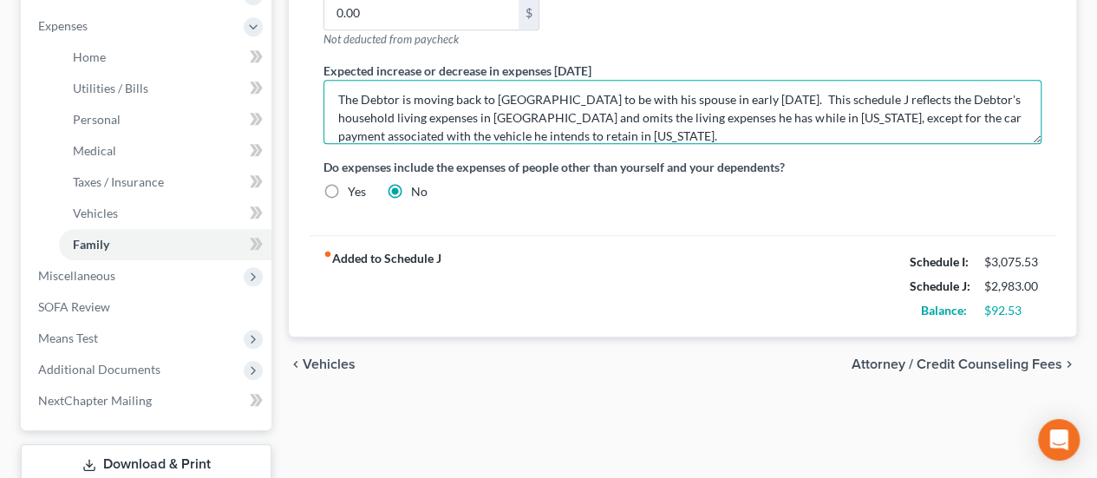
click at [499, 103] on textarea "The Debtor is moving back to [GEOGRAPHIC_DATA] to be with his spouse in early […" at bounding box center [682, 112] width 718 height 64
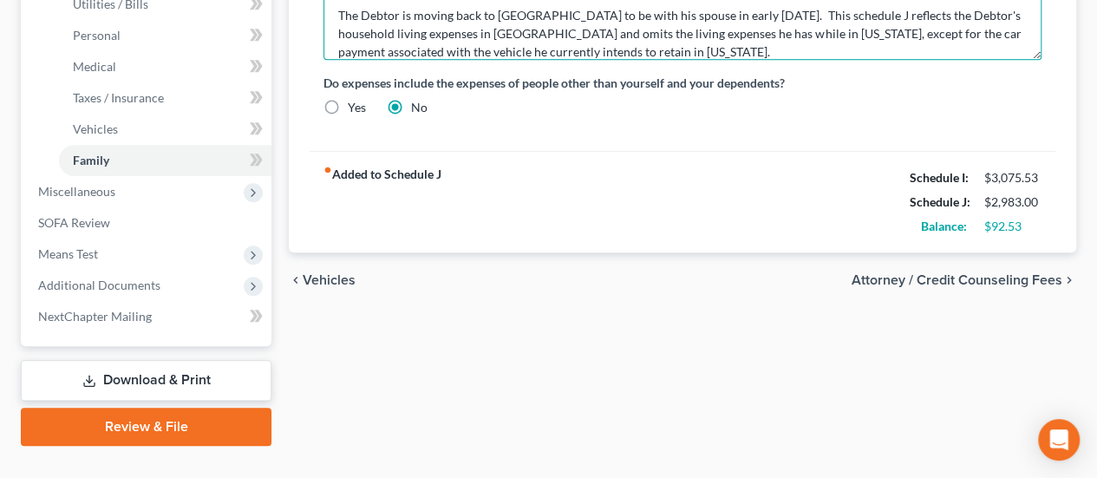
type textarea "The Debtor is moving back to [GEOGRAPHIC_DATA] to be with his spouse in early […"
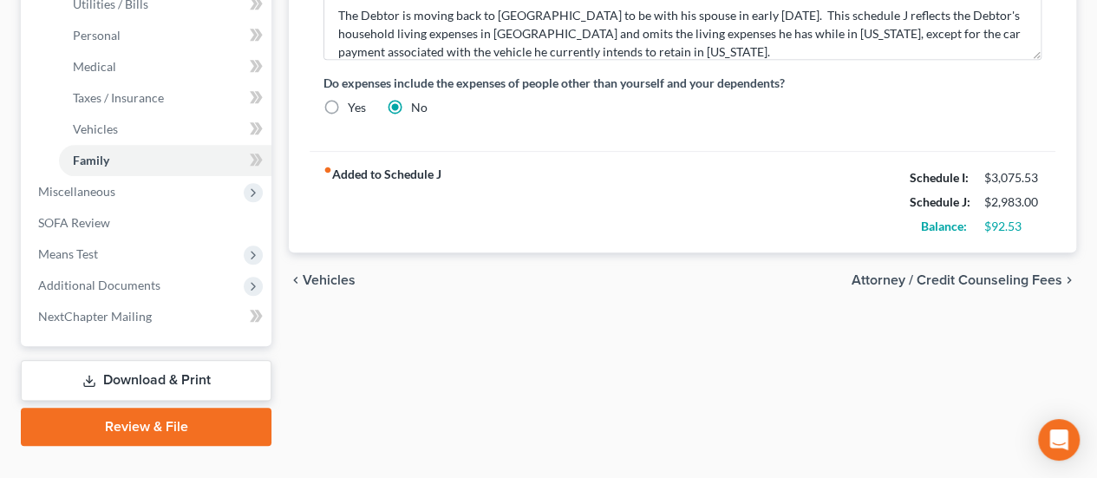
click at [167, 360] on link "Download & Print" at bounding box center [146, 380] width 251 height 41
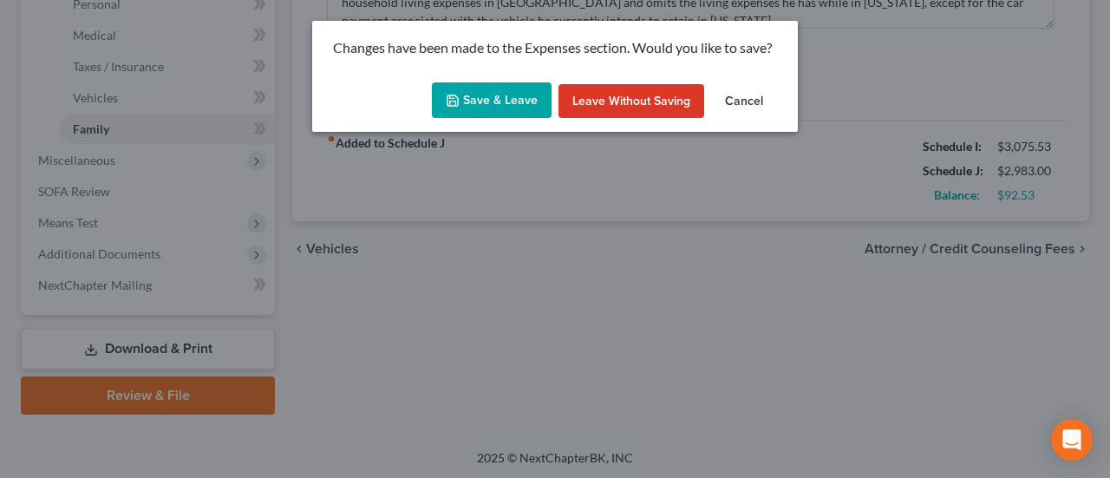
click at [515, 96] on button "Save & Leave" at bounding box center [492, 100] width 120 height 36
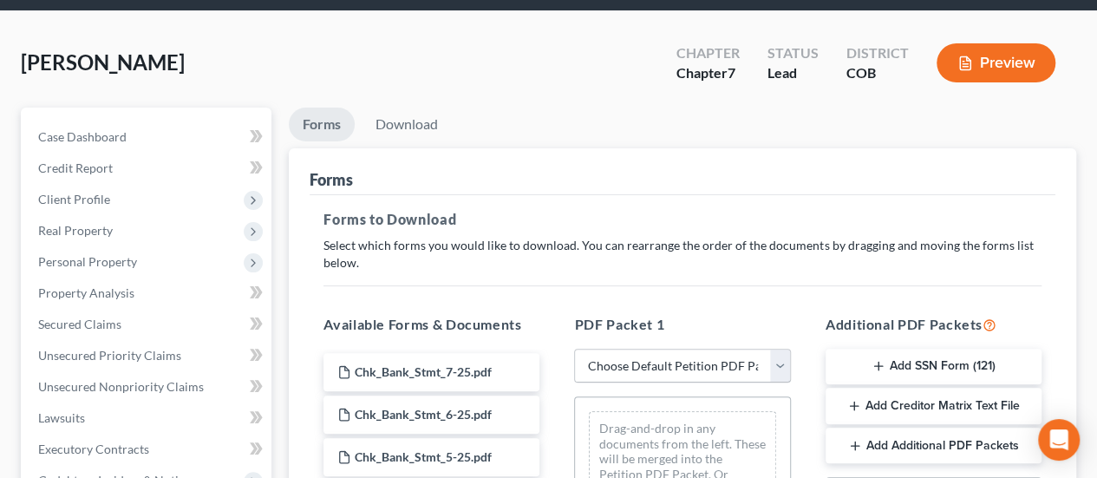
scroll to position [173, 0]
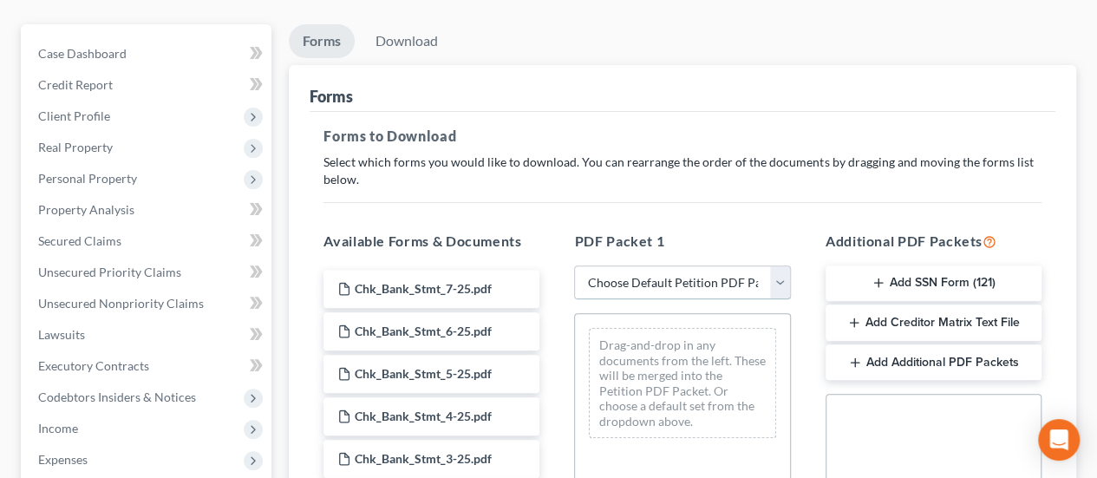
click at [782, 265] on select "Choose Default Petition PDF Packet Complete Bankruptcy Petition (all forms and …" at bounding box center [682, 282] width 216 height 35
select select "0"
click at [574, 265] on select "Choose Default Petition PDF Packet Complete Bankruptcy Petition (all forms and …" at bounding box center [682, 282] width 216 height 35
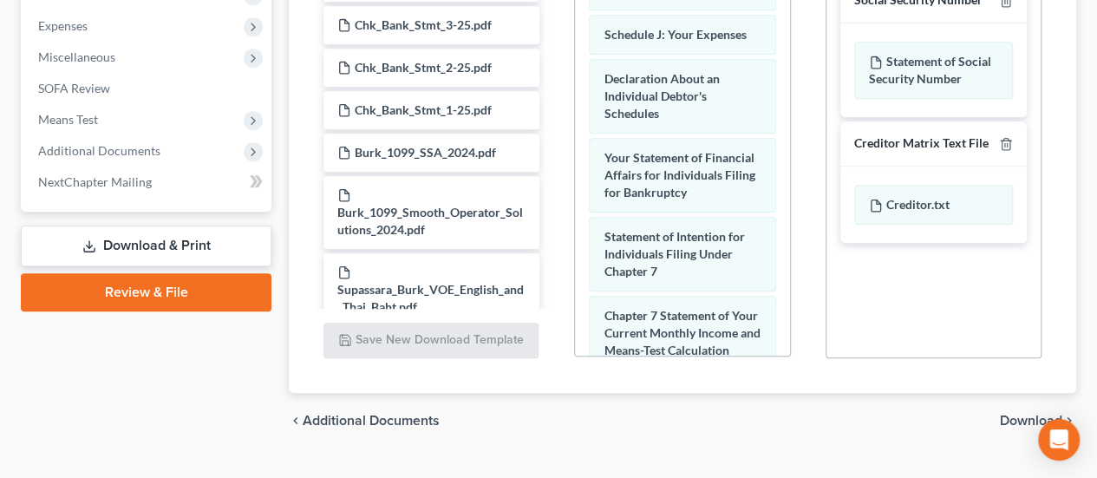
scroll to position [609, 0]
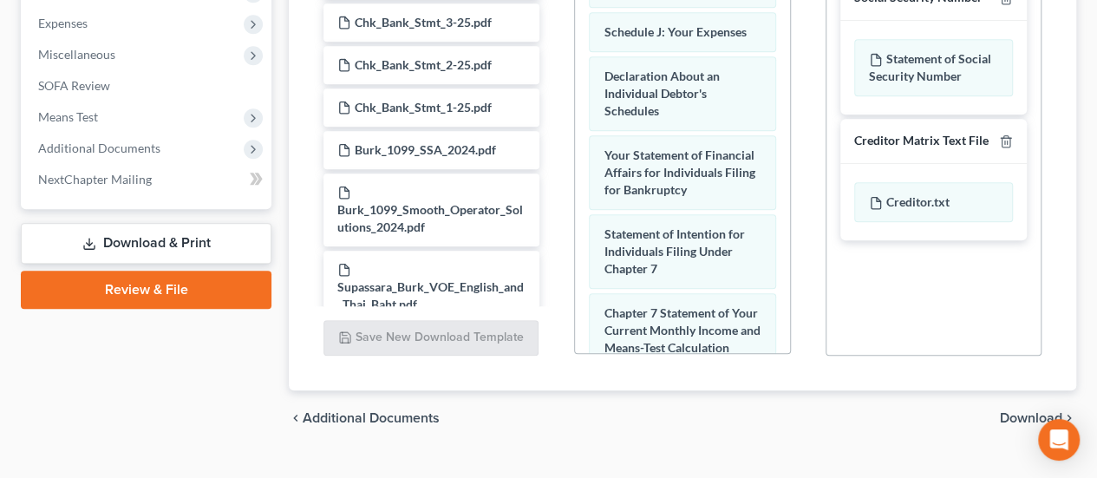
click at [1050, 411] on span "Download" at bounding box center [1031, 418] width 62 height 14
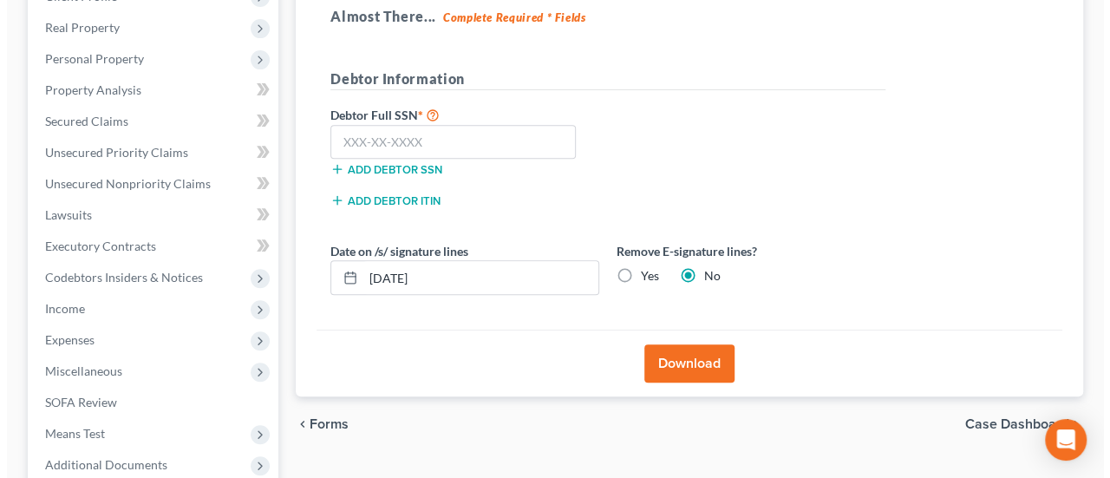
scroll to position [386, 0]
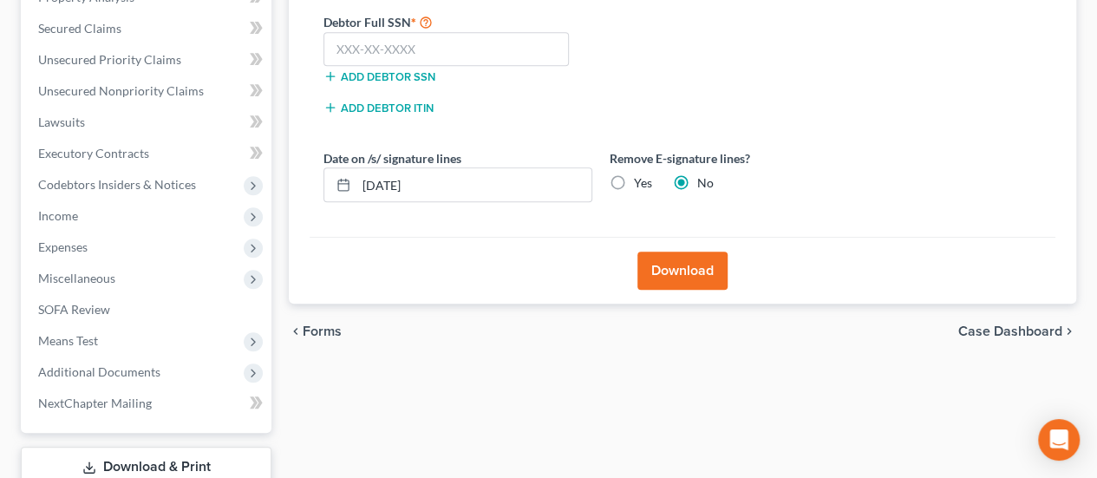
click at [693, 251] on button "Download" at bounding box center [682, 270] width 90 height 38
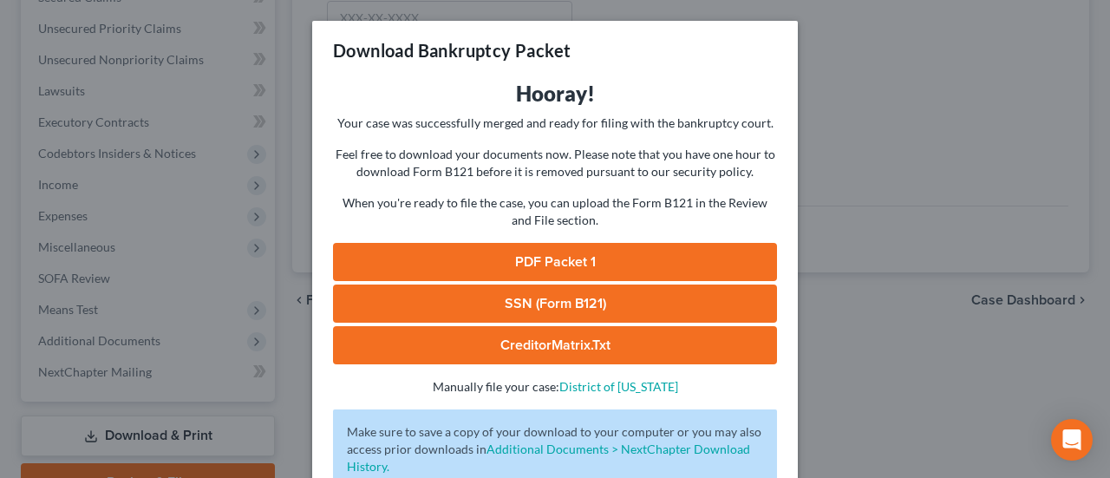
click at [597, 259] on link "PDF Packet 1" at bounding box center [555, 262] width 444 height 38
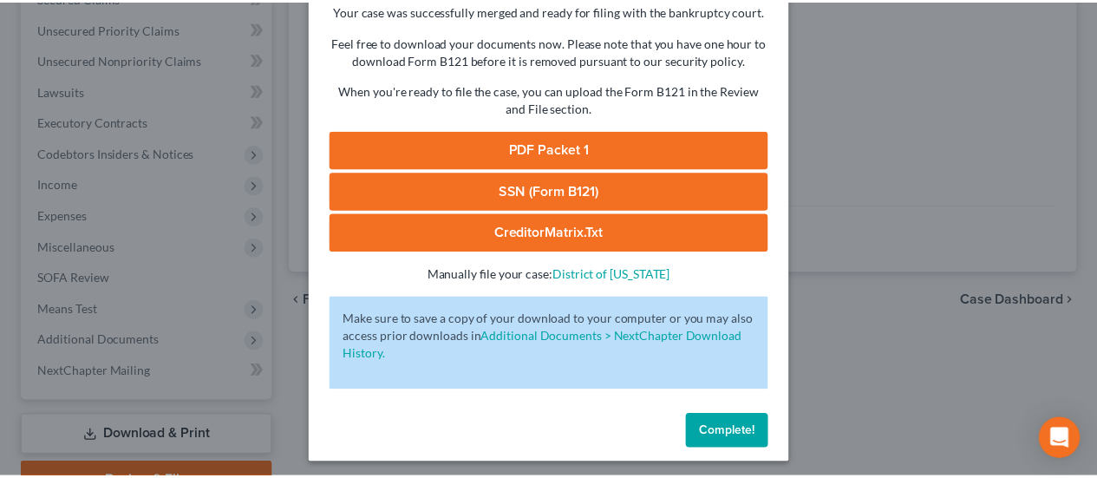
scroll to position [118, 0]
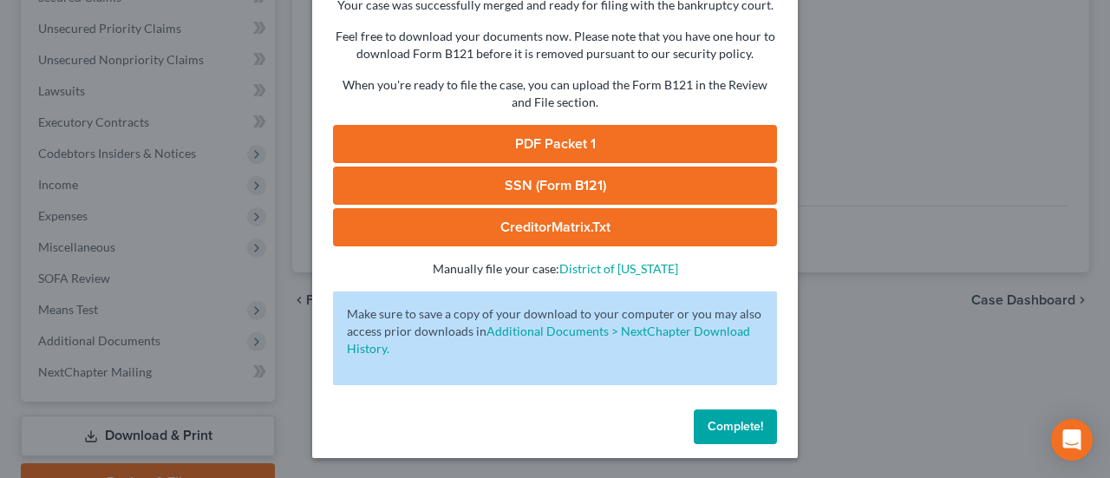
click at [746, 420] on span "Complete!" at bounding box center [734, 426] width 55 height 15
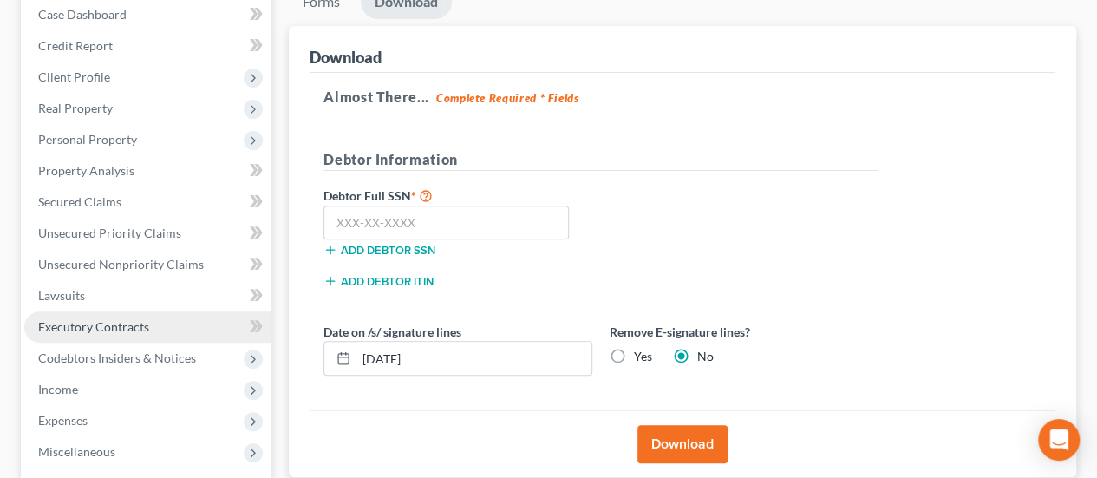
scroll to position [39, 0]
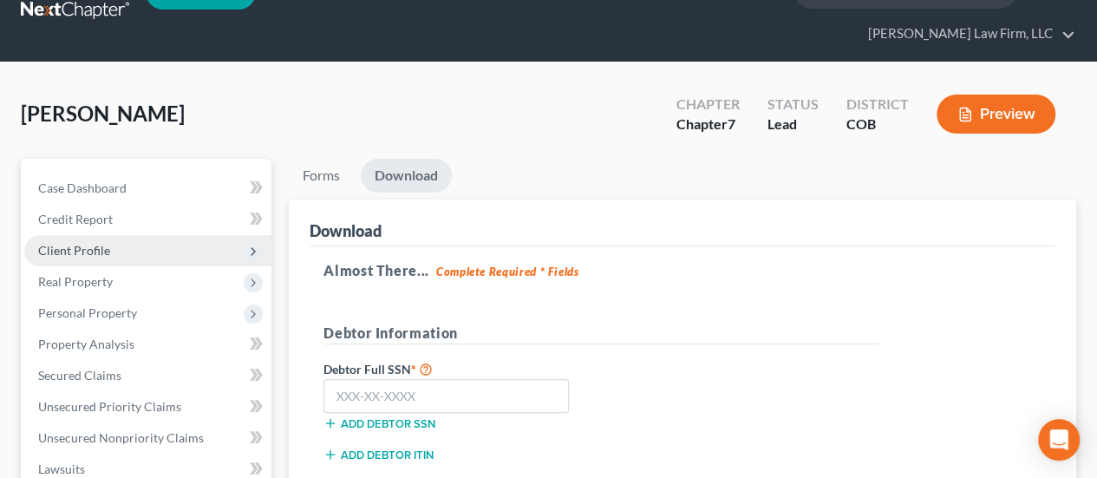
click at [113, 235] on span "Client Profile" at bounding box center [147, 250] width 247 height 31
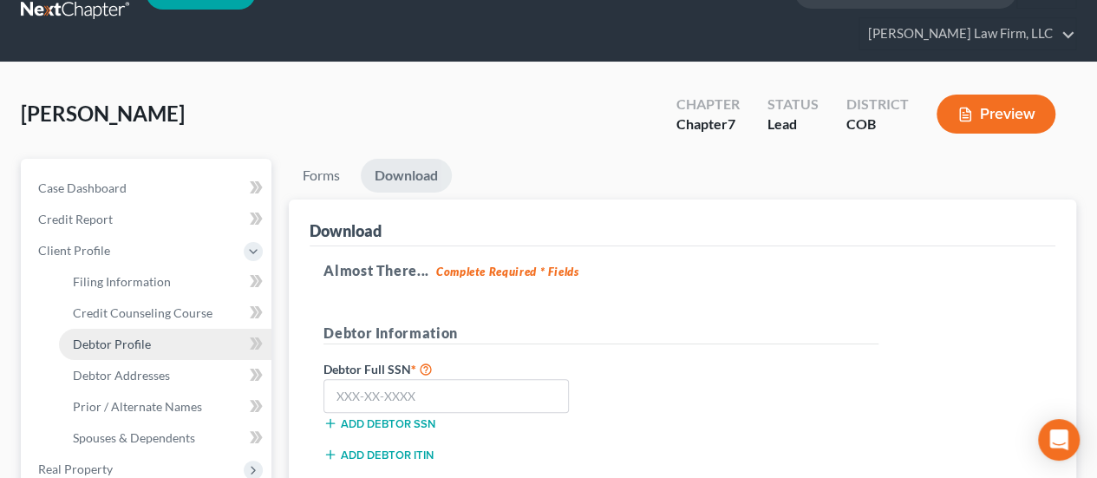
click at [133, 336] on span "Debtor Profile" at bounding box center [112, 343] width 78 height 15
select select "1"
select select "2"
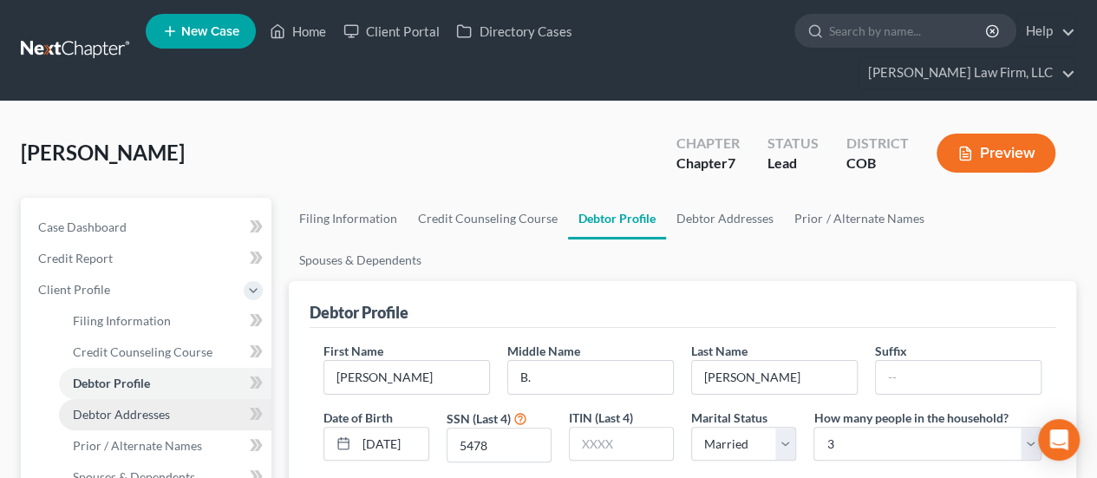
click at [146, 399] on link "Debtor Addresses" at bounding box center [165, 414] width 212 height 31
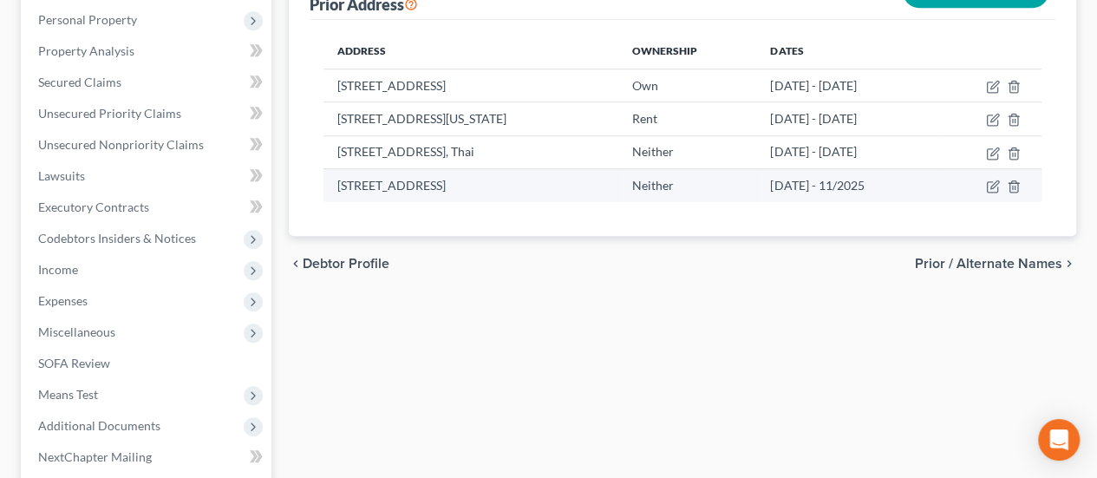
scroll to position [433, 0]
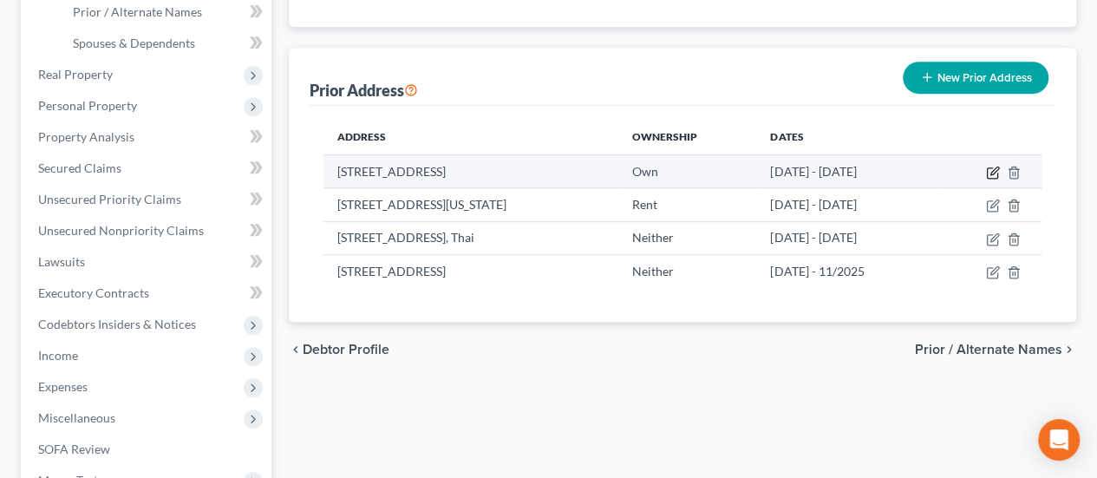
click at [1000, 166] on icon "button" at bounding box center [993, 173] width 14 height 14
select select "5"
select select "16"
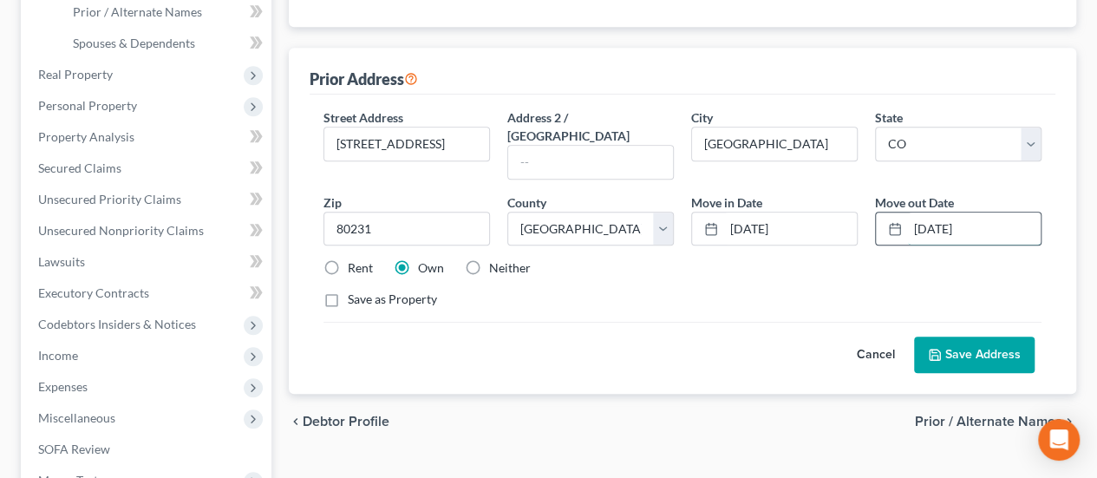
drag, startPoint x: 915, startPoint y: 130, endPoint x: 942, endPoint y: 129, distance: 27.8
click at [942, 212] on input "[DATE]" at bounding box center [974, 228] width 133 height 33
type input "[DATE]"
click at [1005, 336] on button "Save Address" at bounding box center [974, 354] width 121 height 36
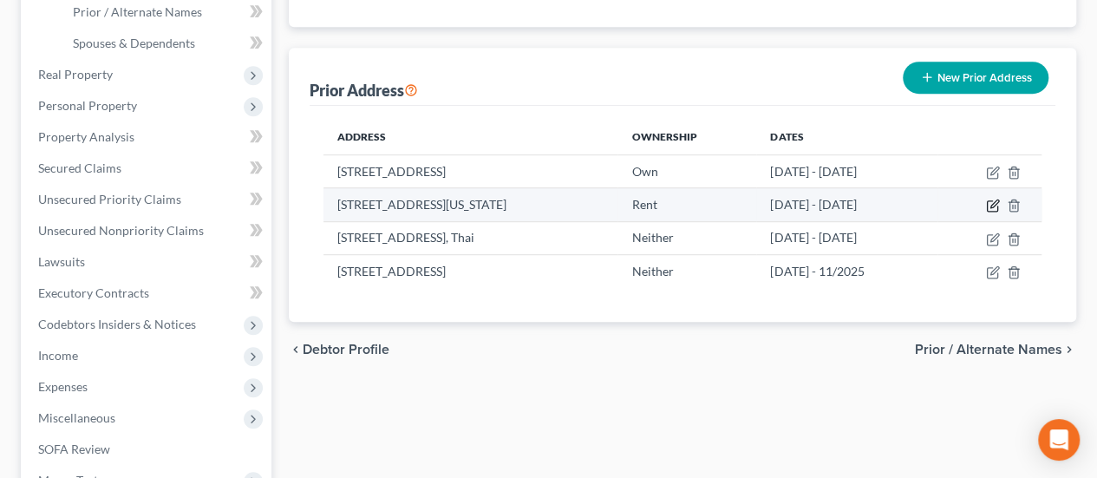
click at [1000, 199] on icon "button" at bounding box center [993, 206] width 14 height 14
select select "5"
select select "2"
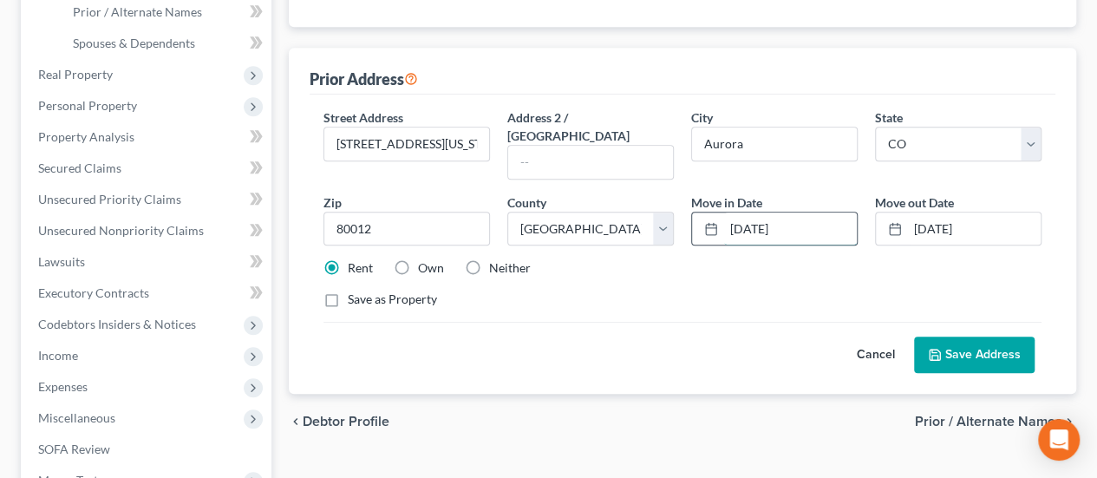
drag, startPoint x: 733, startPoint y: 139, endPoint x: 742, endPoint y: 137, distance: 9.7
click at [742, 212] on input "[DATE]" at bounding box center [790, 228] width 133 height 33
type input "[DATE]"
click at [999, 336] on button "Save Address" at bounding box center [974, 354] width 121 height 36
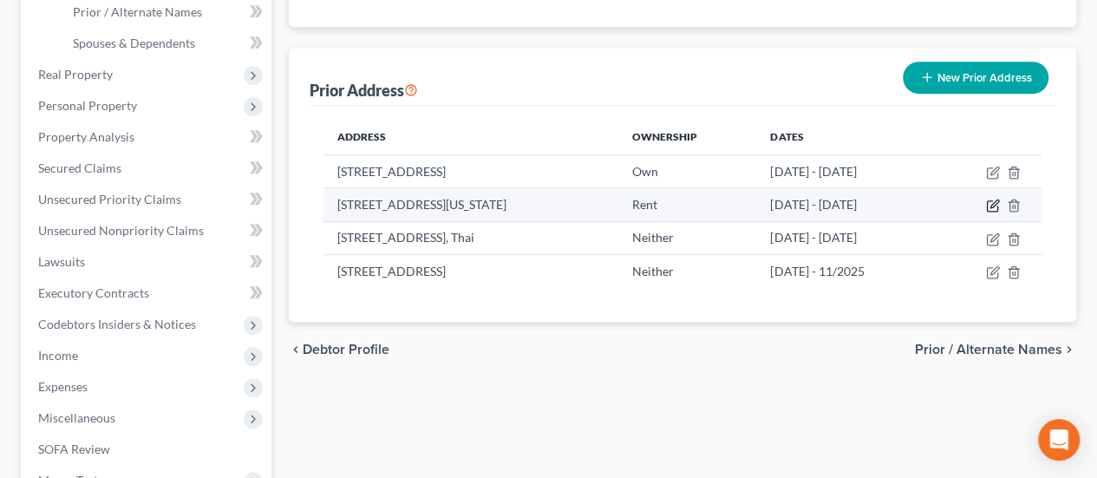
click at [1000, 199] on icon "button" at bounding box center [993, 206] width 14 height 14
select select "5"
select select "2"
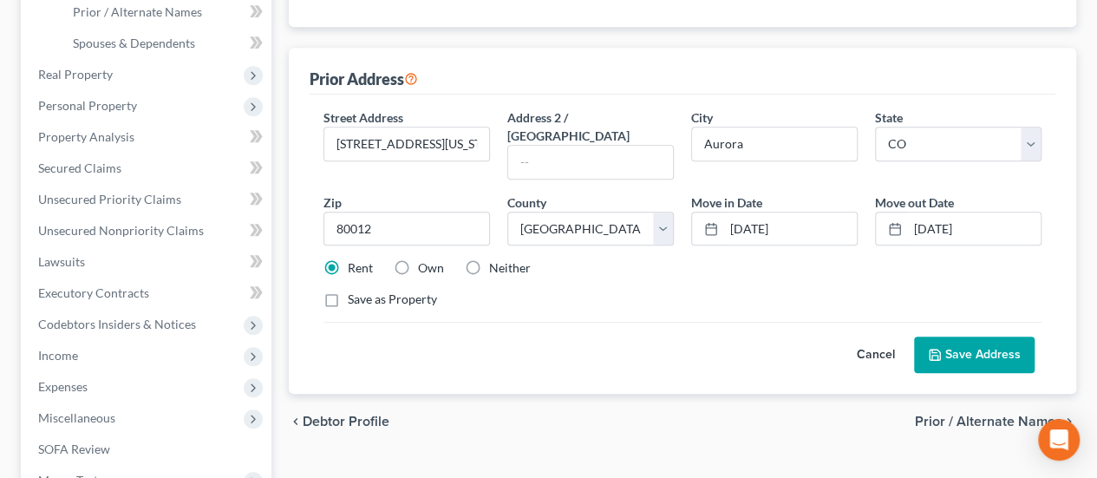
click at [976, 336] on button "Save Address" at bounding box center [974, 354] width 121 height 36
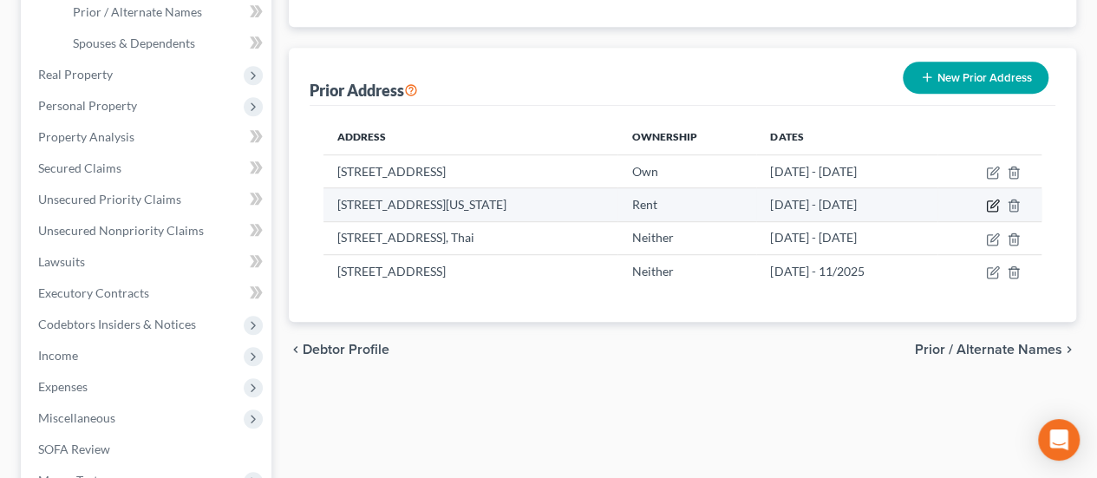
click at [1000, 199] on icon "button" at bounding box center [993, 206] width 14 height 14
select select "5"
select select "2"
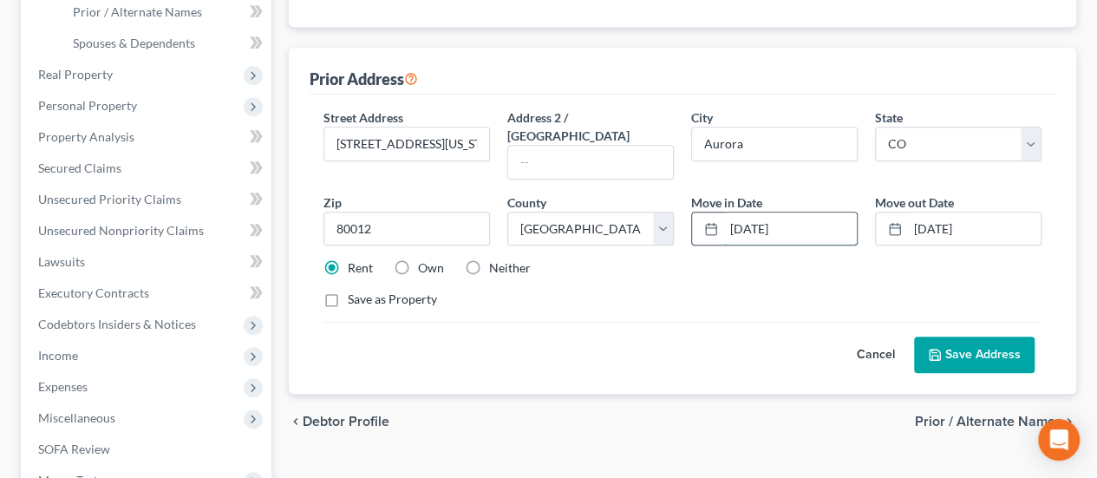
click at [732, 212] on input "[DATE]" at bounding box center [790, 228] width 133 height 33
type input "[DATE]"
drag, startPoint x: 915, startPoint y: 136, endPoint x: 928, endPoint y: 134, distance: 13.3
click at [928, 212] on input "[DATE]" at bounding box center [974, 228] width 133 height 33
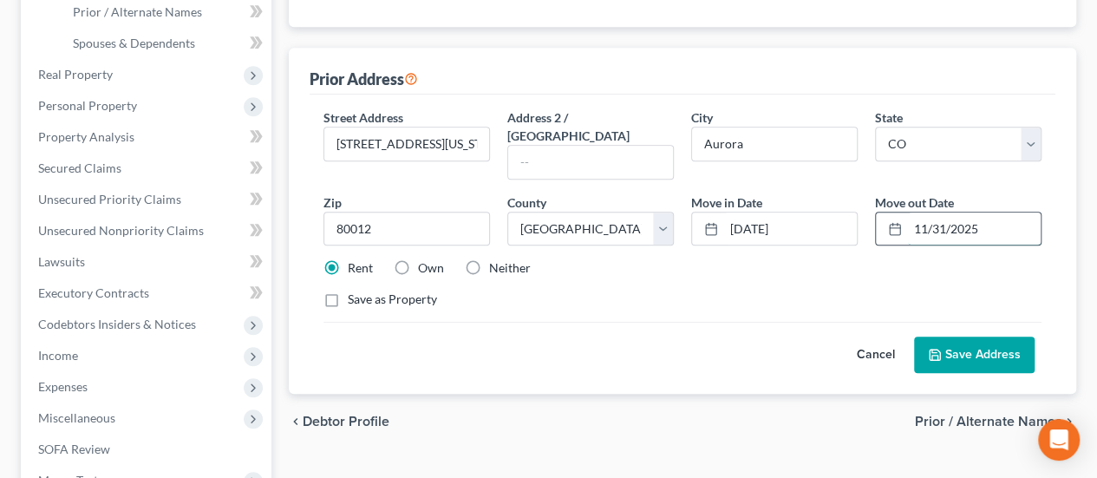
drag, startPoint x: 935, startPoint y: 134, endPoint x: 944, endPoint y: 134, distance: 8.7
click at [944, 212] on input "11/31/2025" at bounding box center [974, 228] width 133 height 33
click at [970, 212] on input "[DATE]" at bounding box center [974, 228] width 133 height 33
type input "[DATE]"
click at [981, 336] on button "Save Address" at bounding box center [974, 354] width 121 height 36
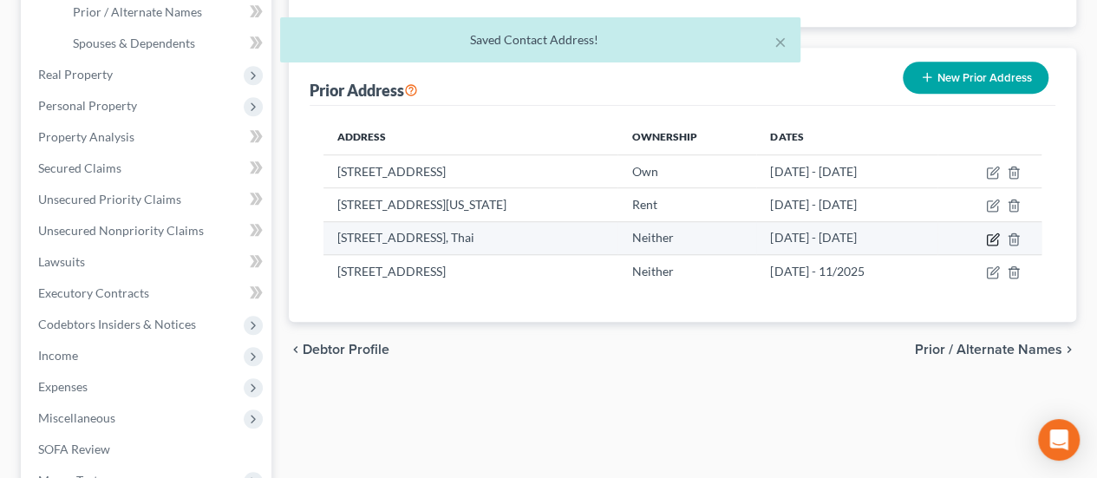
click at [1000, 232] on icon "button" at bounding box center [993, 239] width 14 height 14
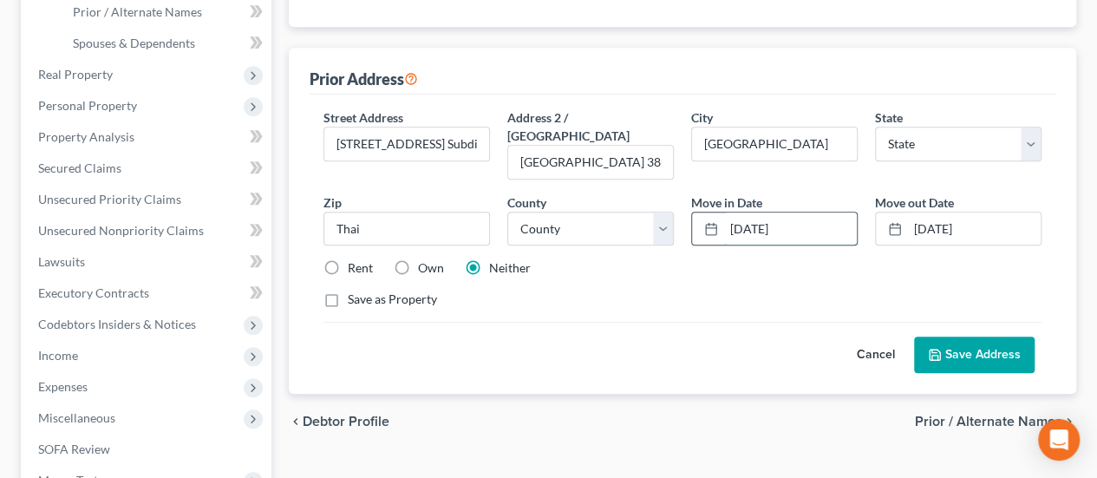
drag, startPoint x: 787, startPoint y: 136, endPoint x: 797, endPoint y: 134, distance: 9.9
click at [797, 212] on input "[DATE]" at bounding box center [790, 228] width 133 height 33
type input "[DATE]"
click at [962, 336] on button "Save Address" at bounding box center [974, 354] width 121 height 36
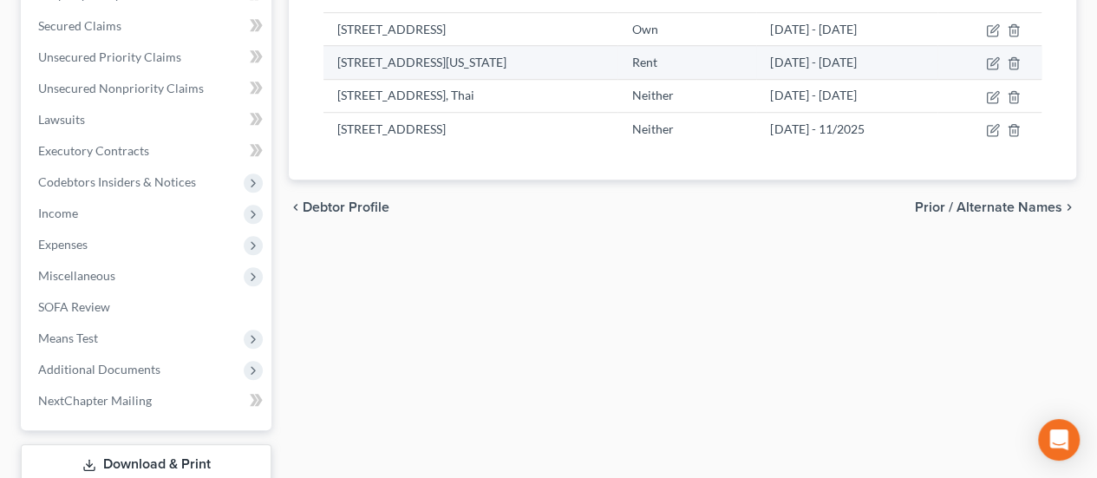
scroll to position [607, 0]
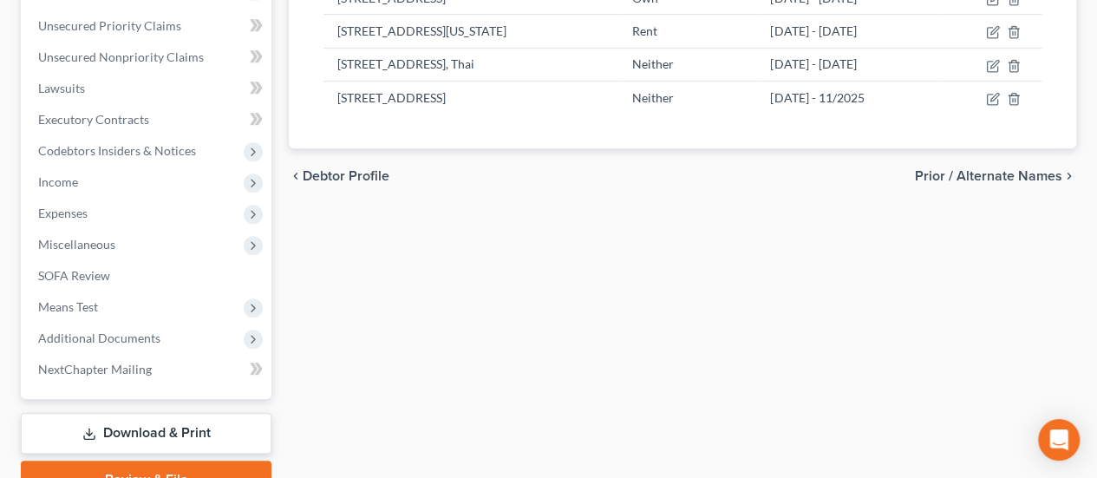
click at [161, 413] on link "Download & Print" at bounding box center [146, 433] width 251 height 41
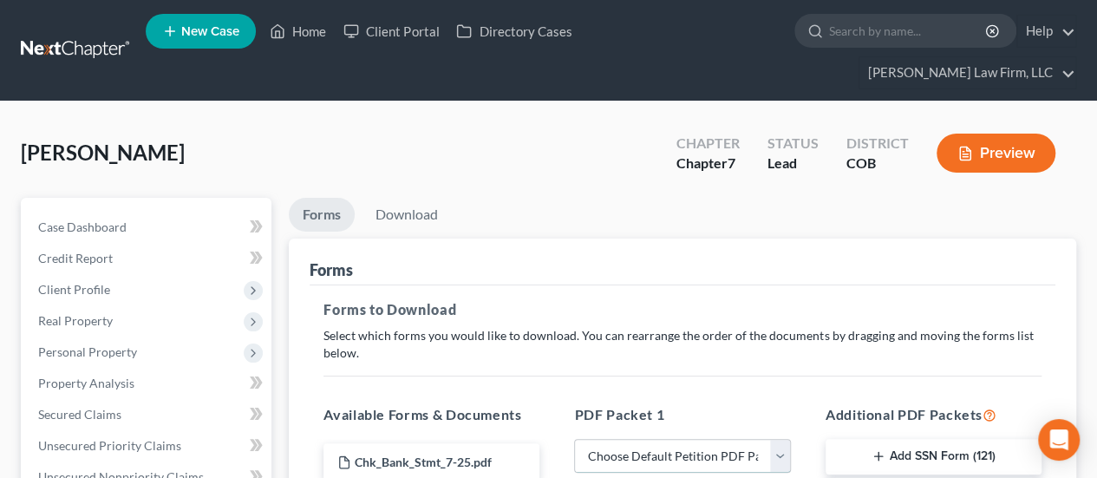
click at [777, 439] on select "Choose Default Petition PDF Packet Complete Bankruptcy Petition (all forms and …" at bounding box center [682, 456] width 216 height 35
select select "6"
click at [574, 439] on select "Choose Default Petition PDF Packet Complete Bankruptcy Petition (all forms and …" at bounding box center [682, 456] width 216 height 35
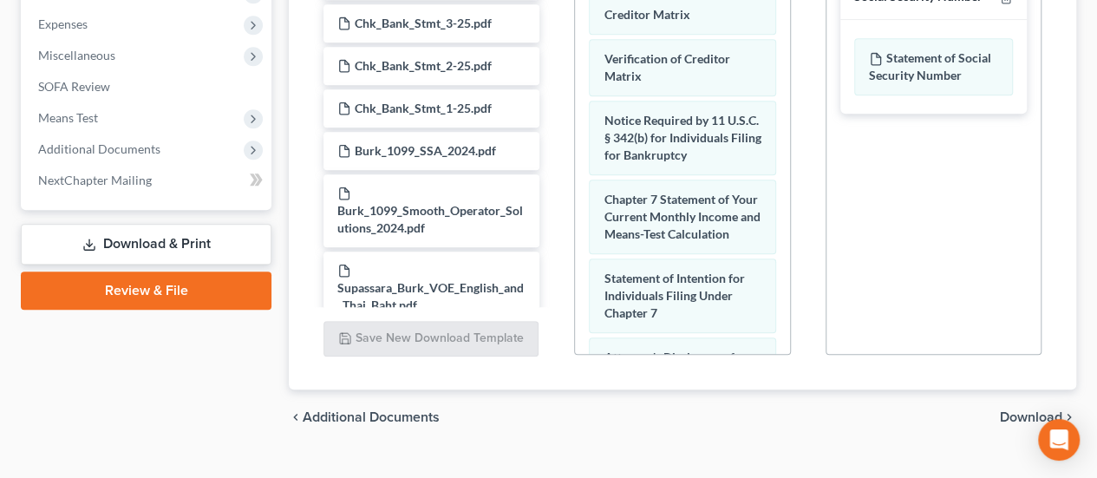
scroll to position [898, 0]
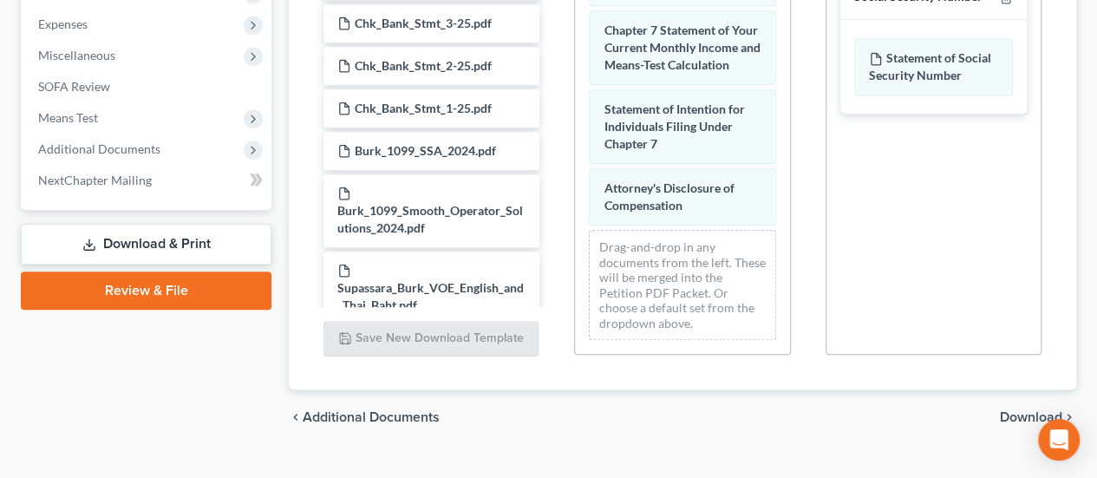
click at [1014, 410] on span "Download" at bounding box center [1031, 417] width 62 height 14
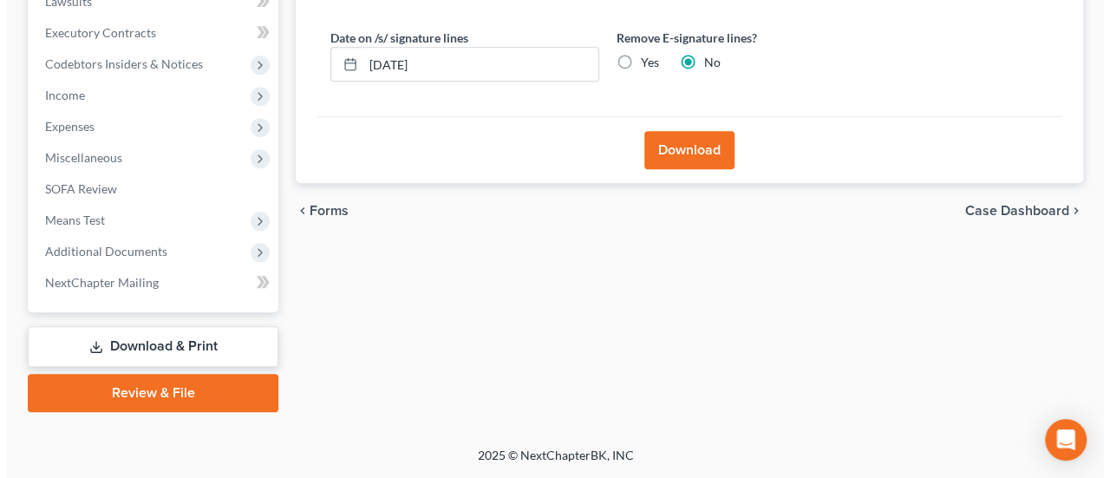
scroll to position [472, 0]
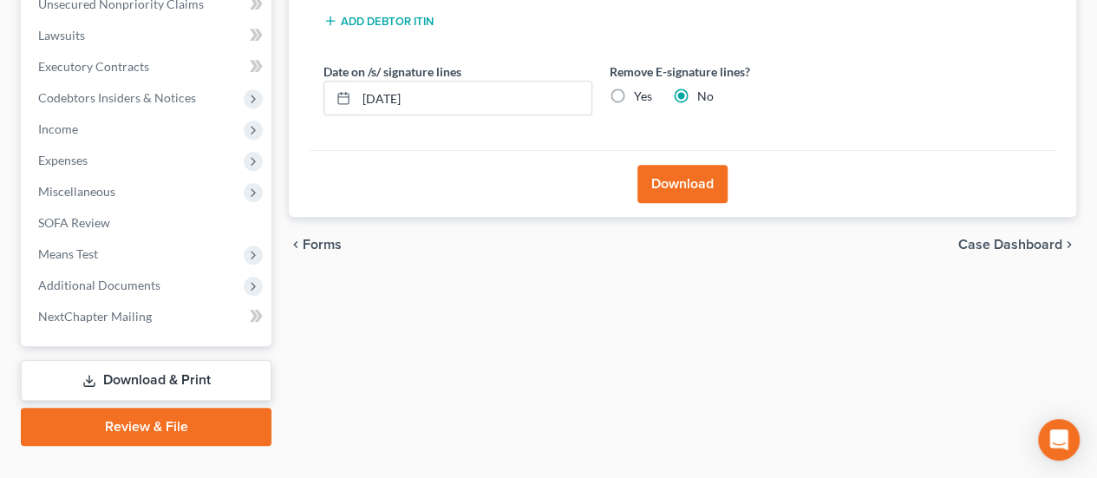
click at [674, 165] on button "Download" at bounding box center [682, 184] width 90 height 38
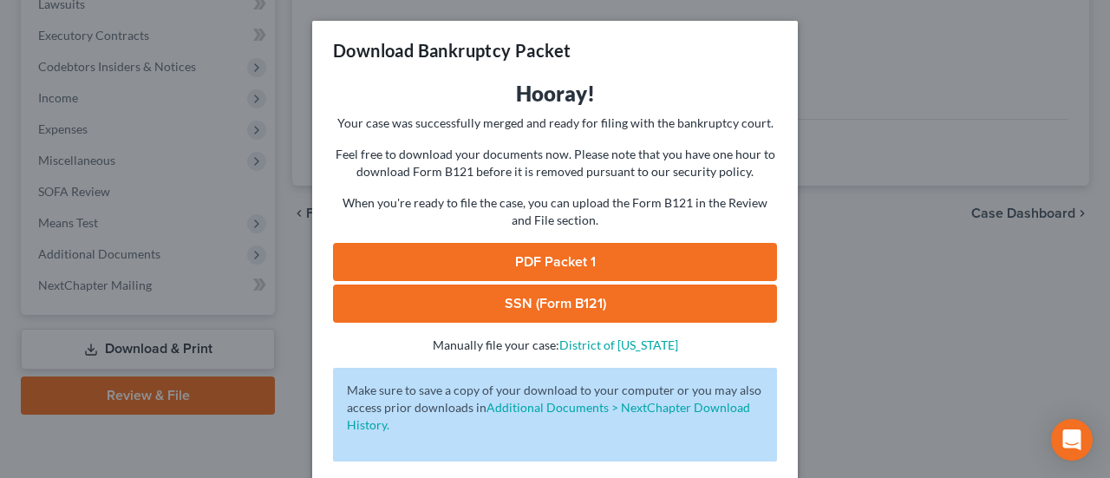
click at [620, 267] on link "PDF Packet 1" at bounding box center [555, 262] width 444 height 38
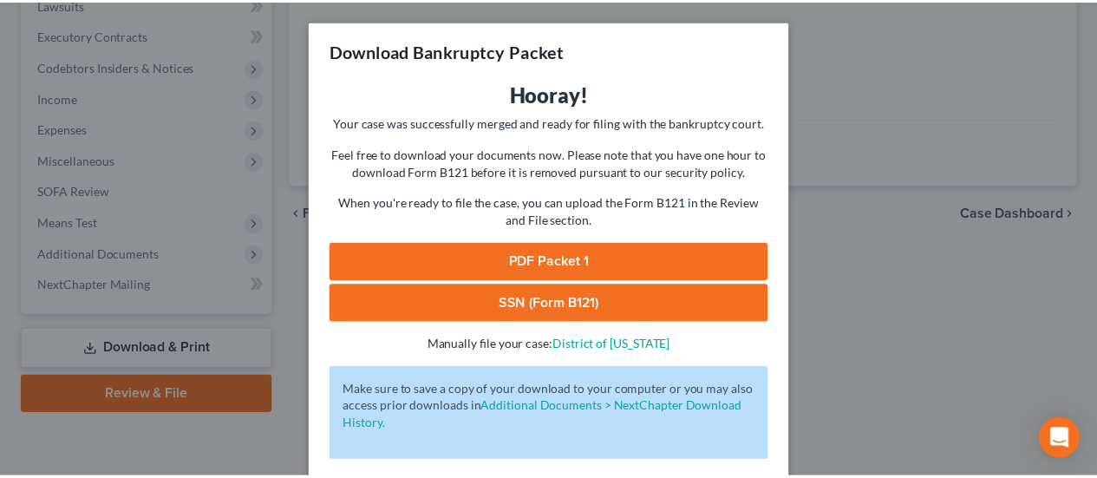
scroll to position [76, 0]
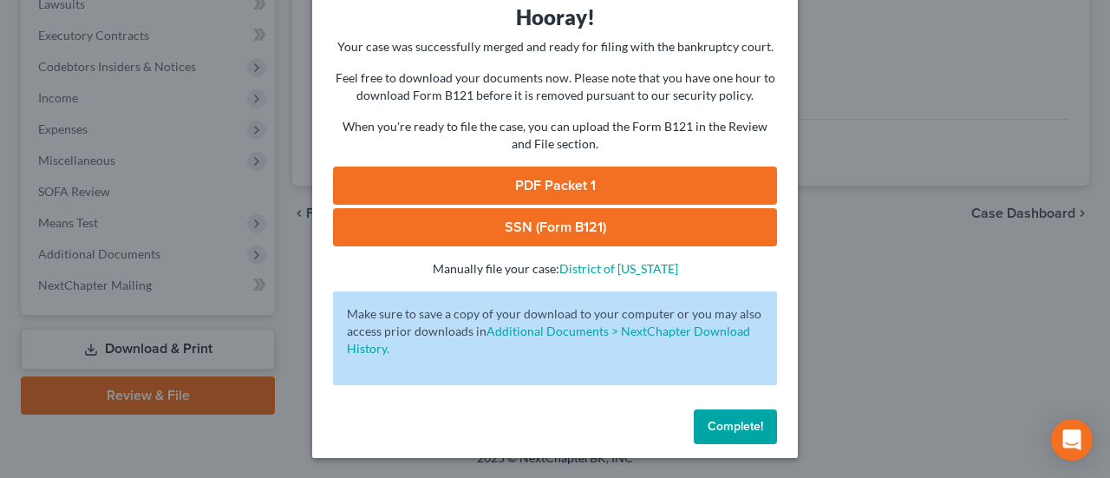
click at [740, 433] on span "Complete!" at bounding box center [734, 426] width 55 height 15
